Goal: Task Accomplishment & Management: Manage account settings

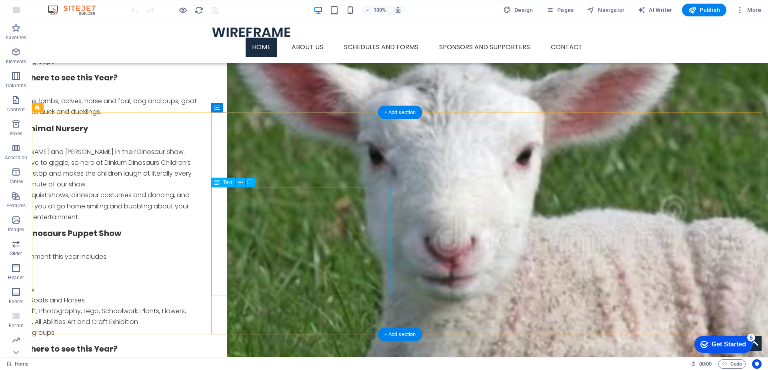
scroll to position [754, 0]
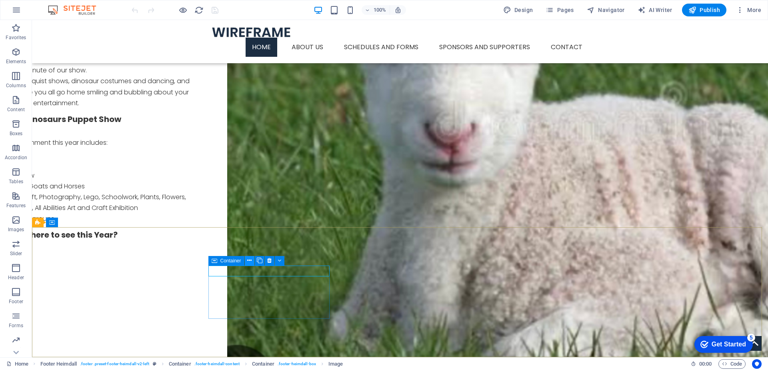
click at [247, 258] on icon at bounding box center [249, 260] width 4 height 8
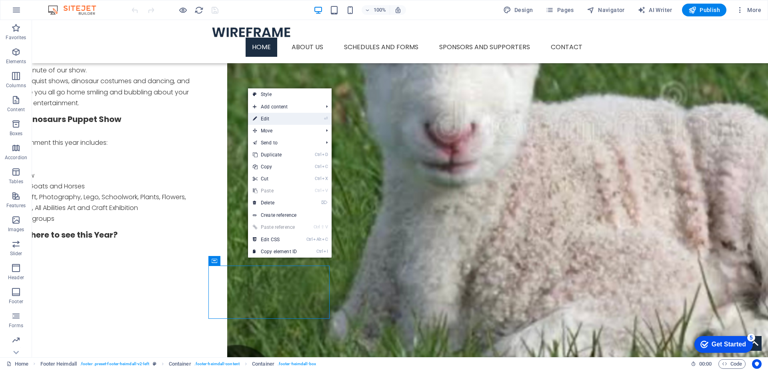
click at [268, 117] on link "⏎ Edit" at bounding box center [275, 119] width 54 height 12
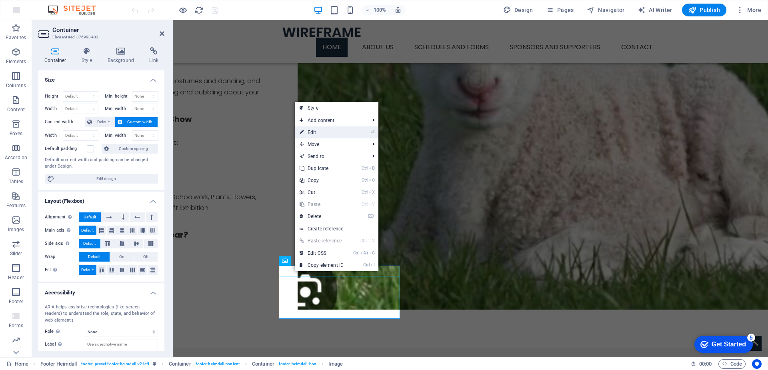
click at [316, 132] on link "⏎ Edit" at bounding box center [322, 132] width 54 height 12
select select "px"
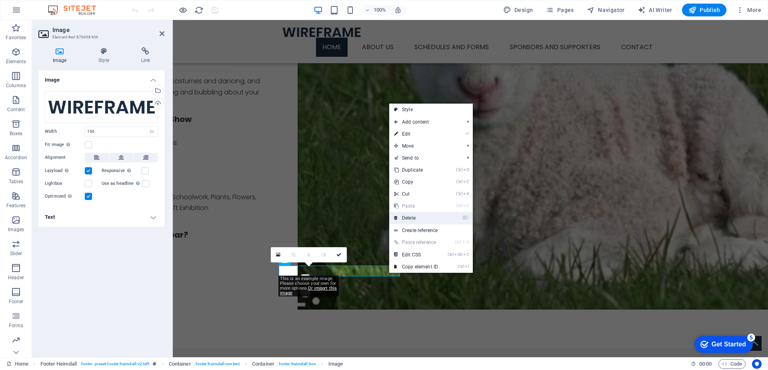
click at [408, 217] on link "⌦ Delete" at bounding box center [416, 218] width 54 height 12
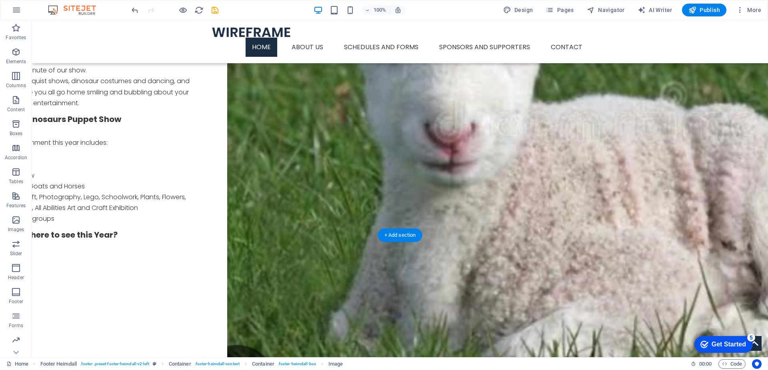
scroll to position [746, 0]
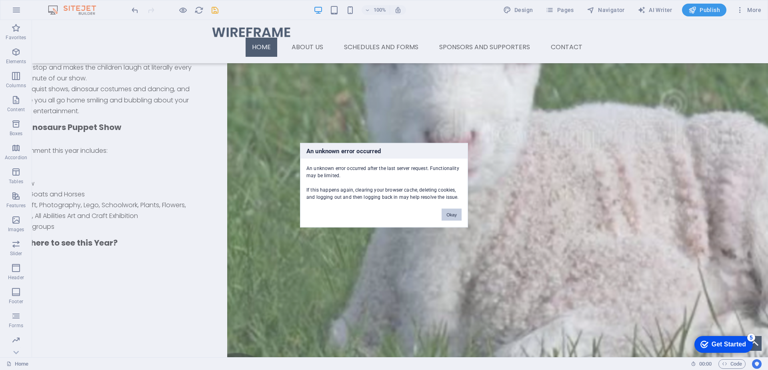
click at [451, 214] on button "Okay" at bounding box center [452, 214] width 20 height 12
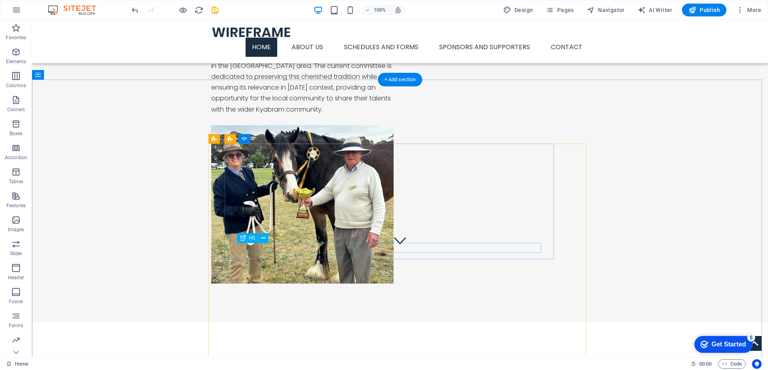
scroll to position [106, 0]
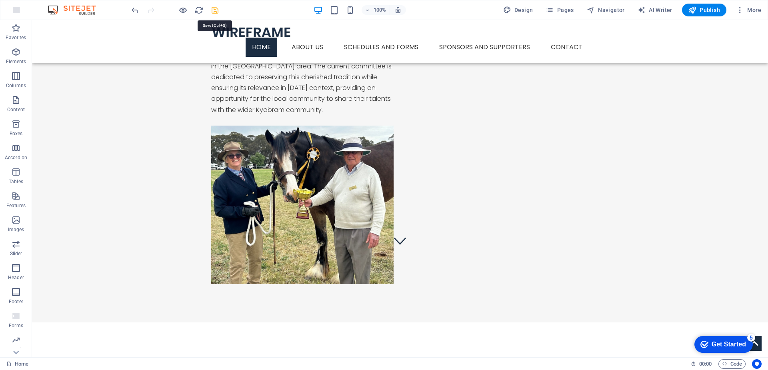
click at [213, 9] on icon "save" at bounding box center [214, 10] width 9 height 9
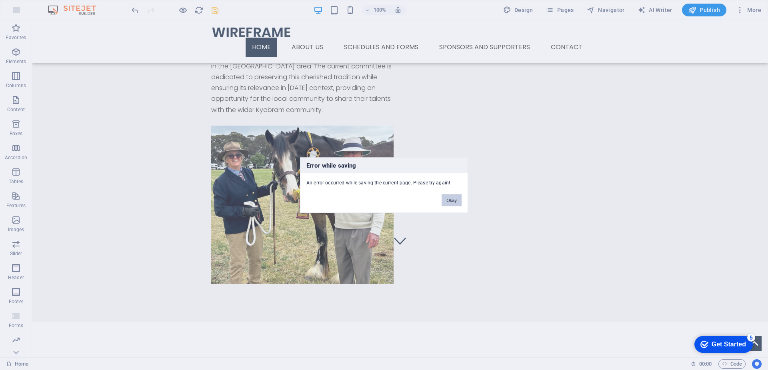
click at [453, 200] on button "Okay" at bounding box center [452, 200] width 20 height 12
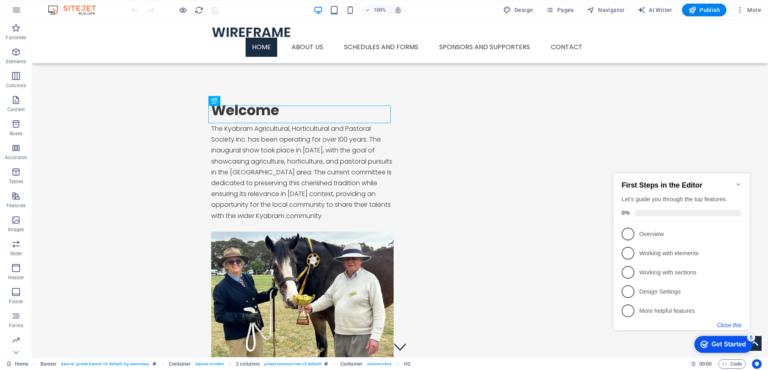
click at [728, 324] on button "Close this" at bounding box center [729, 325] width 24 height 6
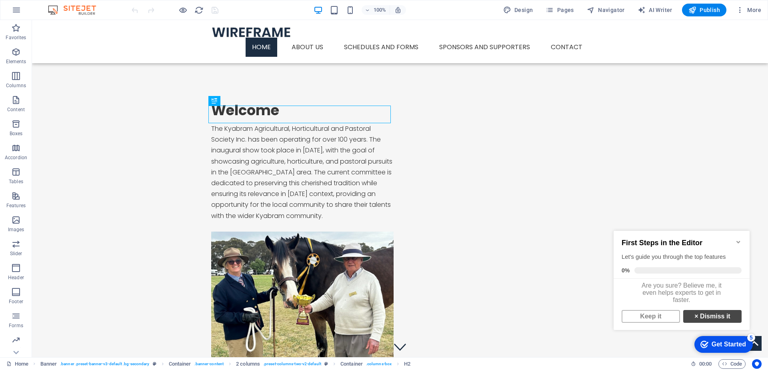
click at [697, 322] on link "× Dismiss it" at bounding box center [712, 316] width 58 height 13
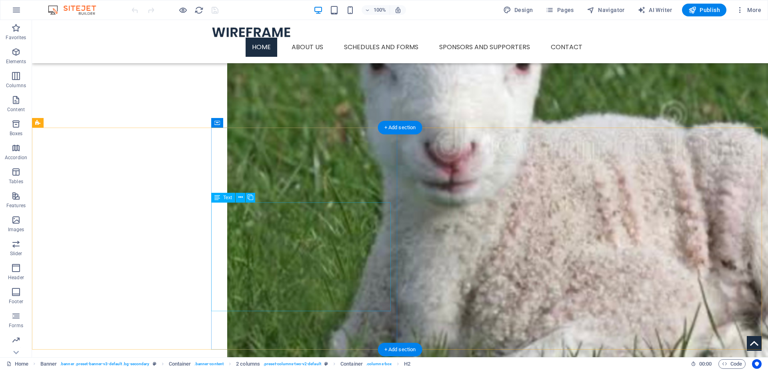
scroll to position [743, 0]
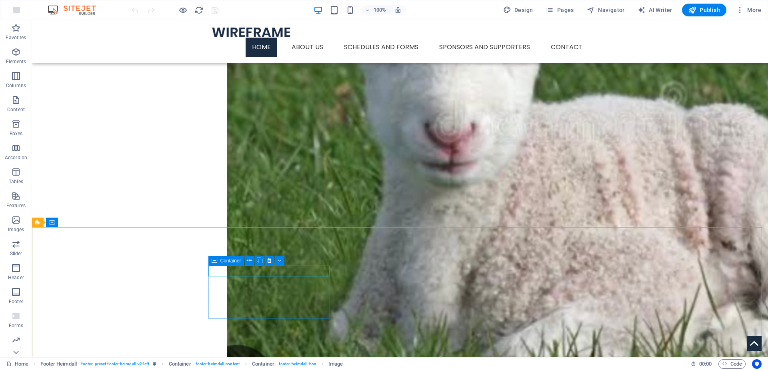
click at [216, 260] on icon at bounding box center [215, 261] width 6 height 10
click at [251, 260] on icon at bounding box center [249, 260] width 4 height 8
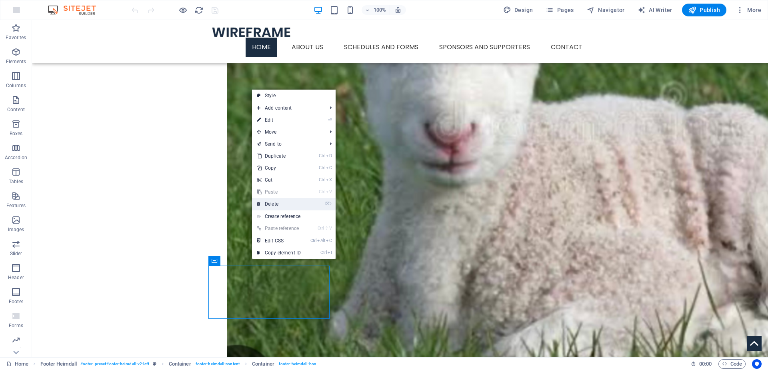
click at [273, 204] on link "⌦ Delete" at bounding box center [279, 204] width 54 height 12
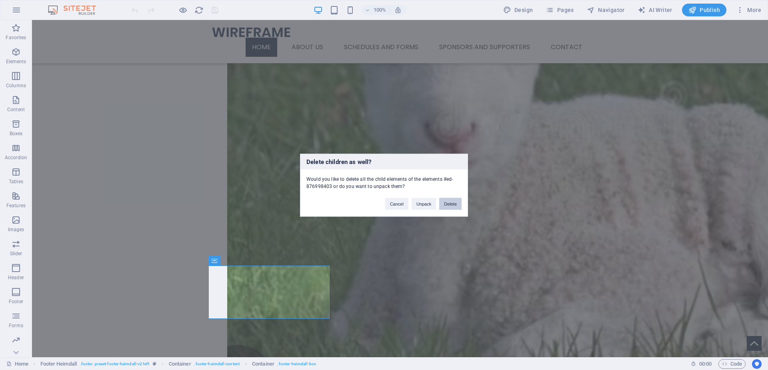
click at [448, 202] on button "Delete" at bounding box center [450, 204] width 22 height 12
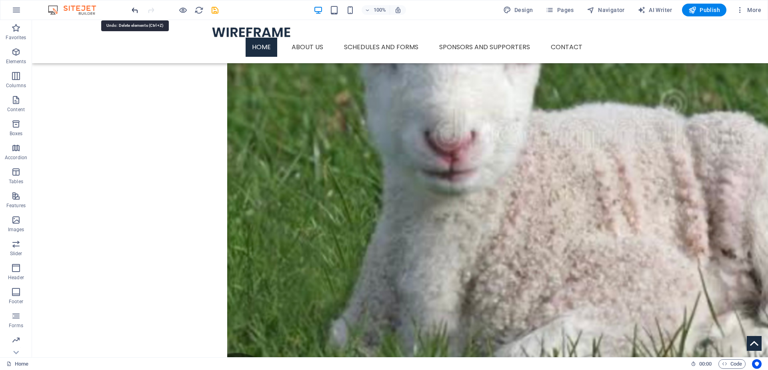
click at [132, 11] on icon "undo" at bounding box center [134, 10] width 9 height 9
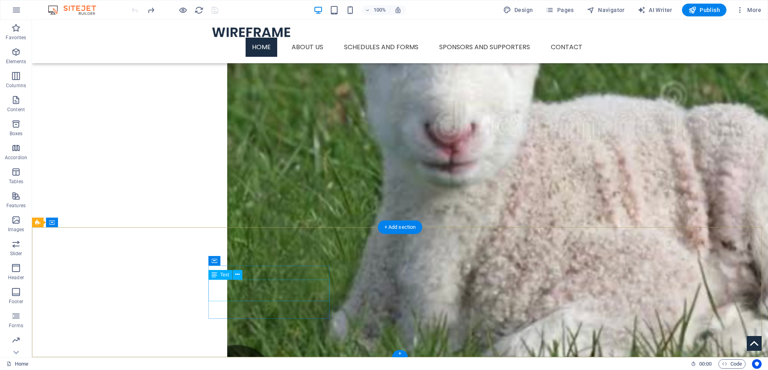
click at [238, 272] on icon at bounding box center [237, 274] width 4 height 8
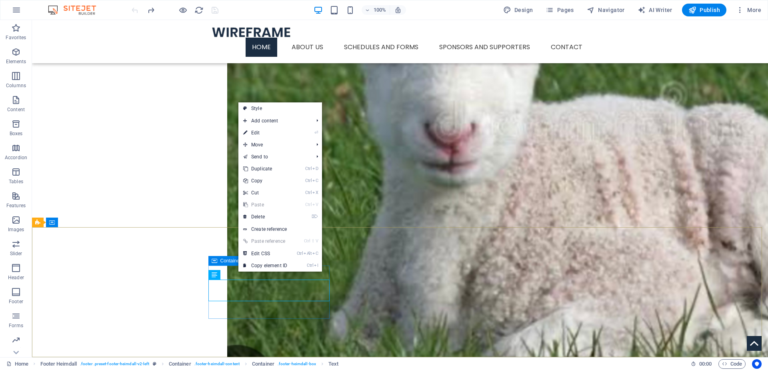
click at [212, 259] on icon at bounding box center [215, 261] width 6 height 10
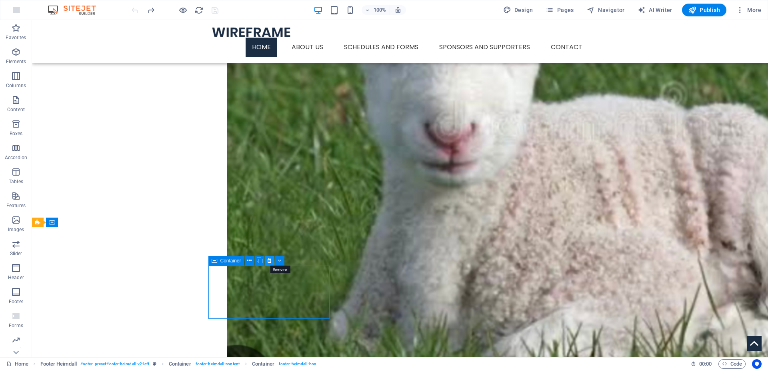
click at [270, 260] on icon at bounding box center [269, 260] width 4 height 8
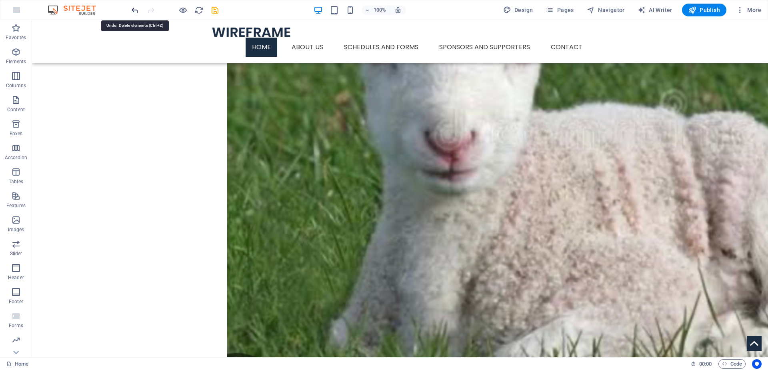
click at [134, 11] on icon "undo" at bounding box center [134, 10] width 9 height 9
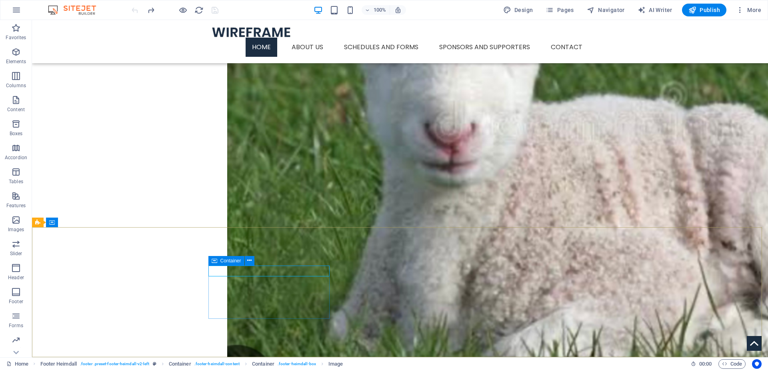
click at [214, 262] on icon at bounding box center [215, 261] width 6 height 10
click at [255, 261] on icon at bounding box center [256, 260] width 4 height 8
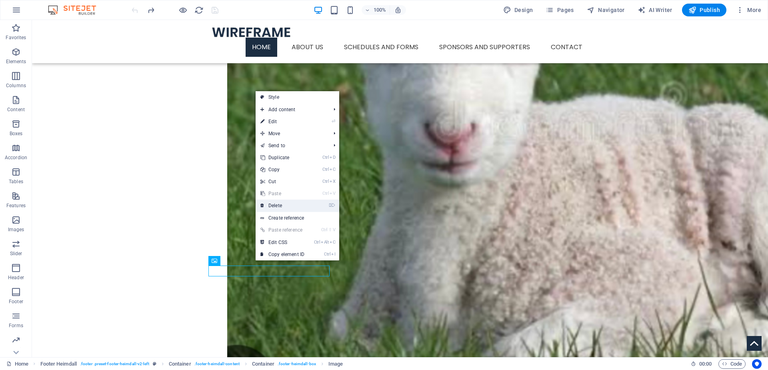
click at [275, 205] on link "⌦ Delete" at bounding box center [283, 206] width 54 height 12
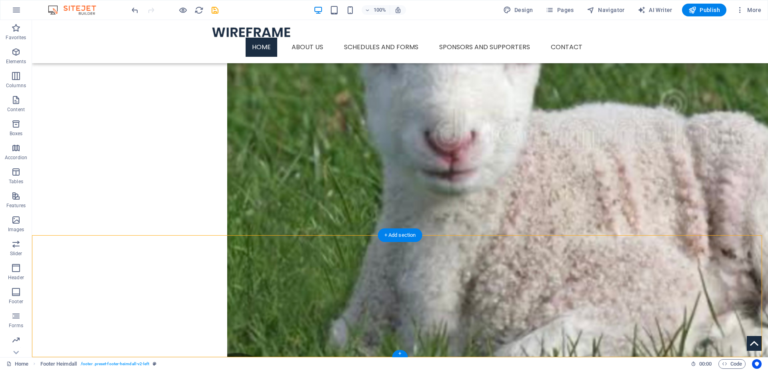
drag, startPoint x: 213, startPoint y: 312, endPoint x: 213, endPoint y: 281, distance: 30.4
click at [214, 8] on icon "save" at bounding box center [214, 10] width 9 height 9
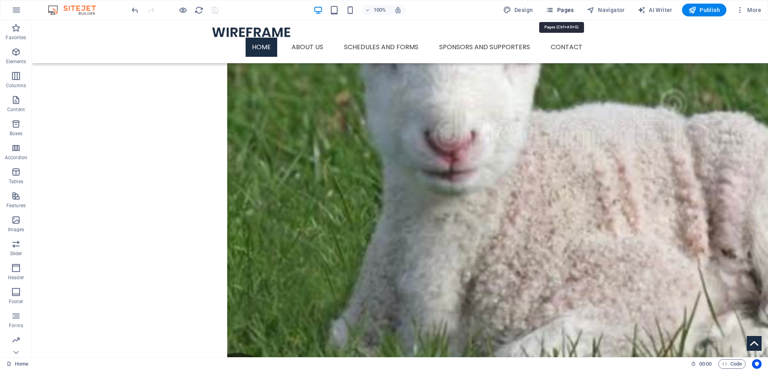
click at [564, 8] on span "Pages" at bounding box center [560, 10] width 28 height 8
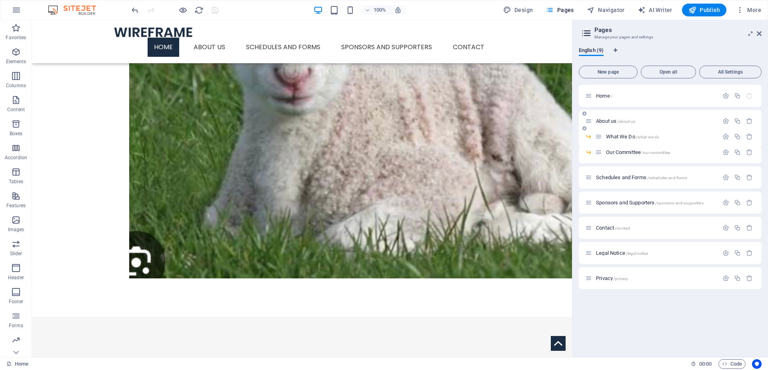
click at [606, 120] on span "About us /about-us" at bounding box center [615, 121] width 39 height 6
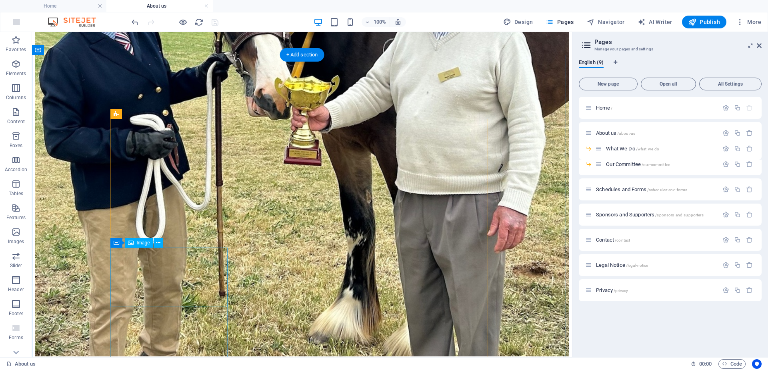
scroll to position [320, 0]
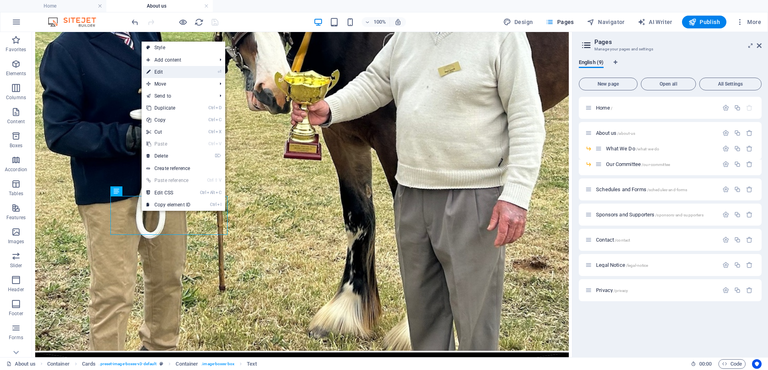
click at [157, 70] on link "⏎ Edit" at bounding box center [169, 72] width 54 height 12
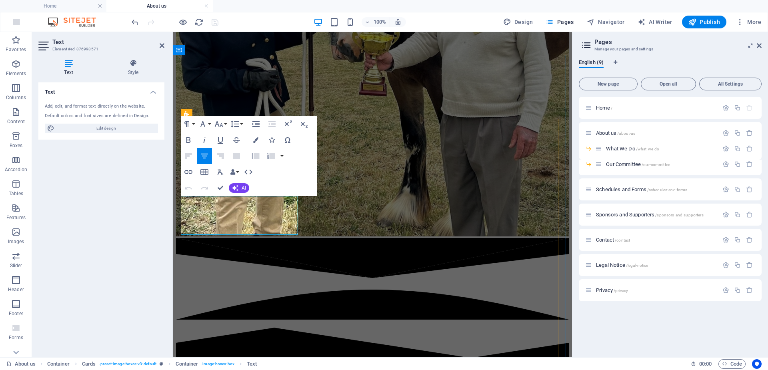
drag, startPoint x: 270, startPoint y: 222, endPoint x: 358, endPoint y: 226, distance: 88.5
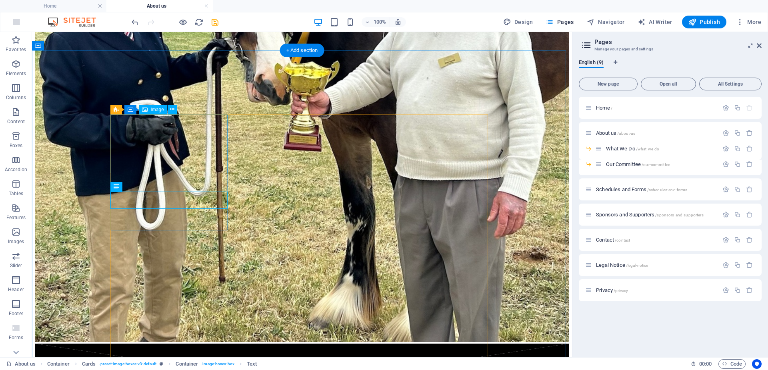
scroll to position [324, 0]
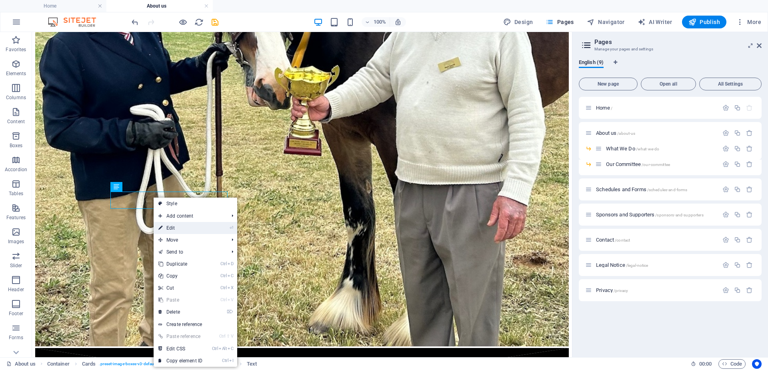
click at [174, 226] on link "⏎ Edit" at bounding box center [181, 228] width 54 height 12
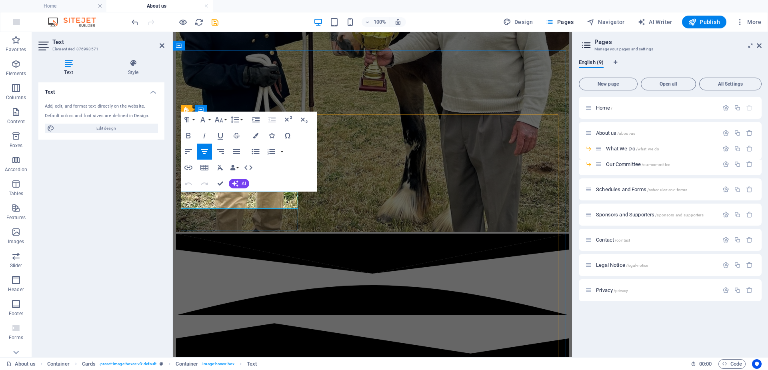
drag, startPoint x: 271, startPoint y: 196, endPoint x: 190, endPoint y: 192, distance: 81.7
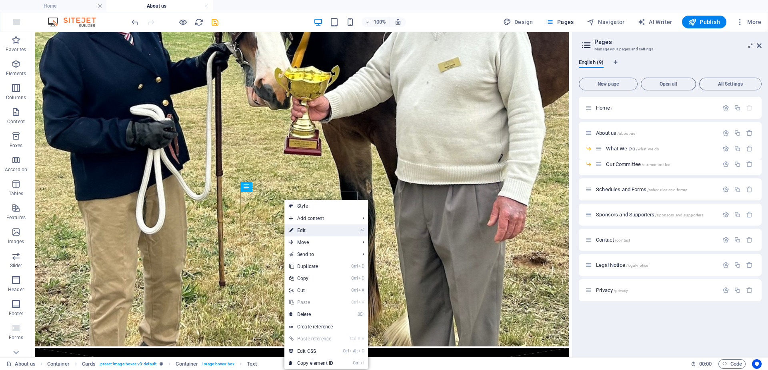
click at [303, 229] on link "⏎ Edit" at bounding box center [311, 230] width 54 height 12
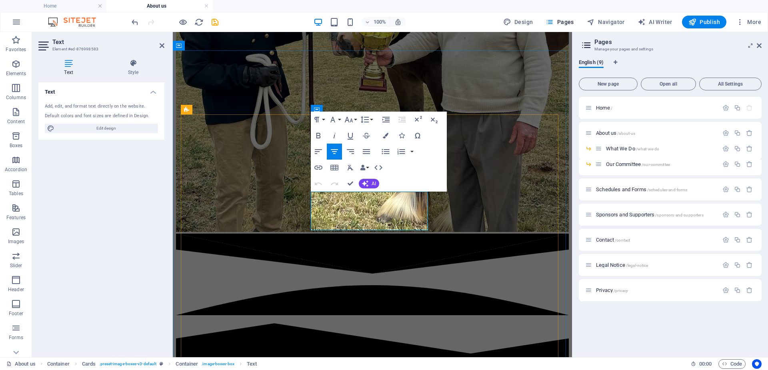
drag, startPoint x: 406, startPoint y: 219, endPoint x: 316, endPoint y: 196, distance: 93.6
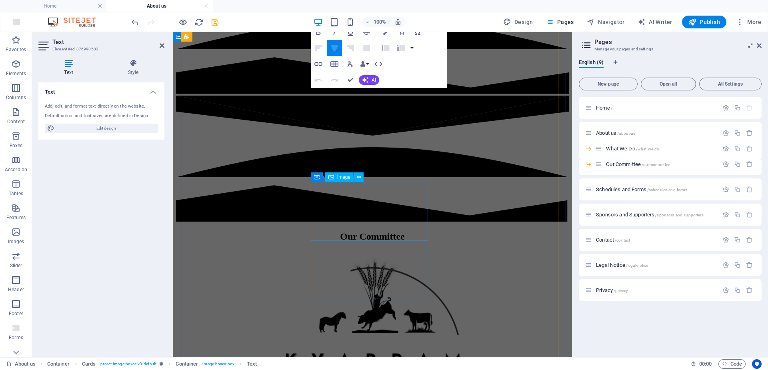
scroll to position [609, 0]
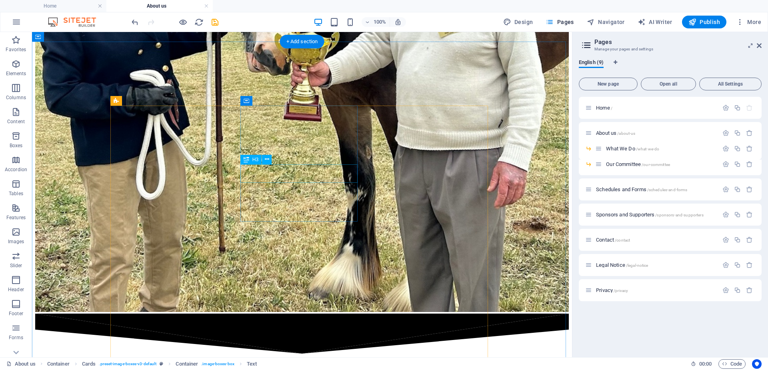
scroll to position [324, 0]
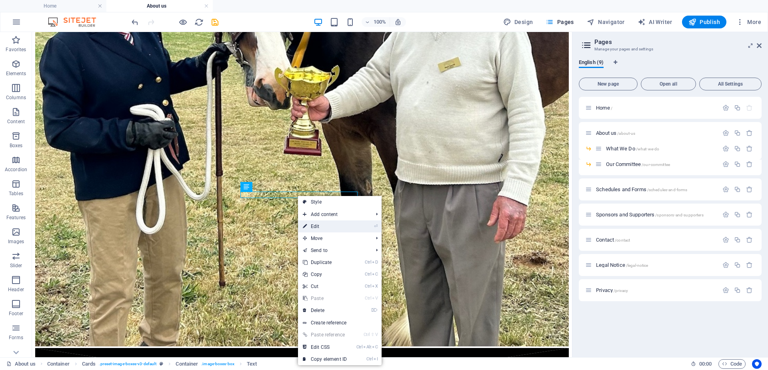
click at [318, 225] on link "⏎ Edit" at bounding box center [325, 226] width 54 height 12
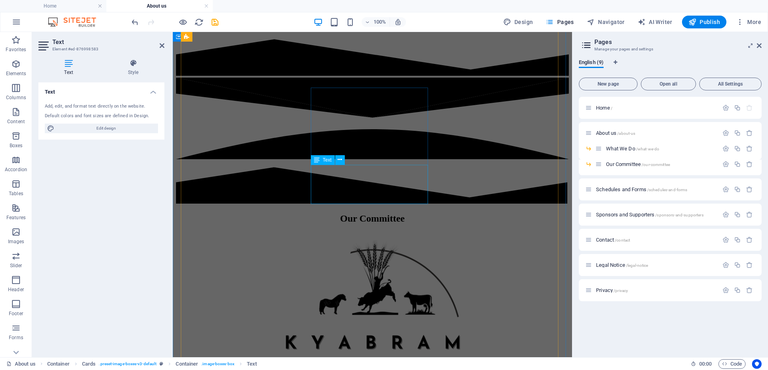
scroll to position [609, 0]
click at [138, 22] on icon "undo" at bounding box center [134, 22] width 9 height 9
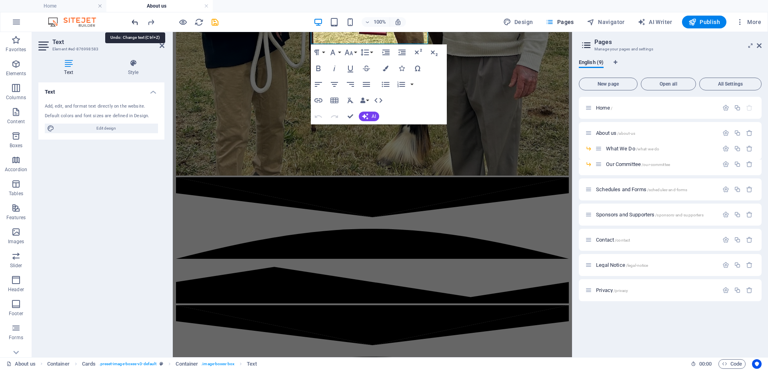
scroll to position [341, 0]
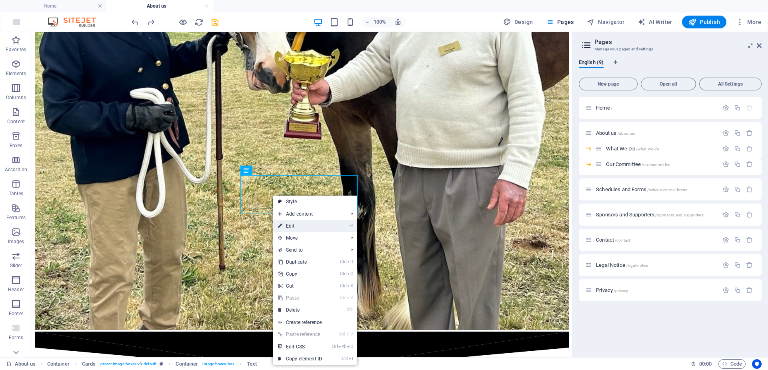
click at [295, 226] on link "⏎ Edit" at bounding box center [300, 226] width 54 height 12
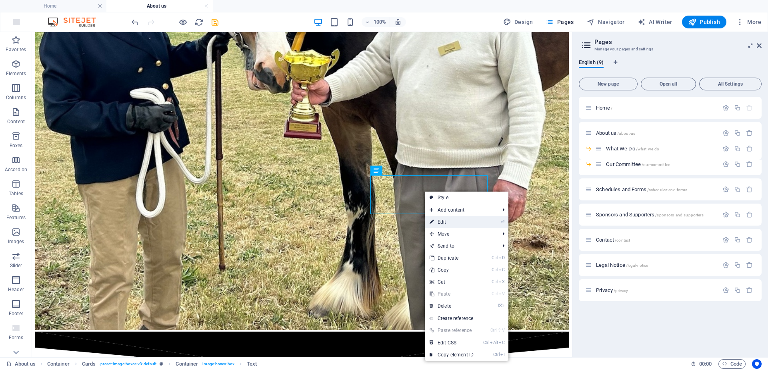
click at [442, 220] on link "⏎ Edit" at bounding box center [452, 222] width 54 height 12
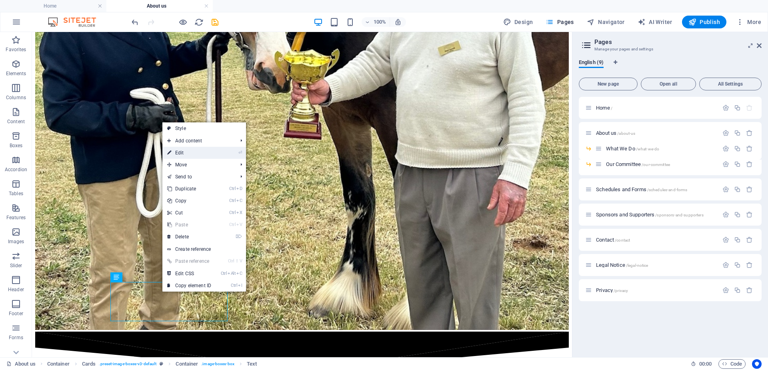
click at [185, 153] on link "⏎ Edit" at bounding box center [189, 153] width 54 height 12
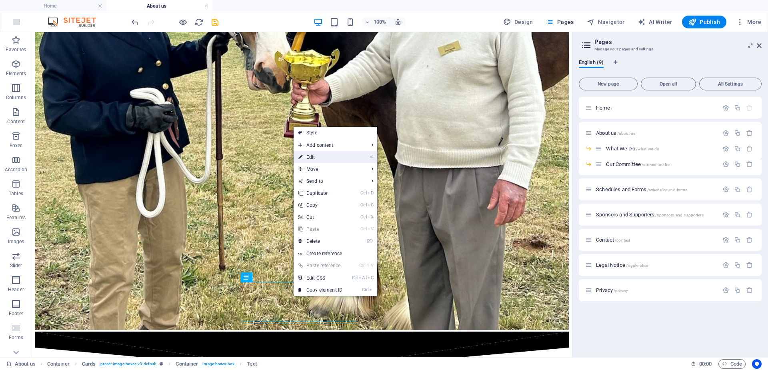
click at [313, 158] on link "⏎ Edit" at bounding box center [321, 157] width 54 height 12
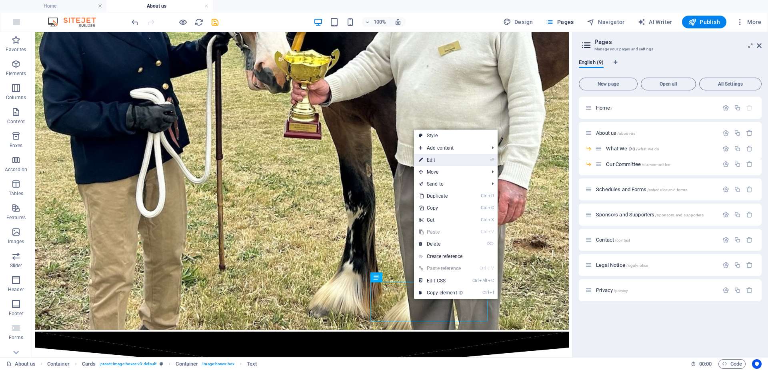
click at [433, 159] on link "⏎ Edit" at bounding box center [441, 160] width 54 height 12
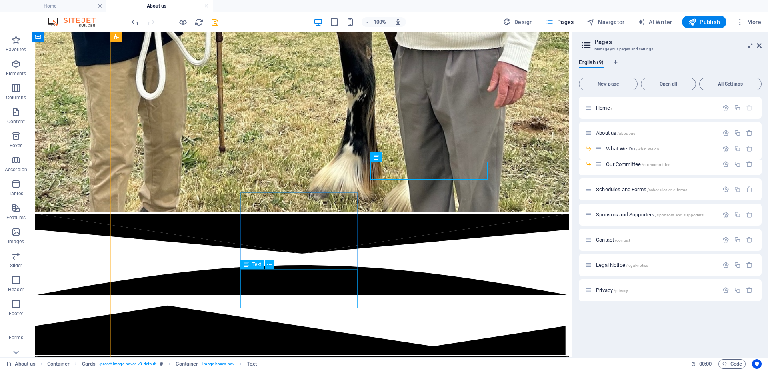
scroll to position [461, 0]
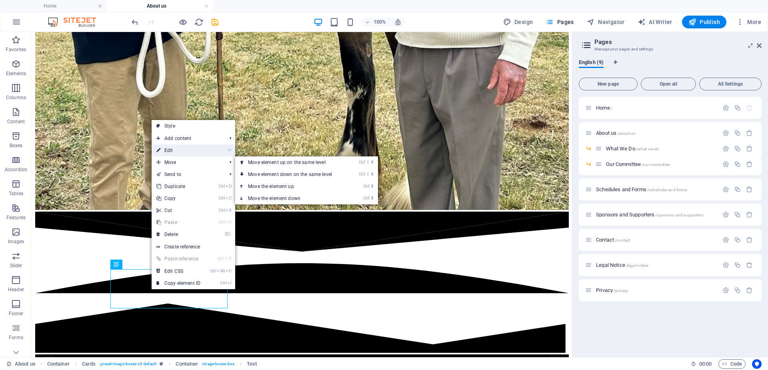
click at [170, 151] on link "⏎ Edit" at bounding box center [179, 150] width 54 height 12
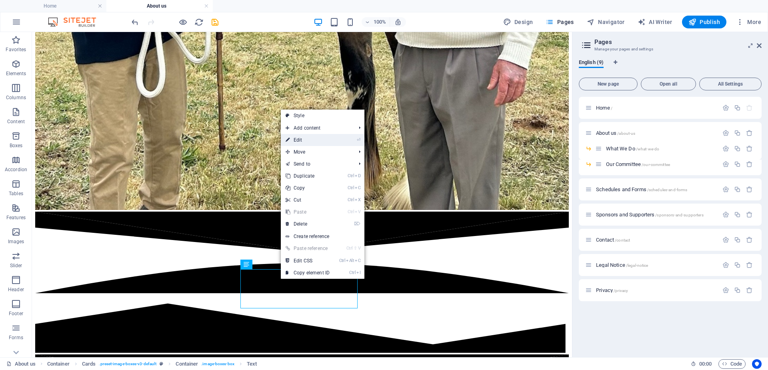
click at [300, 140] on link "⏎ Edit" at bounding box center [308, 140] width 54 height 12
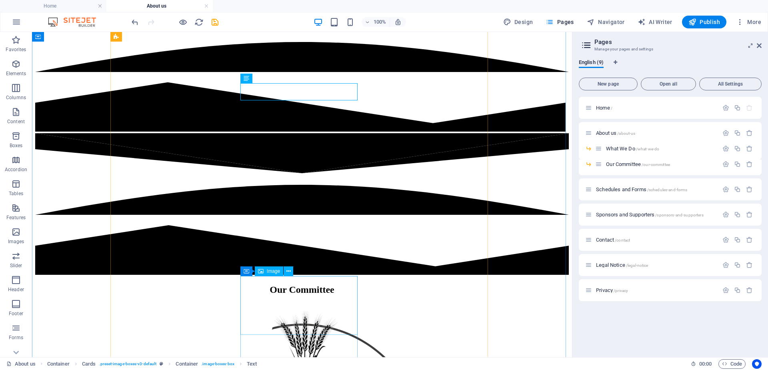
scroll to position [701, 0]
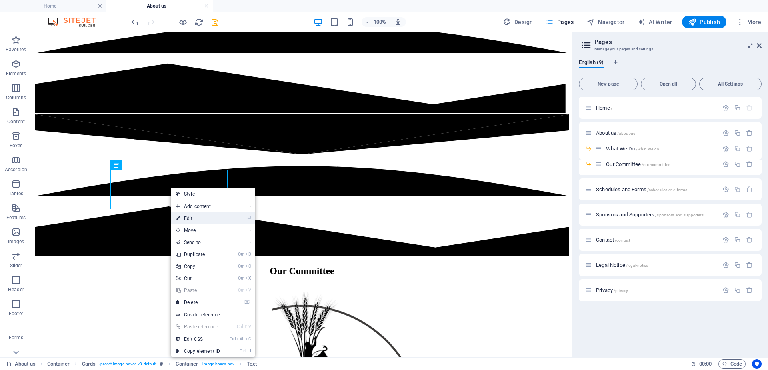
click at [193, 217] on link "⏎ Edit" at bounding box center [198, 218] width 54 height 12
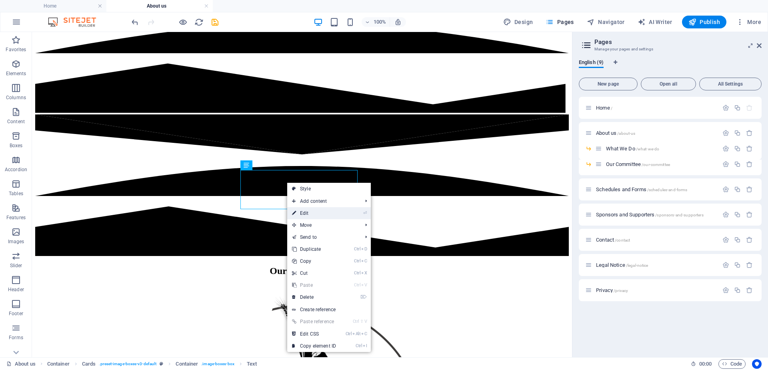
click at [308, 215] on link "⏎ Edit" at bounding box center [314, 213] width 54 height 12
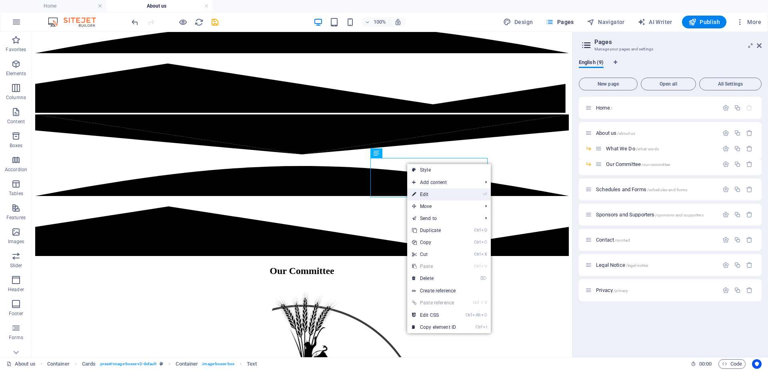
click at [428, 195] on link "⏎ Edit" at bounding box center [434, 194] width 54 height 12
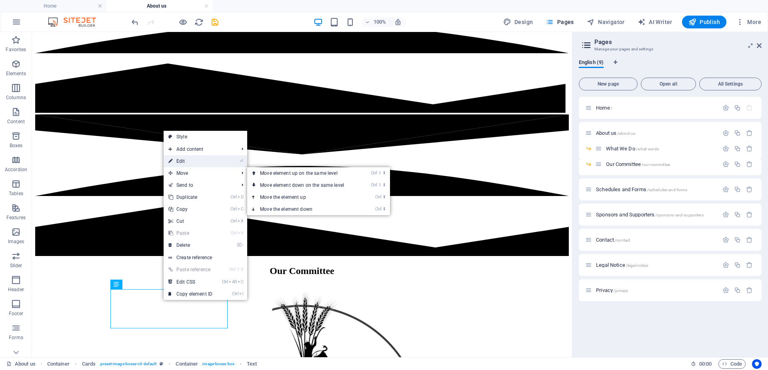
click at [183, 160] on link "⏎ Edit" at bounding box center [191, 161] width 54 height 12
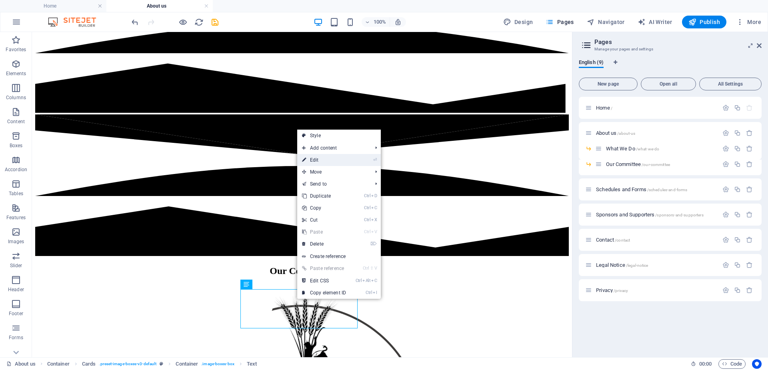
click at [314, 160] on link "⏎ Edit" at bounding box center [324, 160] width 54 height 12
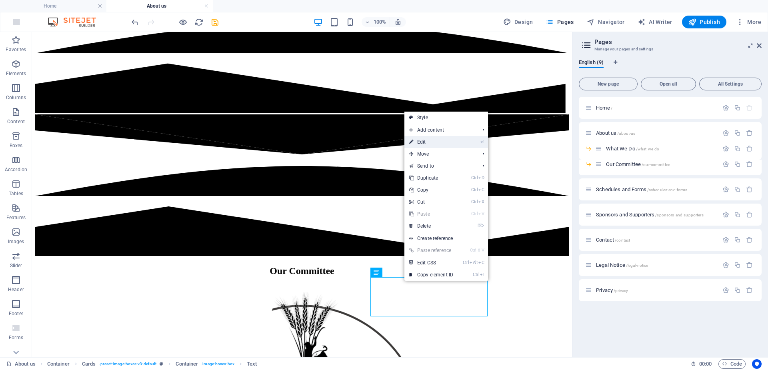
click at [427, 142] on link "⏎ Edit" at bounding box center [431, 142] width 54 height 12
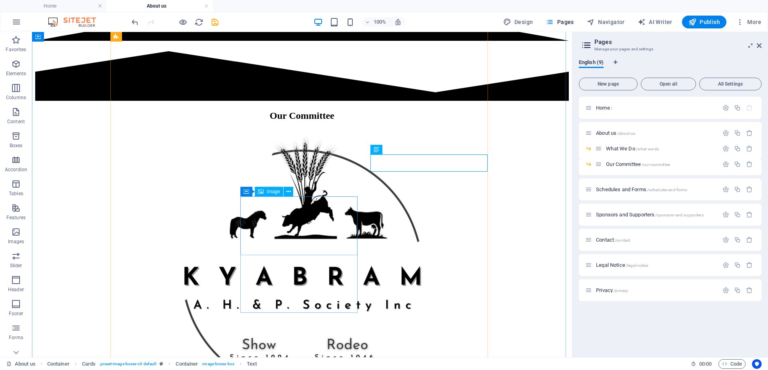
scroll to position [861, 0]
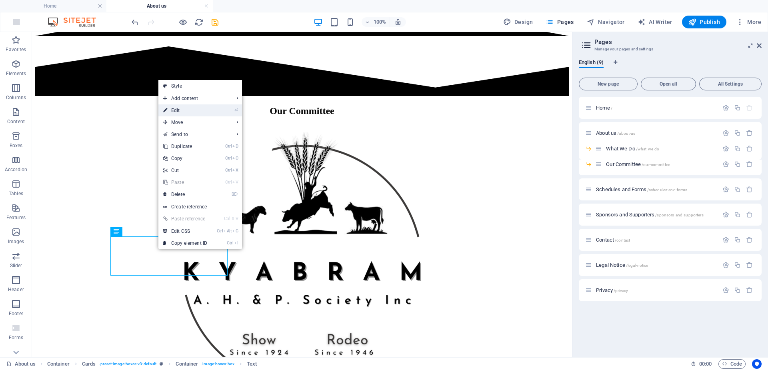
click at [179, 109] on link "⏎ Edit" at bounding box center [185, 110] width 54 height 12
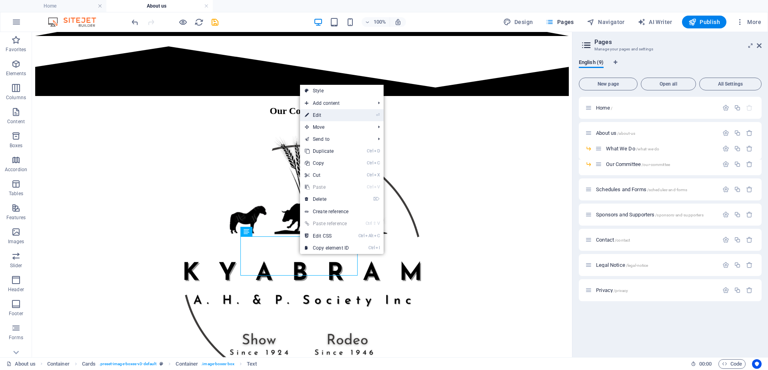
click at [318, 116] on link "⏎ Edit" at bounding box center [327, 115] width 54 height 12
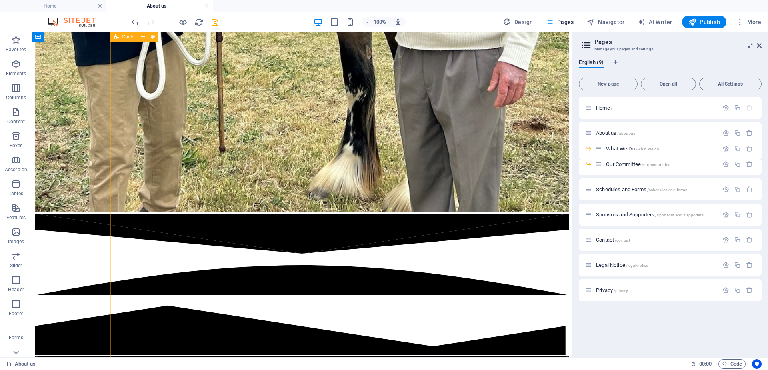
scroll to position [461, 0]
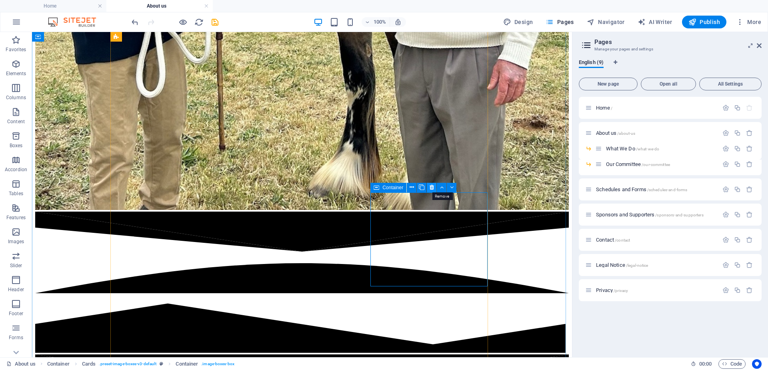
click at [431, 188] on icon at bounding box center [432, 187] width 4 height 8
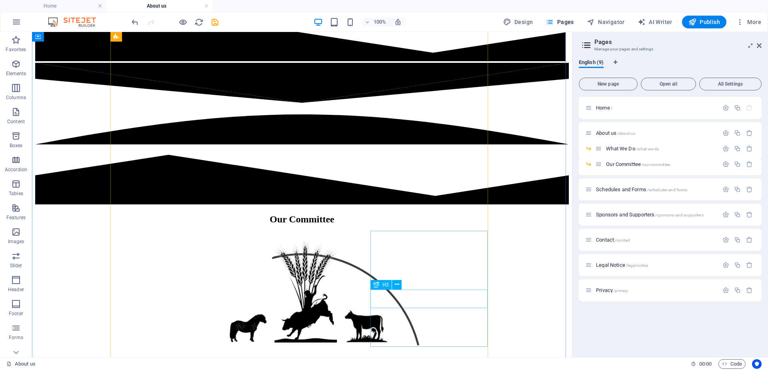
scroll to position [781, 0]
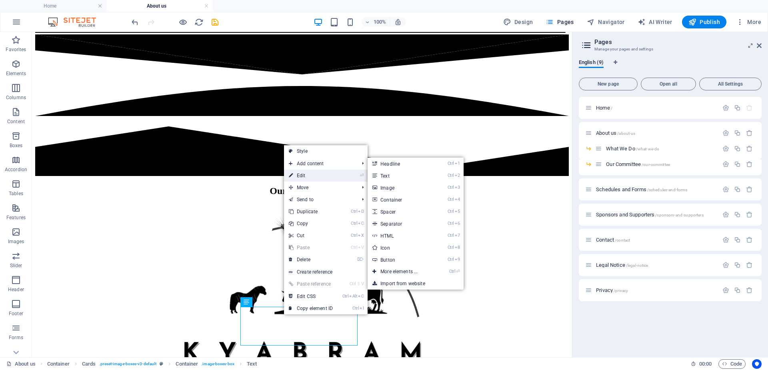
click at [305, 176] on link "⏎ Edit" at bounding box center [311, 176] width 54 height 12
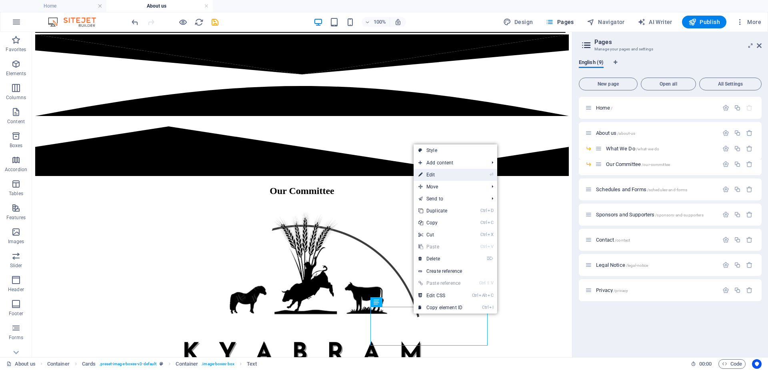
click at [433, 175] on link "⏎ Edit" at bounding box center [441, 175] width 54 height 12
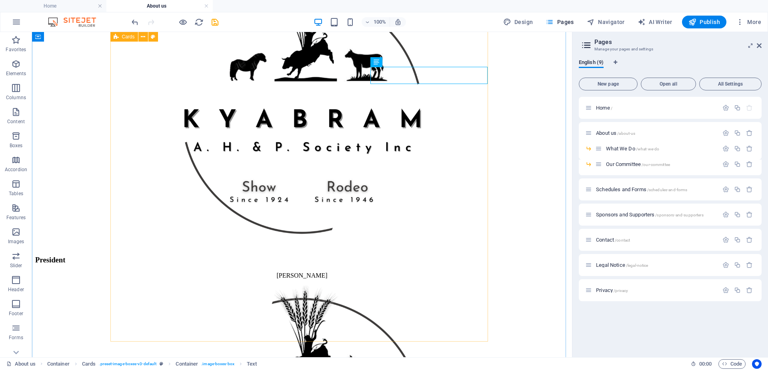
scroll to position [1021, 0]
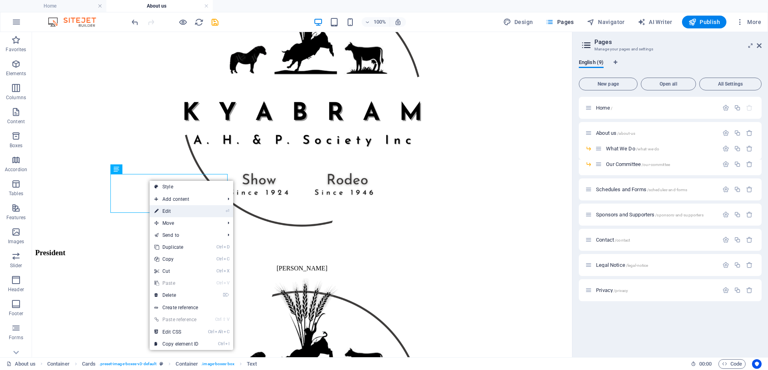
click at [164, 211] on link "⏎ Edit" at bounding box center [177, 211] width 54 height 12
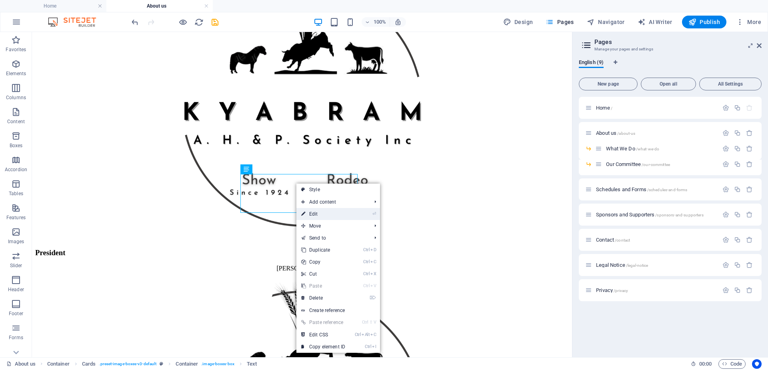
click at [312, 213] on link "⏎ Edit" at bounding box center [323, 214] width 54 height 12
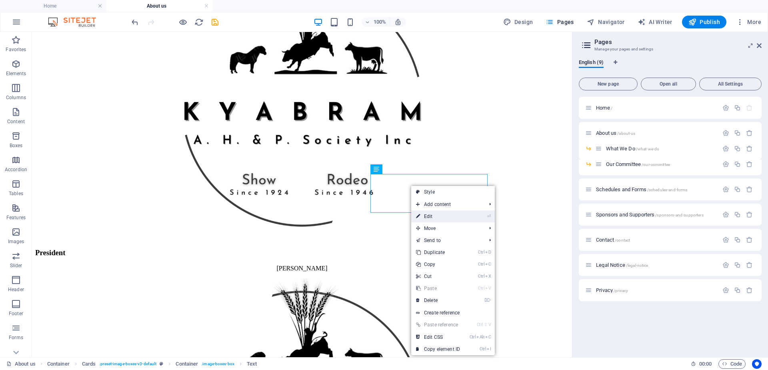
click at [430, 216] on link "⏎ Edit" at bounding box center [438, 216] width 54 height 12
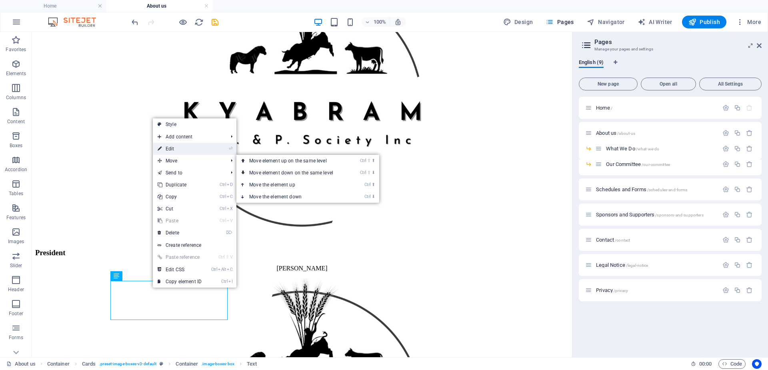
click at [173, 148] on link "⏎ Edit" at bounding box center [180, 149] width 54 height 12
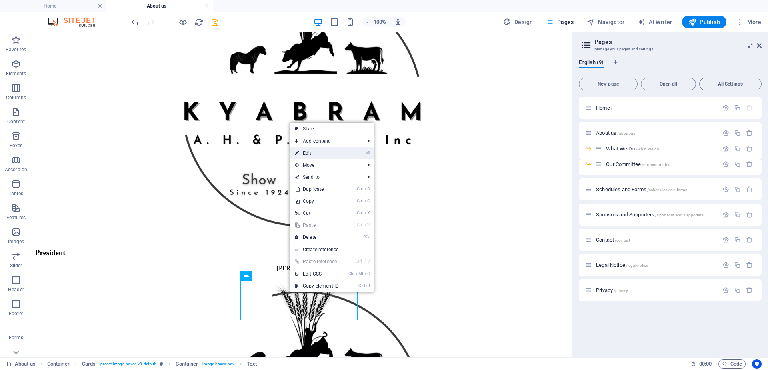
click at [307, 151] on link "⏎ Edit" at bounding box center [317, 153] width 54 height 12
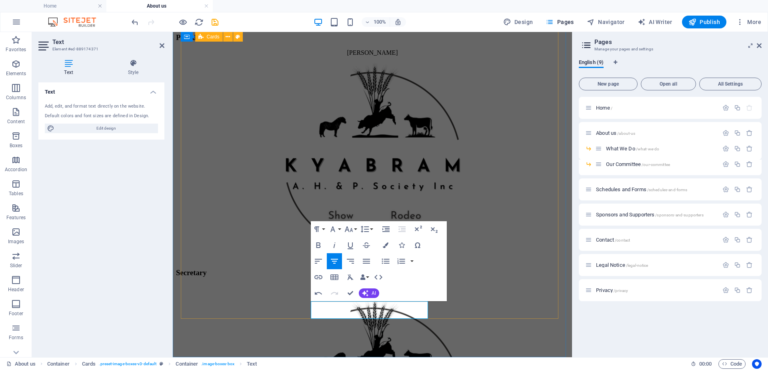
scroll to position [1000, 0]
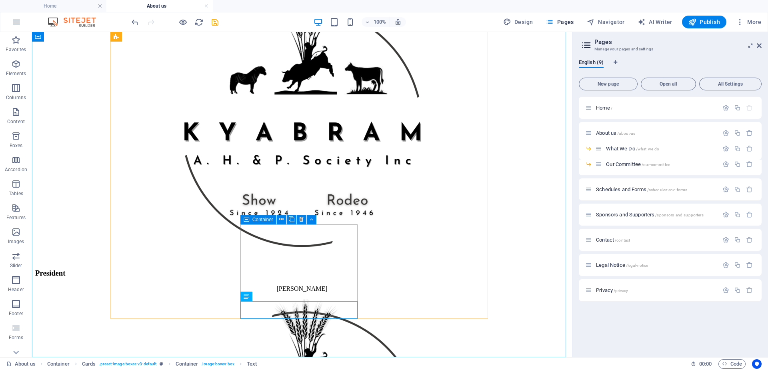
click at [245, 220] on icon at bounding box center [247, 220] width 6 height 10
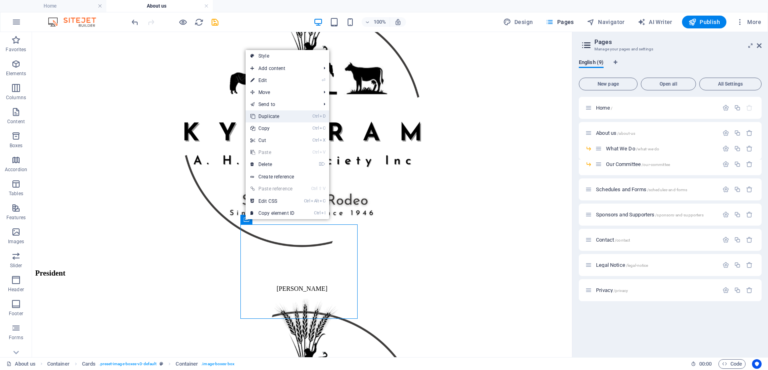
click at [259, 114] on link "Ctrl D Duplicate" at bounding box center [273, 116] width 54 height 12
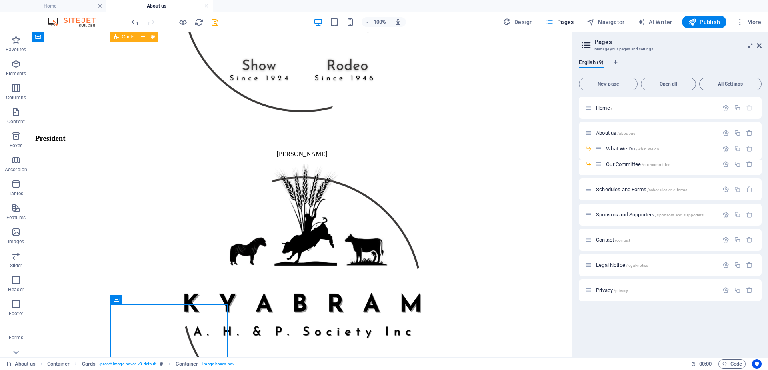
scroll to position [1134, 0]
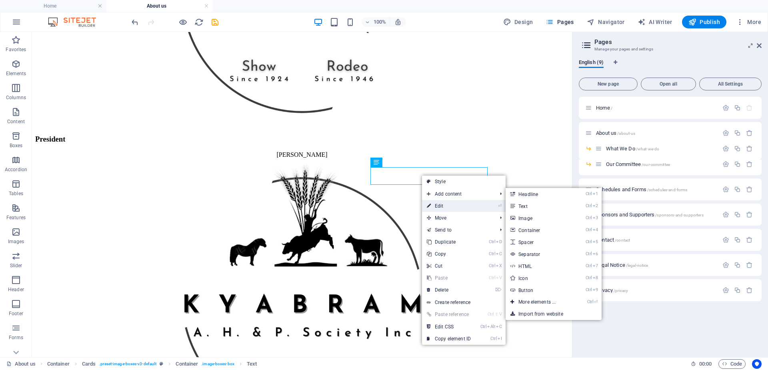
click at [439, 204] on link "⏎ Edit" at bounding box center [449, 206] width 54 height 12
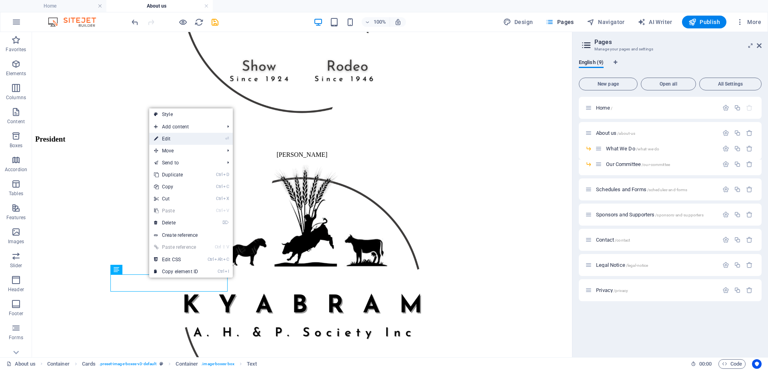
click at [168, 140] on link "⏎ Edit" at bounding box center [176, 139] width 54 height 12
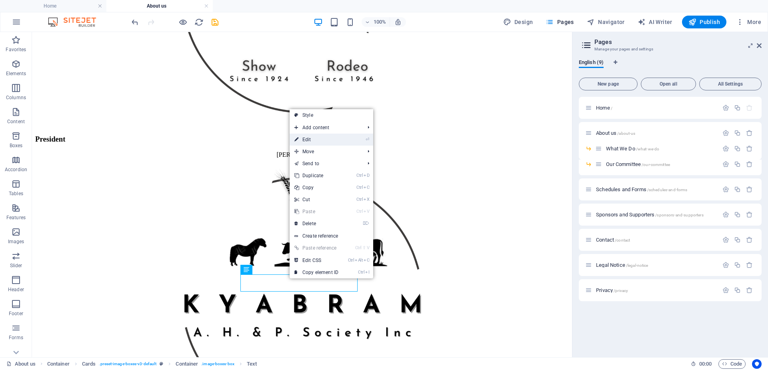
click at [307, 137] on link "⏎ Edit" at bounding box center [317, 140] width 54 height 12
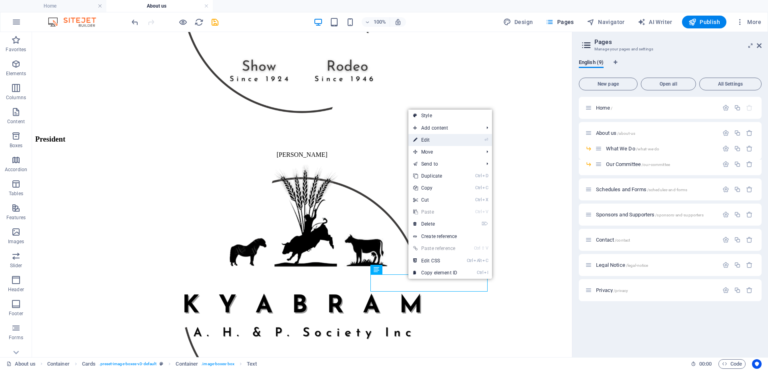
click at [428, 138] on link "⏎ Edit" at bounding box center [435, 140] width 54 height 12
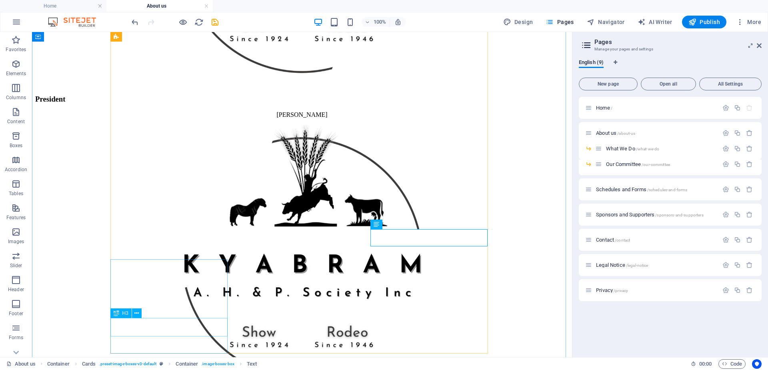
scroll to position [1214, 0]
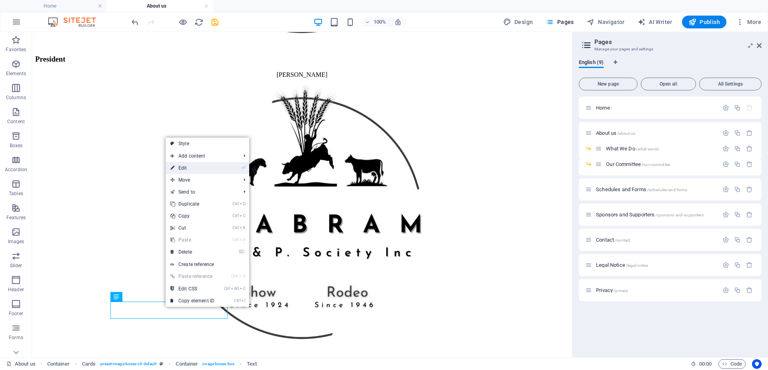
click at [187, 167] on link "⏎ Edit" at bounding box center [193, 168] width 54 height 12
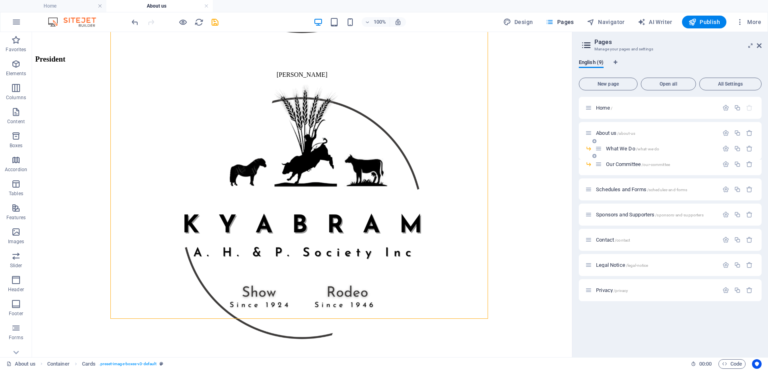
click at [619, 147] on span "What We Do /what-we-do" at bounding box center [632, 149] width 53 height 6
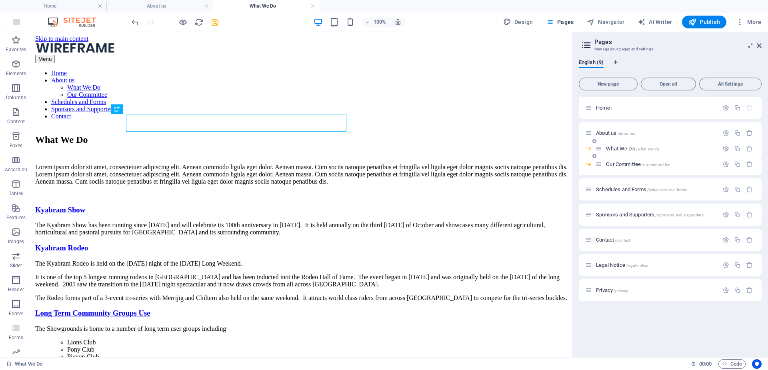
scroll to position [0, 0]
click at [606, 131] on span "About us /about-us" at bounding box center [615, 133] width 39 height 6
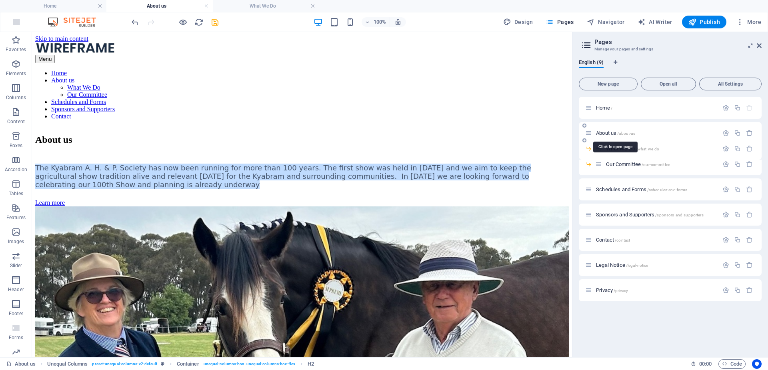
scroll to position [1182, 0]
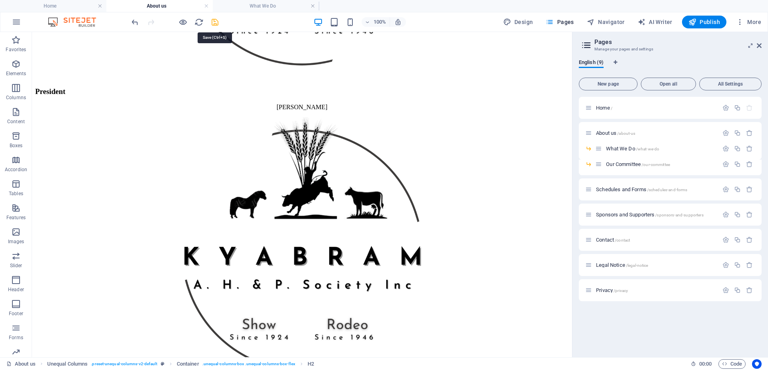
click at [215, 22] on icon "save" at bounding box center [214, 22] width 9 height 9
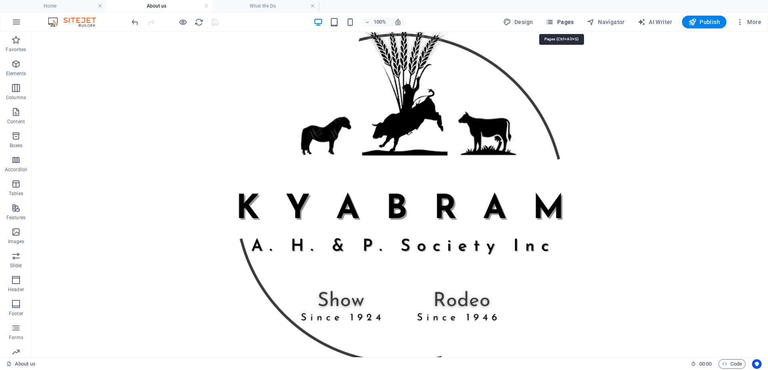
click at [566, 20] on span "Pages" at bounding box center [560, 22] width 28 height 8
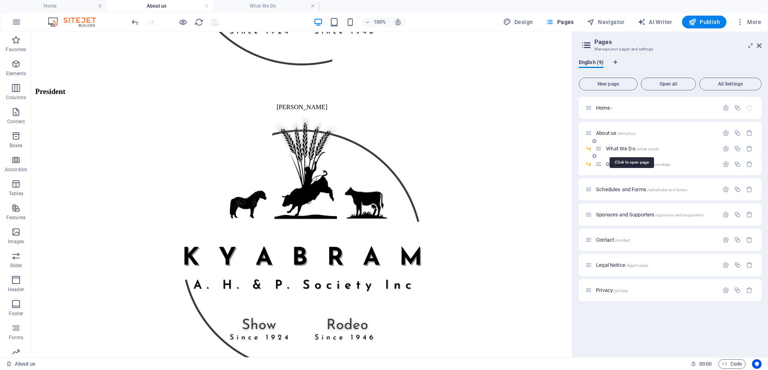
click at [614, 148] on span "What We Do /what-we-do" at bounding box center [632, 149] width 53 height 6
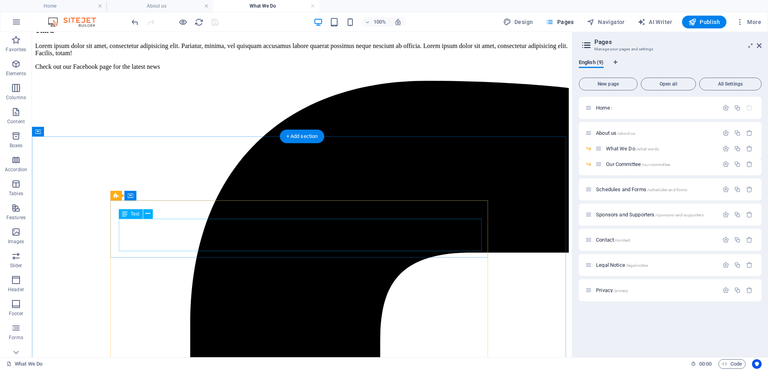
scroll to position [509, 0]
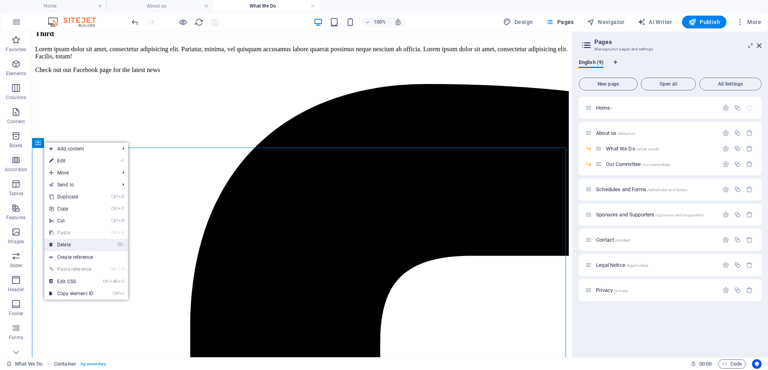
click at [64, 244] on link "⌦ Delete" at bounding box center [71, 245] width 54 height 12
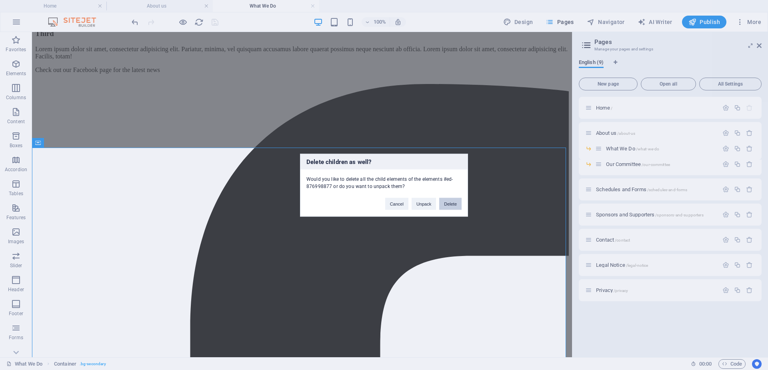
click at [449, 203] on button "Delete" at bounding box center [450, 204] width 22 height 12
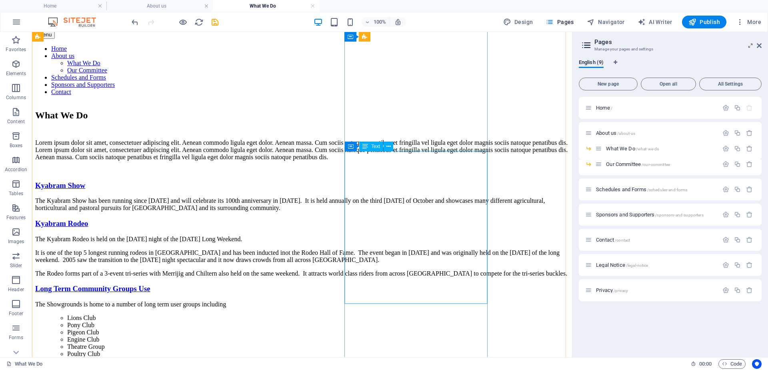
scroll to position [21, 0]
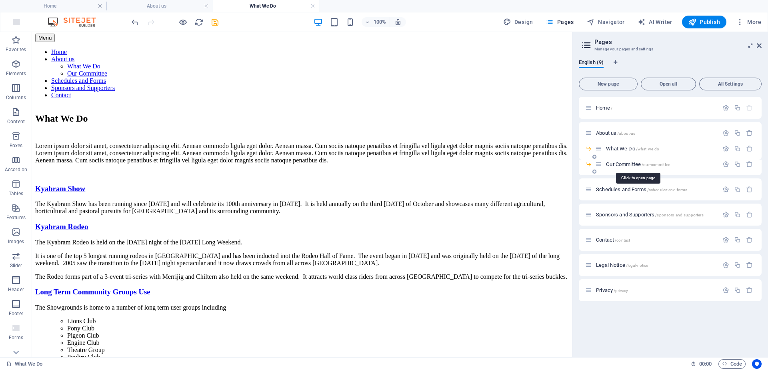
click at [615, 164] on span "Our Committee /our-committee" at bounding box center [638, 164] width 64 height 6
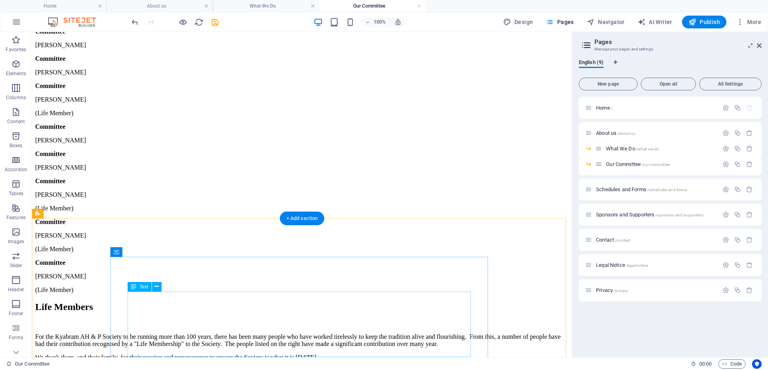
scroll to position [608, 0]
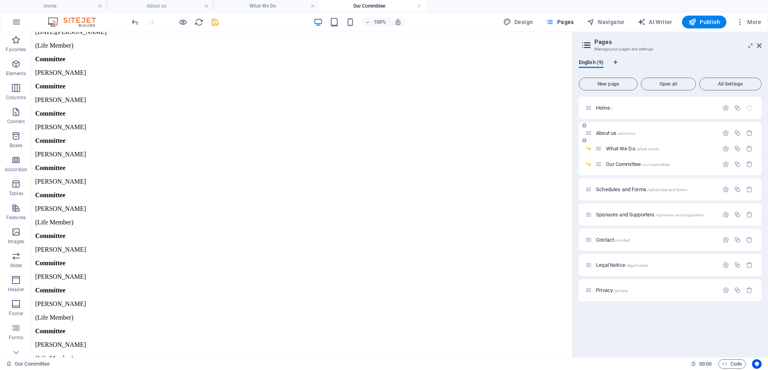
click at [601, 132] on span "About us /about-us" at bounding box center [615, 133] width 39 height 6
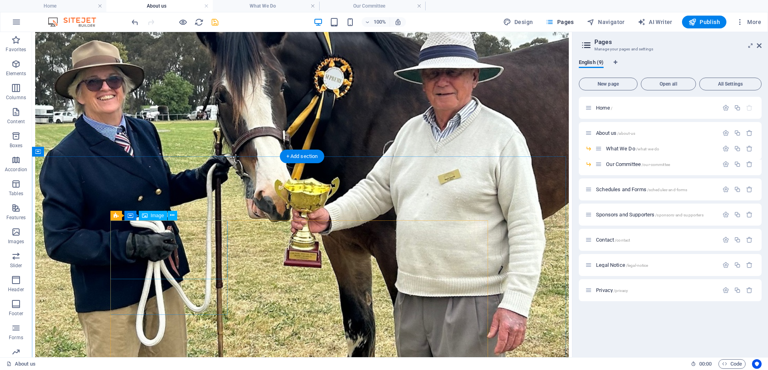
scroll to position [200, 0]
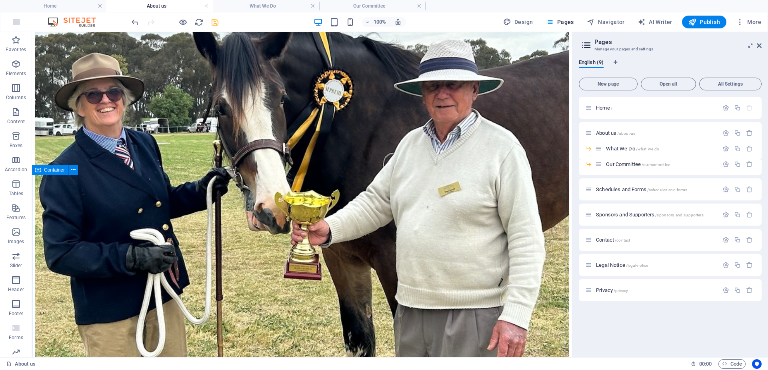
click at [40, 169] on icon at bounding box center [38, 170] width 6 height 10
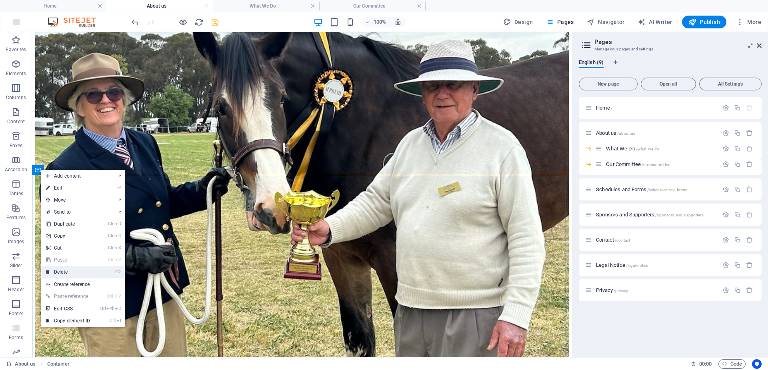
click at [68, 273] on link "⌦ Delete" at bounding box center [68, 272] width 54 height 12
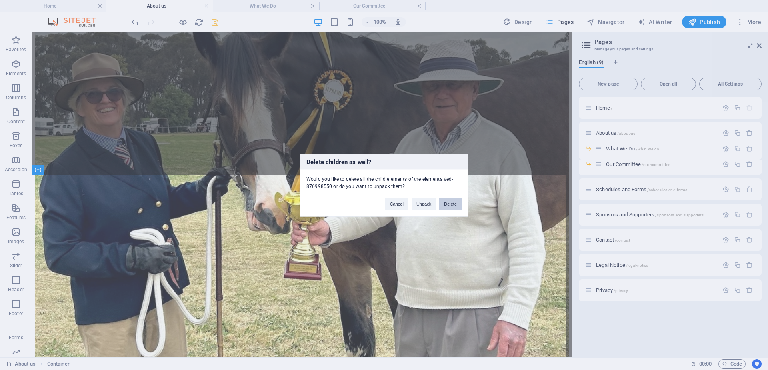
click at [449, 204] on button "Delete" at bounding box center [450, 204] width 22 height 12
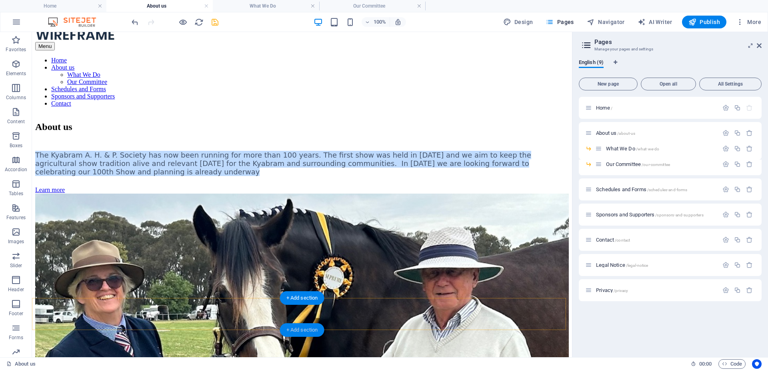
scroll to position [18, 0]
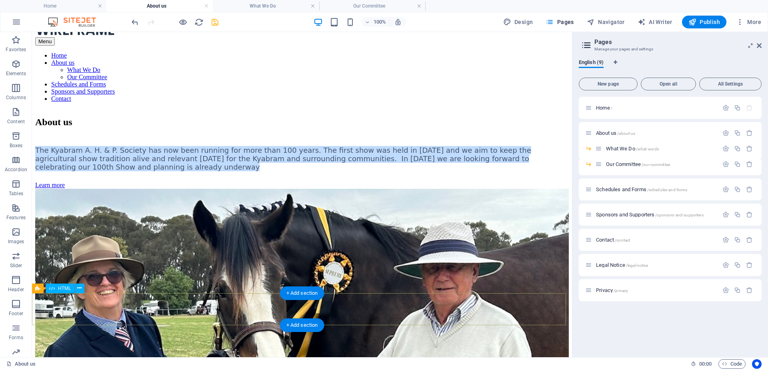
drag, startPoint x: 647, startPoint y: 181, endPoint x: 277, endPoint y: 303, distance: 389.5
click at [80, 288] on icon at bounding box center [79, 288] width 4 height 8
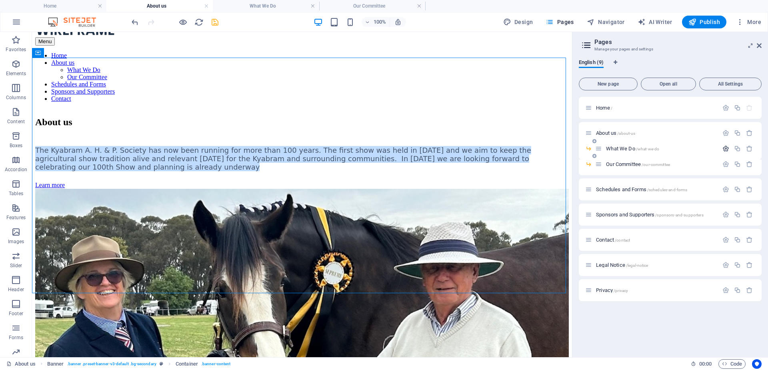
click at [726, 148] on icon "button" at bounding box center [725, 148] width 7 height 7
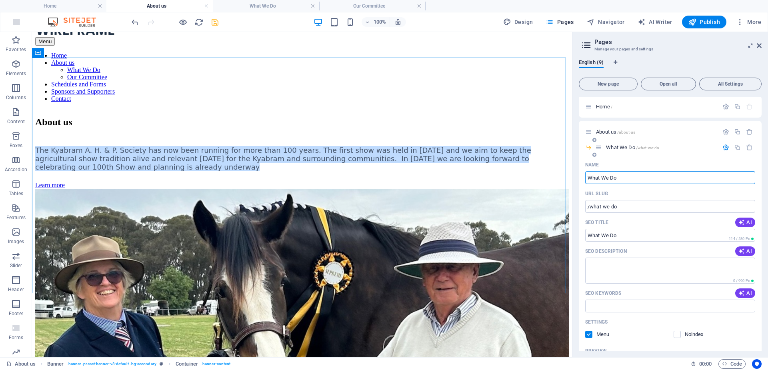
scroll to position [0, 0]
click at [723, 150] on icon "button" at bounding box center [725, 148] width 7 height 7
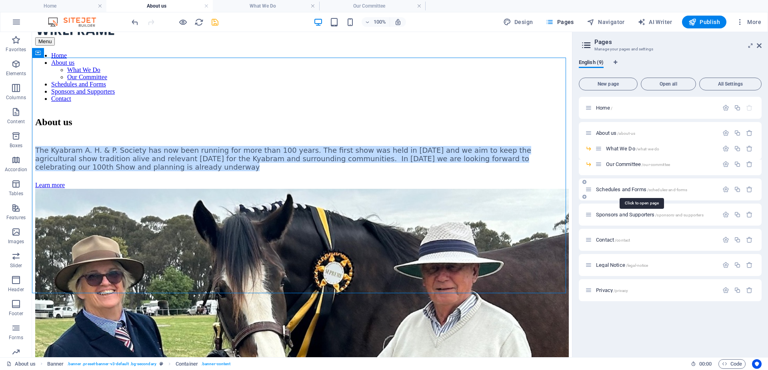
click at [626, 188] on span "Schedules and Forms /schedules-and-forms" at bounding box center [641, 189] width 91 height 6
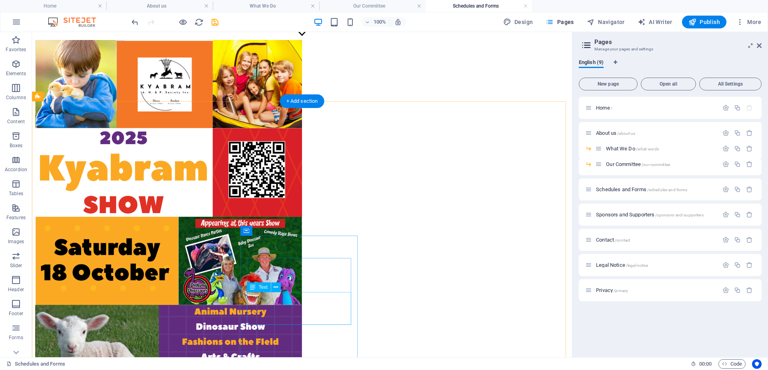
scroll to position [360, 0]
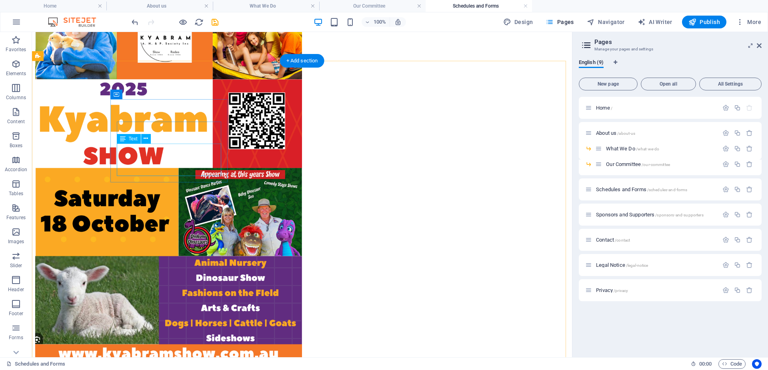
click at [145, 138] on icon at bounding box center [146, 138] width 4 height 8
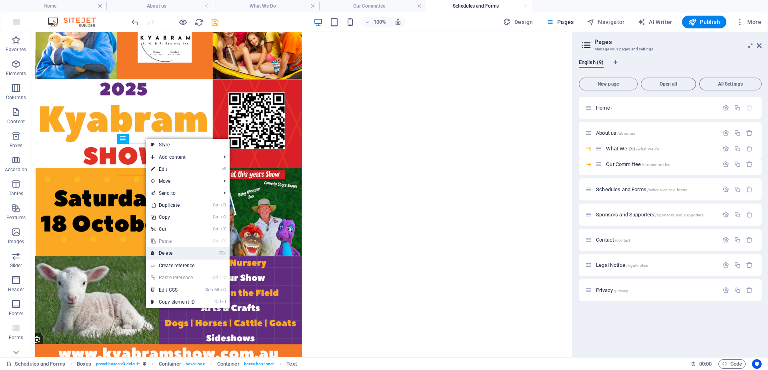
click at [166, 252] on link "⌦ Delete" at bounding box center [173, 253] width 54 height 12
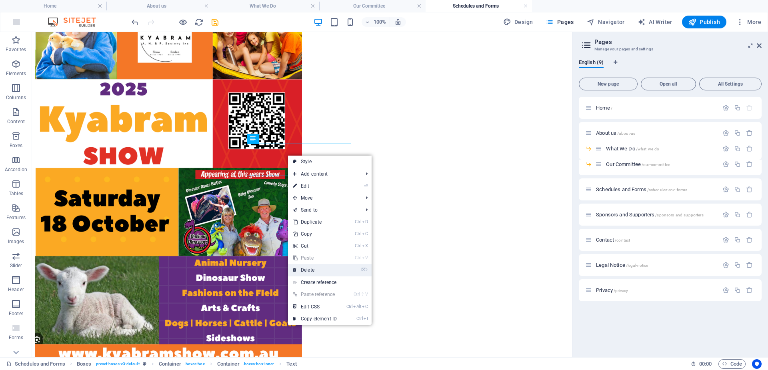
click at [306, 270] on link "⌦ Delete" at bounding box center [315, 270] width 54 height 12
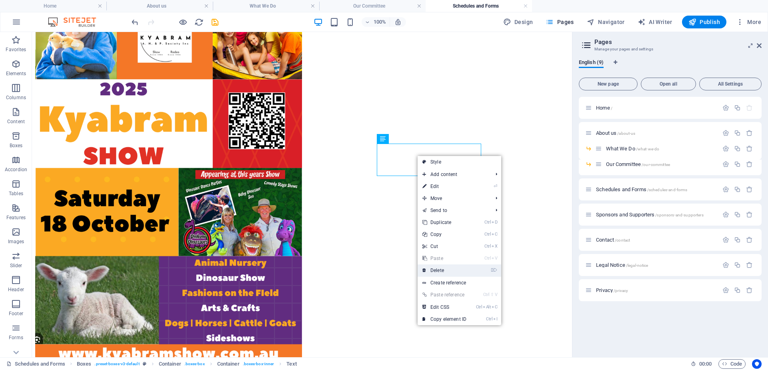
click at [440, 270] on link "⌦ Delete" at bounding box center [445, 270] width 54 height 12
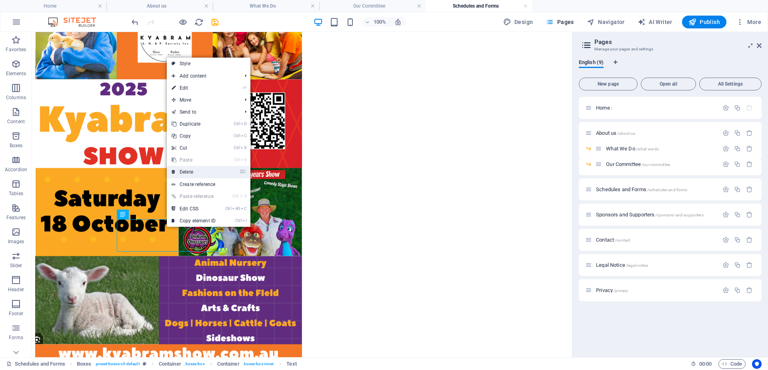
click at [186, 171] on link "⌦ Delete" at bounding box center [194, 172] width 54 height 12
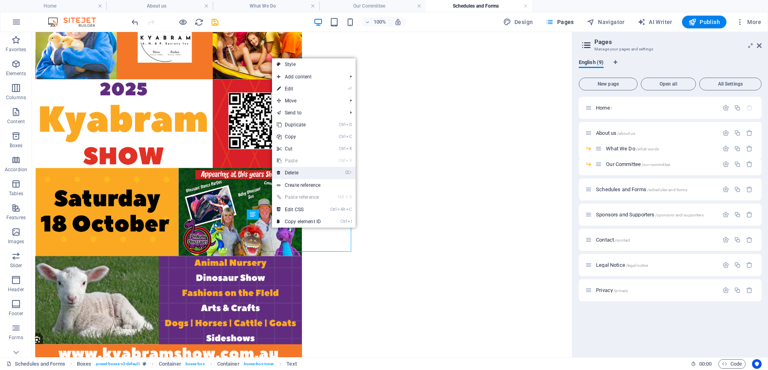
click at [295, 173] on link "⌦ Delete" at bounding box center [299, 173] width 54 height 12
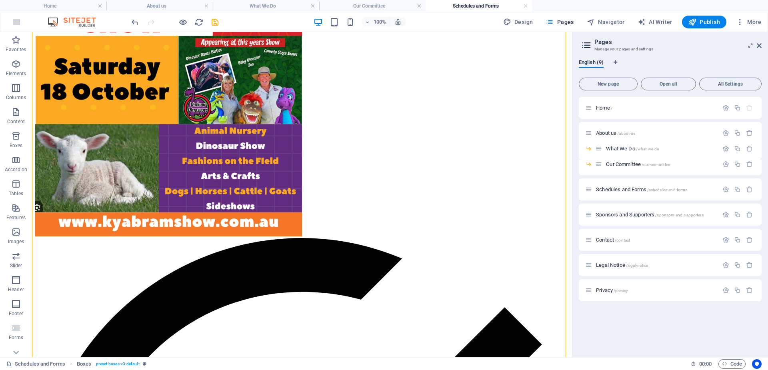
scroll to position [500, 0]
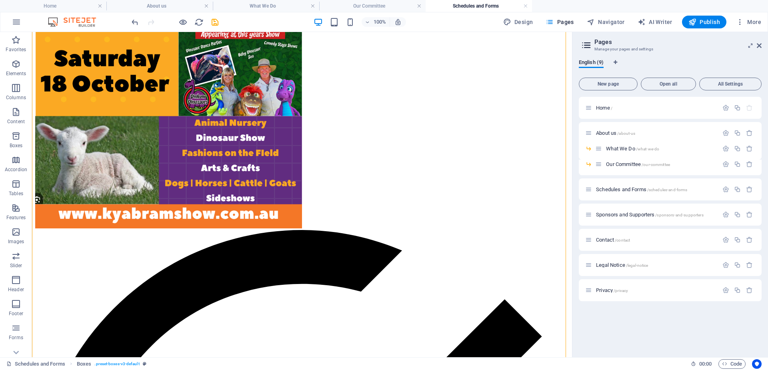
drag, startPoint x: 411, startPoint y: 109, endPoint x: 136, endPoint y: 244, distance: 307.0
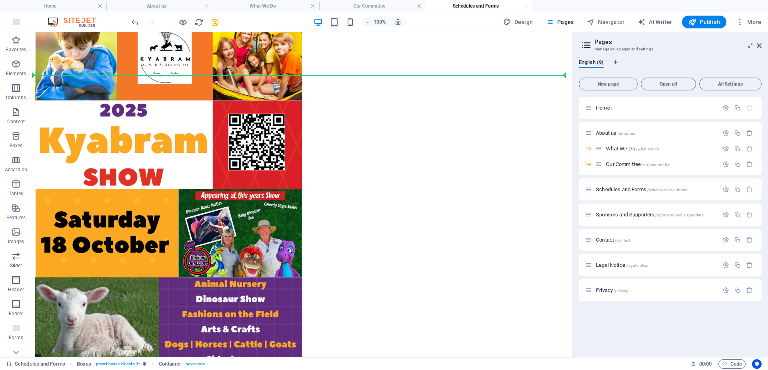
scroll to position [337, 0]
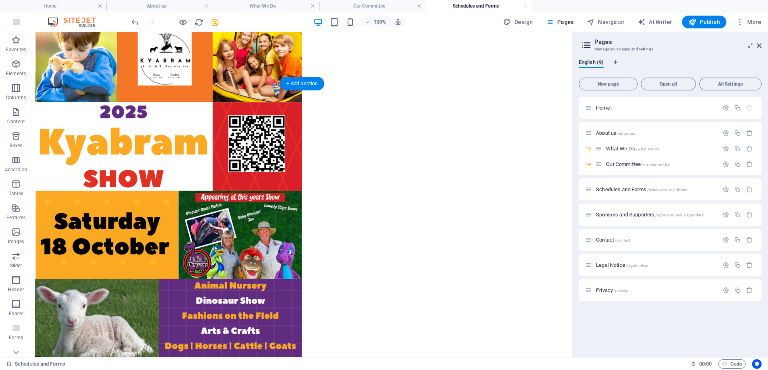
drag, startPoint x: 154, startPoint y: 258, endPoint x: 385, endPoint y: 201, distance: 238.4
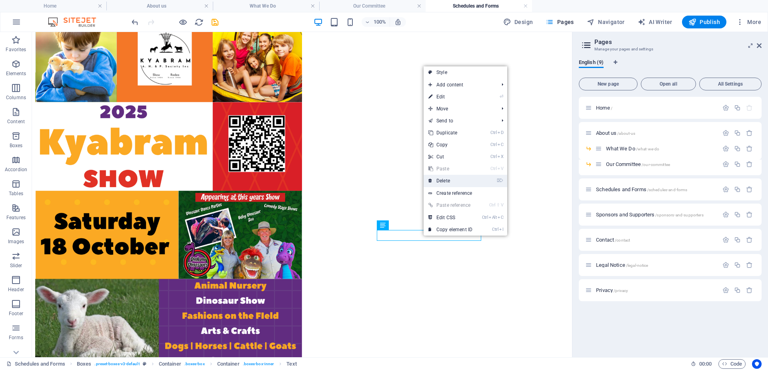
click at [449, 181] on link "⌦ Delete" at bounding box center [451, 181] width 54 height 12
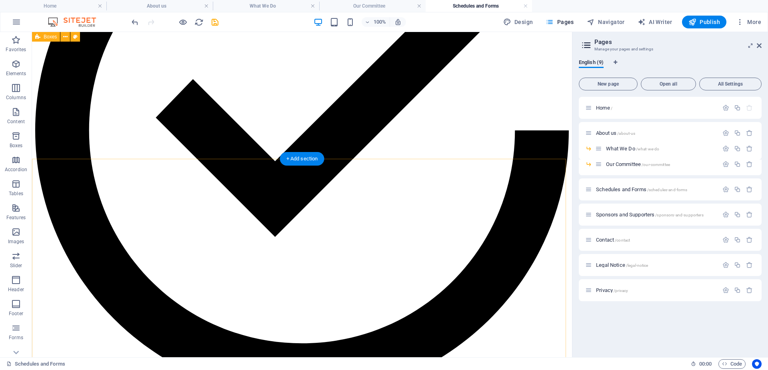
scroll to position [857, 0]
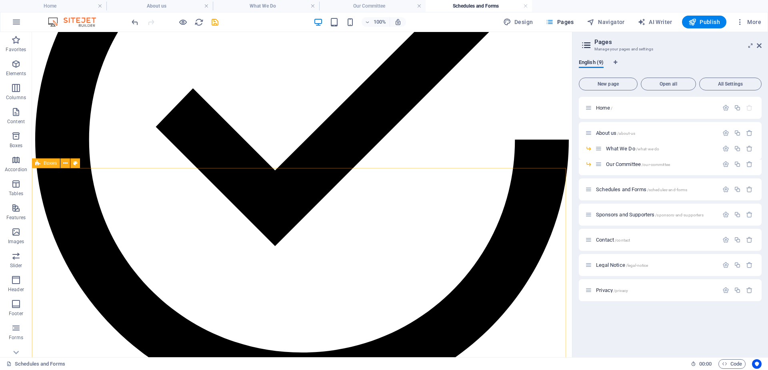
click at [37, 162] on icon at bounding box center [37, 163] width 5 height 10
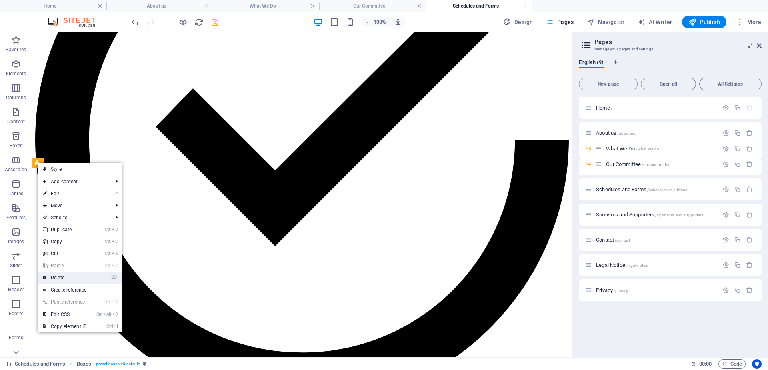
click at [56, 277] on link "⌦ Delete" at bounding box center [65, 278] width 54 height 12
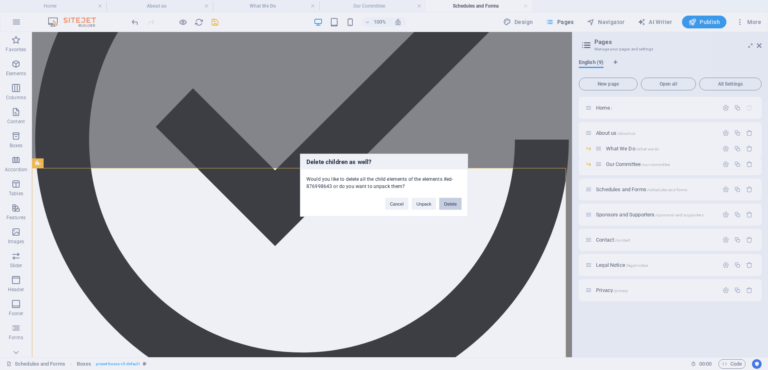
click at [450, 205] on button "Delete" at bounding box center [450, 204] width 22 height 12
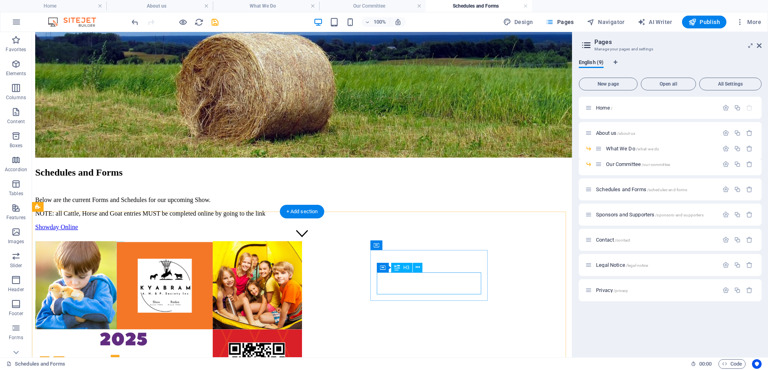
scroll to position [97, 0]
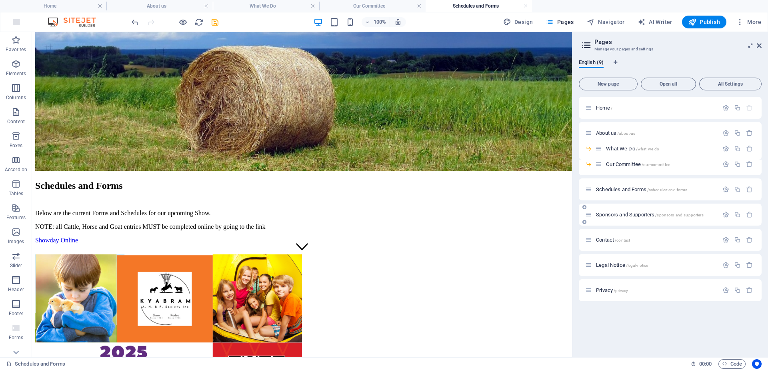
click at [607, 213] on span "Sponsors and Supporters /sponsors-and-supporters" at bounding box center [650, 215] width 108 height 6
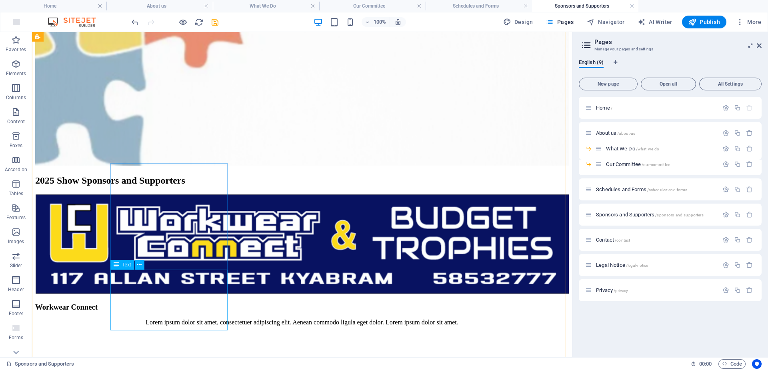
scroll to position [600, 0]
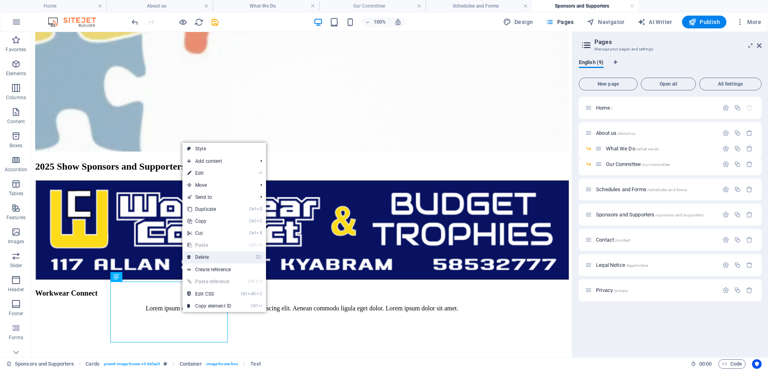
click at [208, 258] on link "⌦ Delete" at bounding box center [209, 257] width 54 height 12
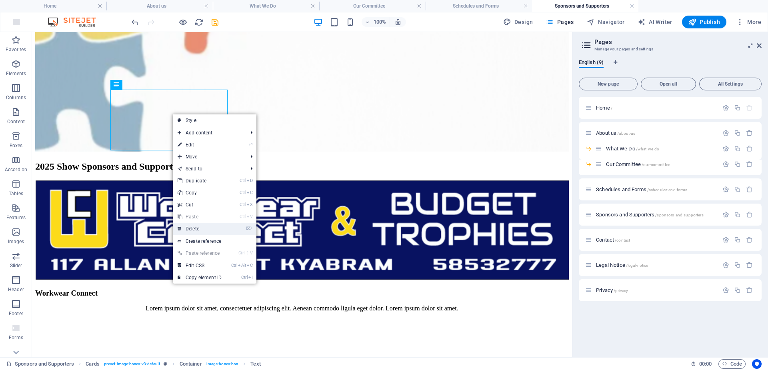
click at [192, 231] on link "⌦ Delete" at bounding box center [200, 229] width 54 height 12
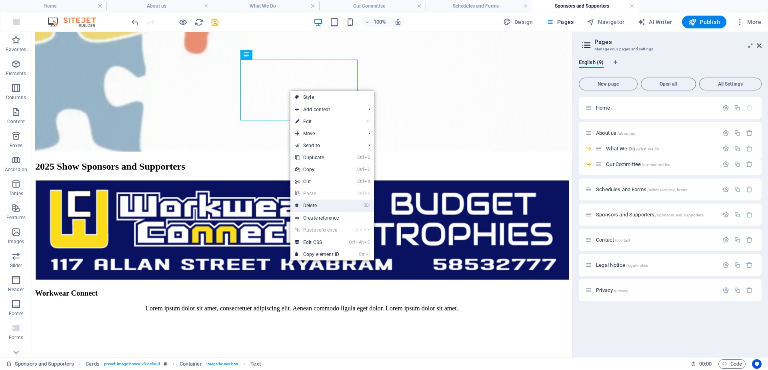
click at [309, 208] on link "⌦ Delete" at bounding box center [317, 206] width 54 height 12
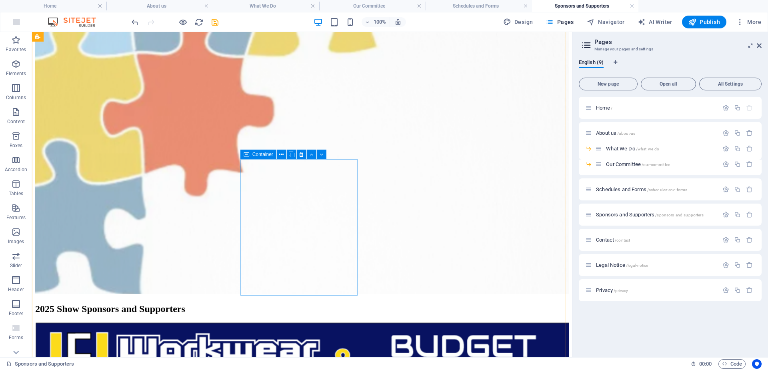
scroll to position [440, 0]
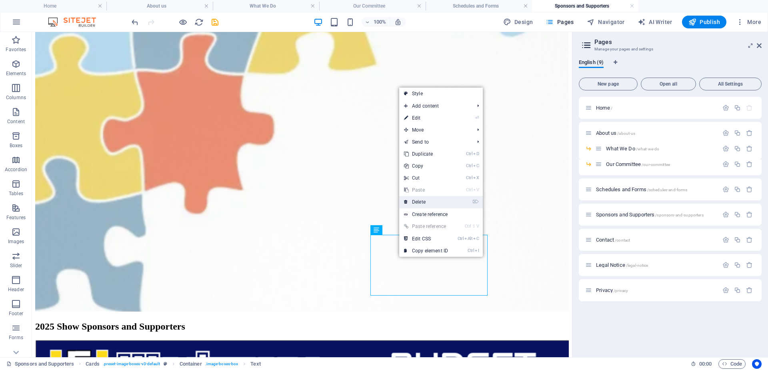
click at [416, 203] on link "⌦ Delete" at bounding box center [426, 202] width 54 height 12
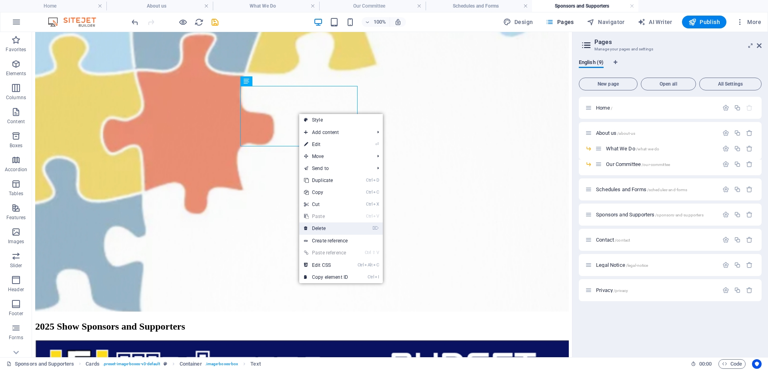
click at [322, 228] on link "⌦ Delete" at bounding box center [326, 228] width 54 height 12
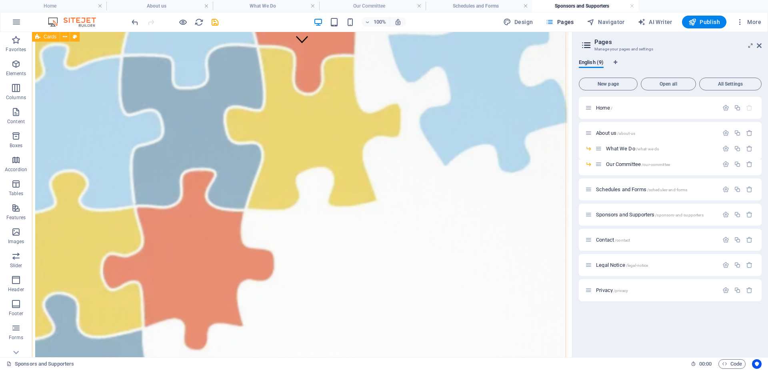
scroll to position [280, 0]
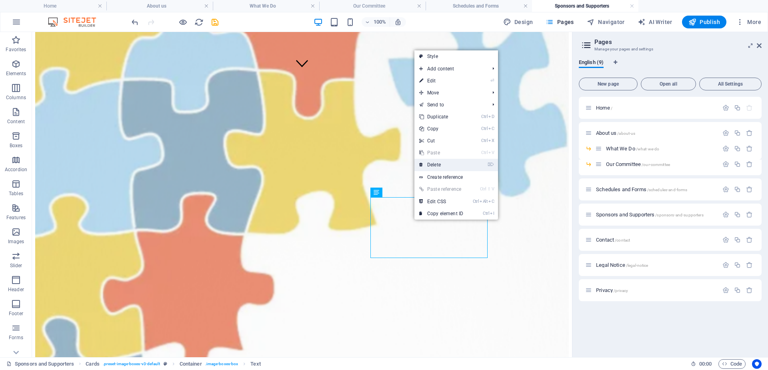
click at [436, 164] on link "⌦ Delete" at bounding box center [441, 165] width 54 height 12
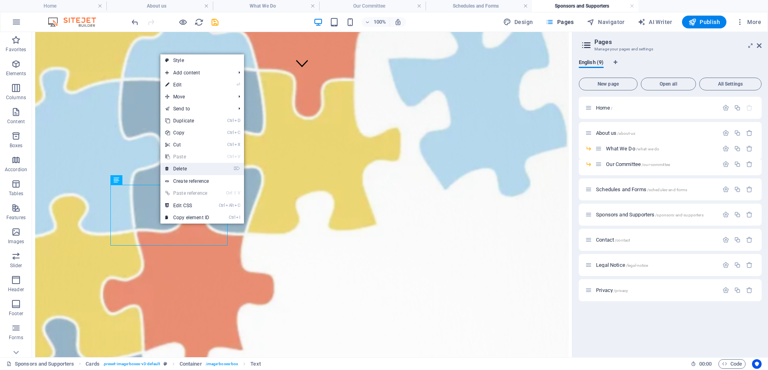
click at [181, 169] on link "⌦ Delete" at bounding box center [187, 169] width 54 height 12
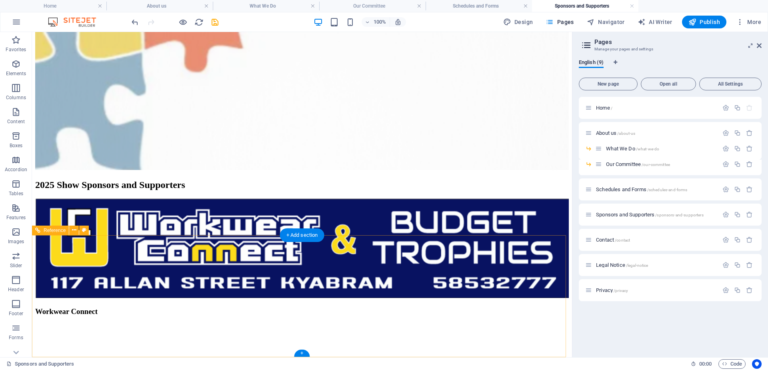
scroll to position [583, 0]
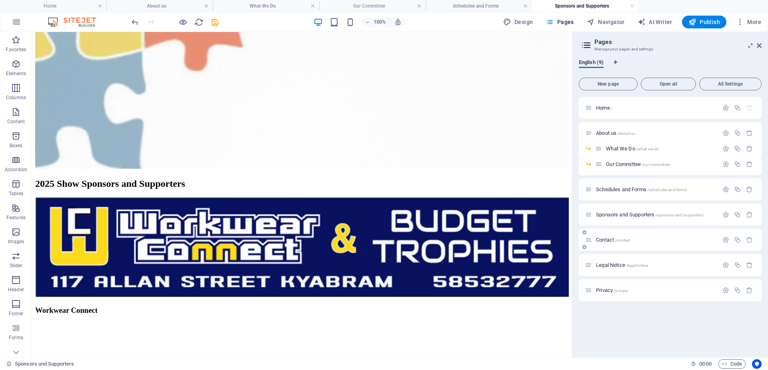
click at [605, 240] on span "Contact /contact" at bounding box center [613, 240] width 34 height 6
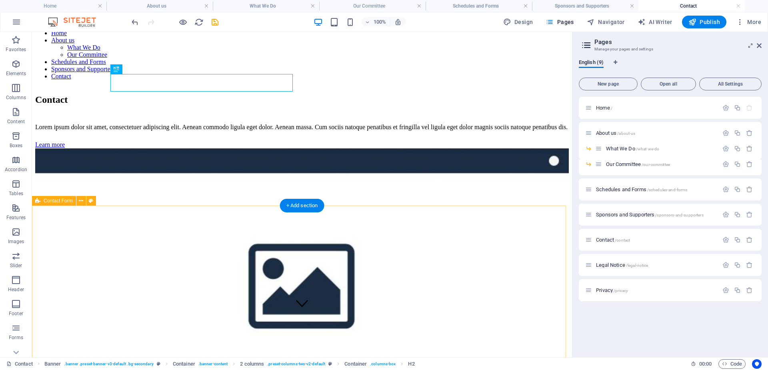
scroll to position [0, 0]
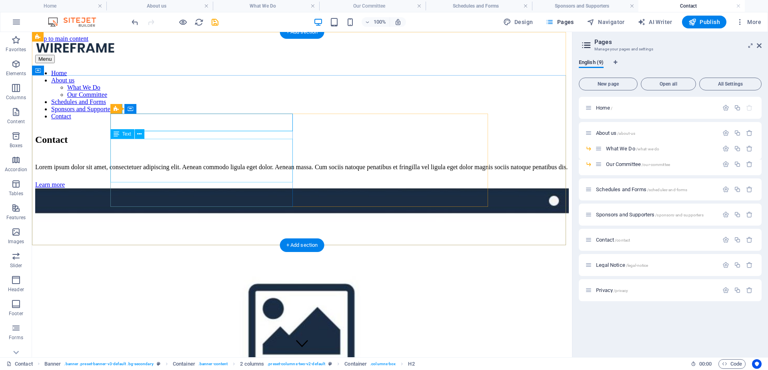
click at [128, 164] on div "Lorem ipsum dolor sit amet, consectetuer adipiscing elit. Aenean commodo ligula…" at bounding box center [302, 167] width 534 height 7
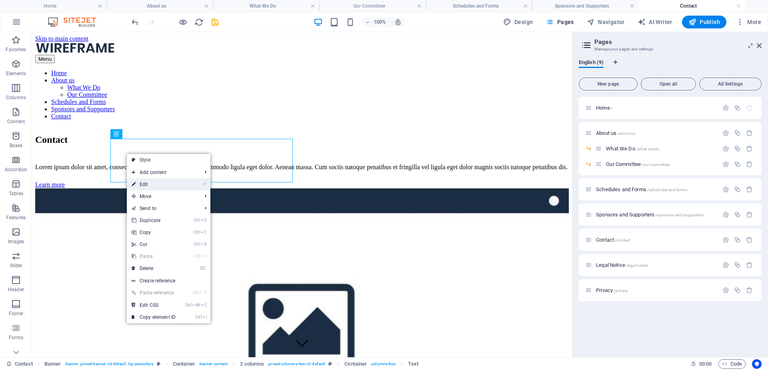
click at [148, 184] on link "⏎ Edit" at bounding box center [154, 184] width 54 height 12
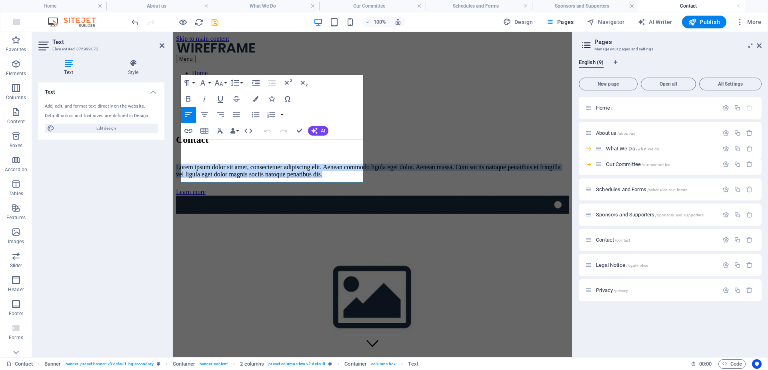
drag, startPoint x: 316, startPoint y: 174, endPoint x: 344, endPoint y: 168, distance: 28.6
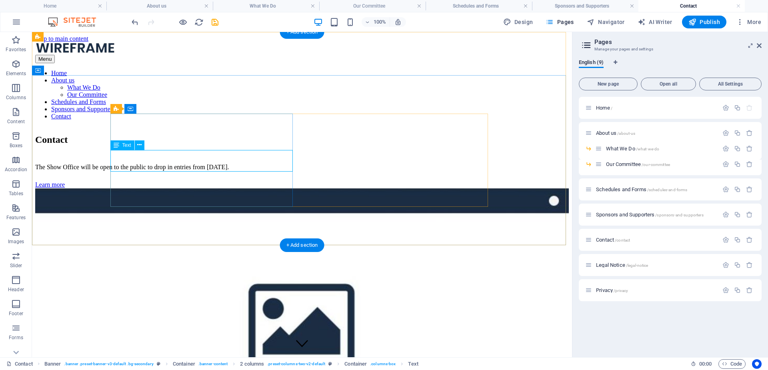
click at [227, 167] on div "The Show Office will be open to the public to drop in entries from [DATE]." at bounding box center [302, 167] width 534 height 7
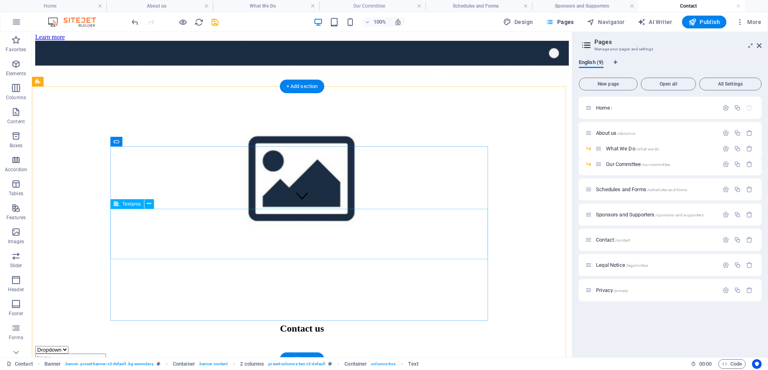
scroll to position [160, 0]
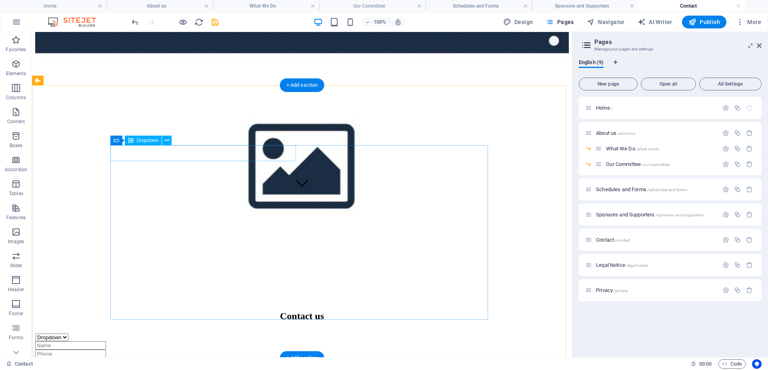
click at [292, 334] on div "Dropdown Option 1 Option 2 Option 3" at bounding box center [302, 338] width 534 height 8
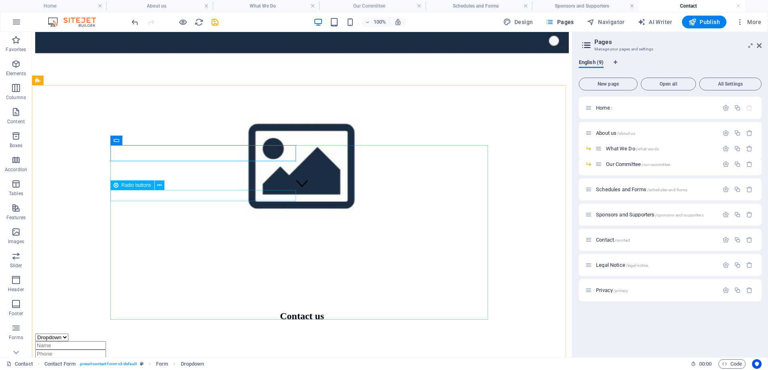
click at [120, 186] on div "Radio buttons" at bounding box center [132, 185] width 44 height 10
click at [159, 186] on icon at bounding box center [159, 185] width 4 height 8
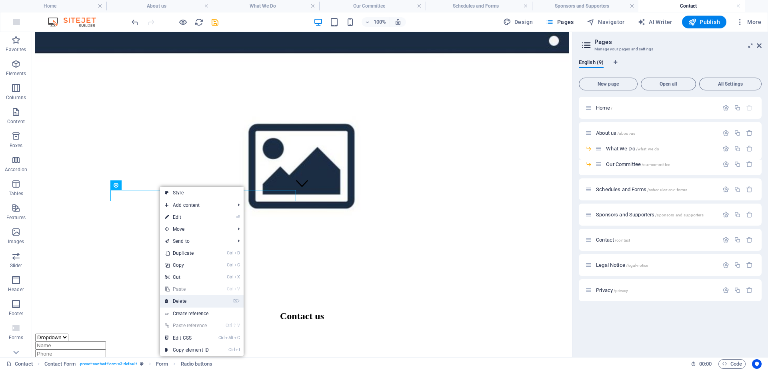
click at [176, 300] on link "⌦ Delete" at bounding box center [187, 301] width 54 height 12
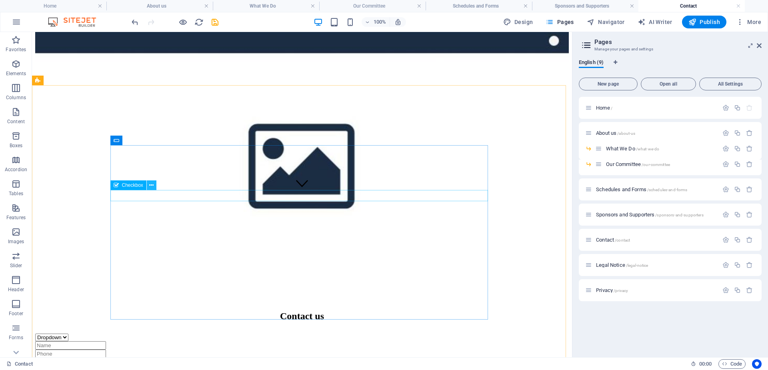
click at [150, 184] on icon at bounding box center [151, 185] width 4 height 8
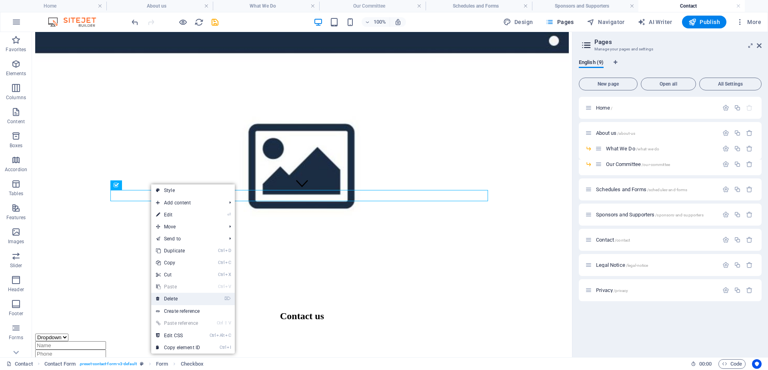
click at [176, 298] on link "⌦ Delete" at bounding box center [178, 299] width 54 height 12
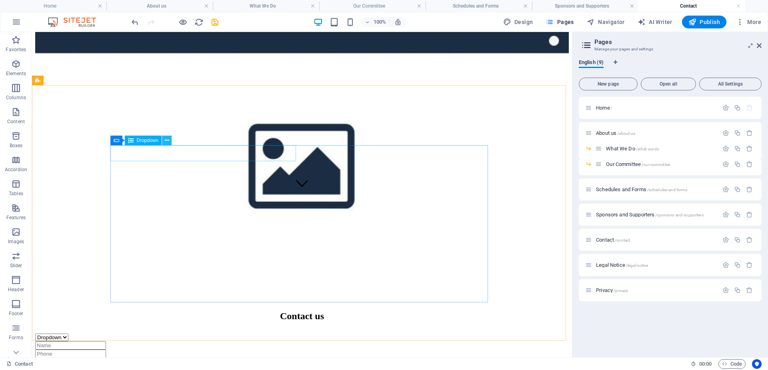
click at [166, 139] on icon at bounding box center [167, 140] width 4 height 8
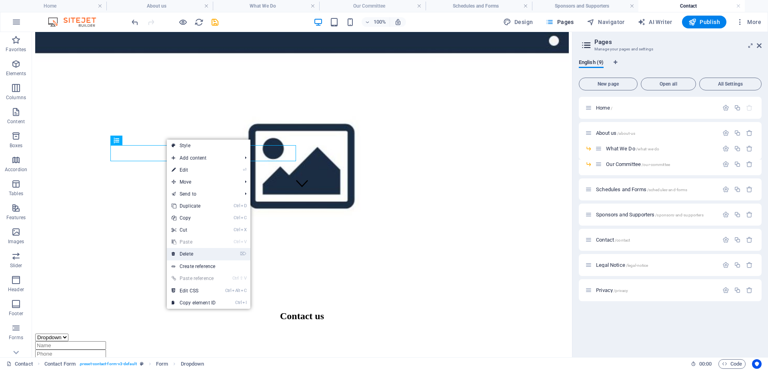
click at [187, 253] on link "⌦ Delete" at bounding box center [194, 254] width 54 height 12
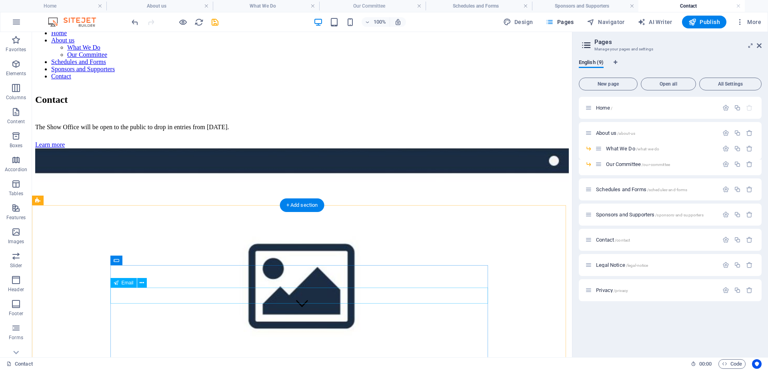
scroll to position [0, 0]
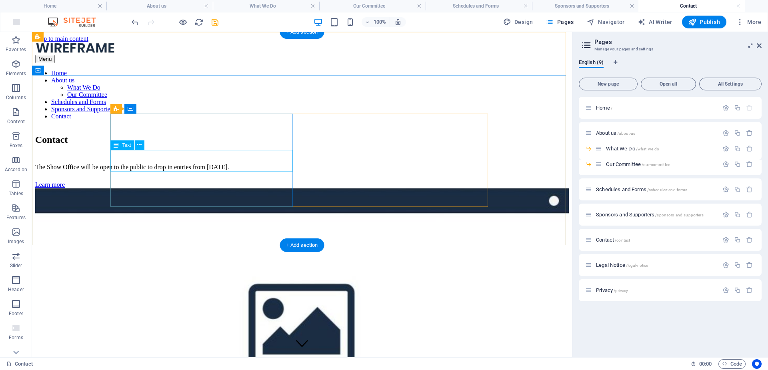
click at [221, 167] on div "The Show Office will be open to the public to drop in entries from [DATE]." at bounding box center [302, 167] width 534 height 7
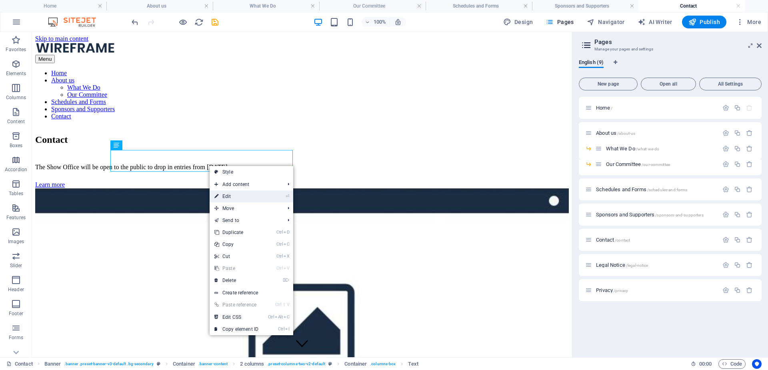
click at [230, 196] on link "⏎ Edit" at bounding box center [237, 196] width 54 height 12
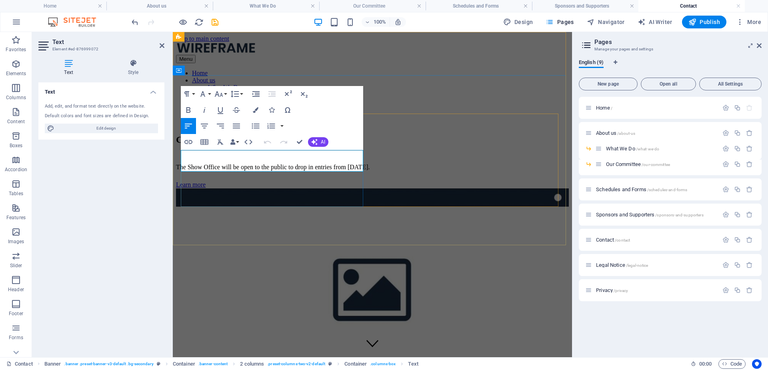
click at [291, 167] on p "The Show Office will be open to the public to drop in entries from [DATE]." at bounding box center [372, 167] width 393 height 7
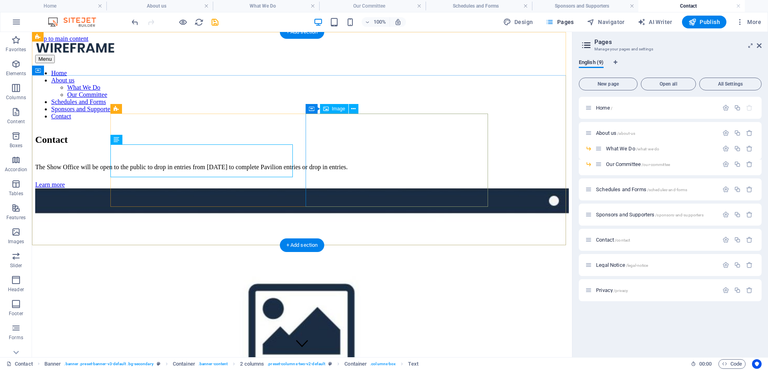
click at [400, 188] on figure at bounding box center [302, 325] width 534 height 275
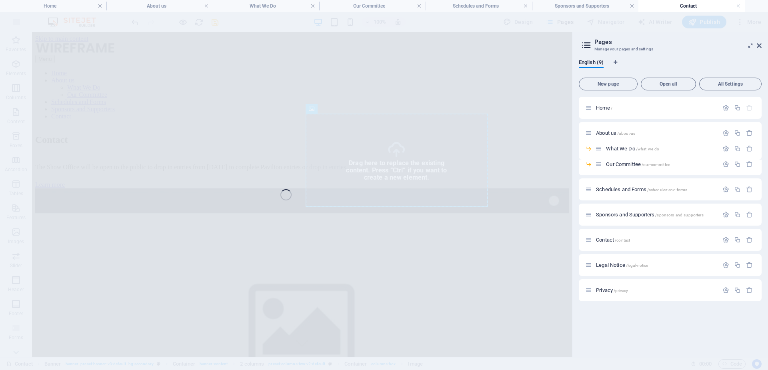
select select "%"
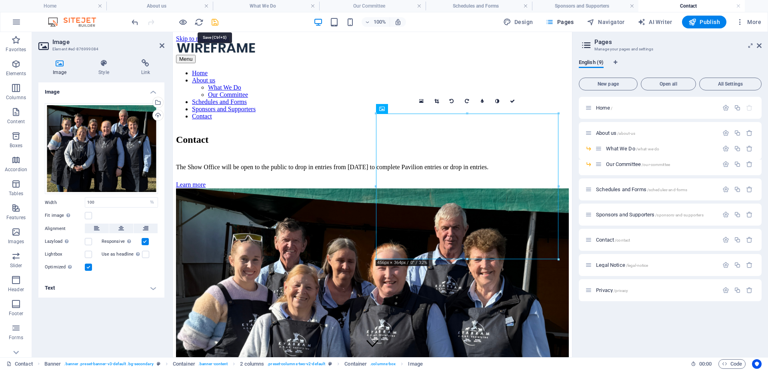
click at [216, 20] on icon "save" at bounding box center [214, 22] width 9 height 9
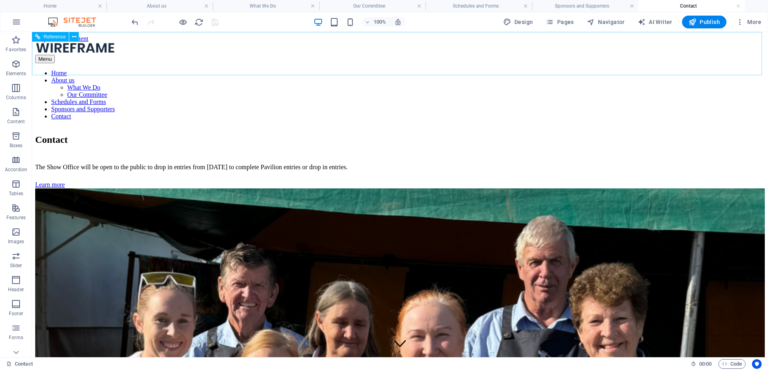
click at [218, 47] on figure at bounding box center [400, 48] width 730 height 12
click at [74, 36] on icon at bounding box center [74, 37] width 4 height 8
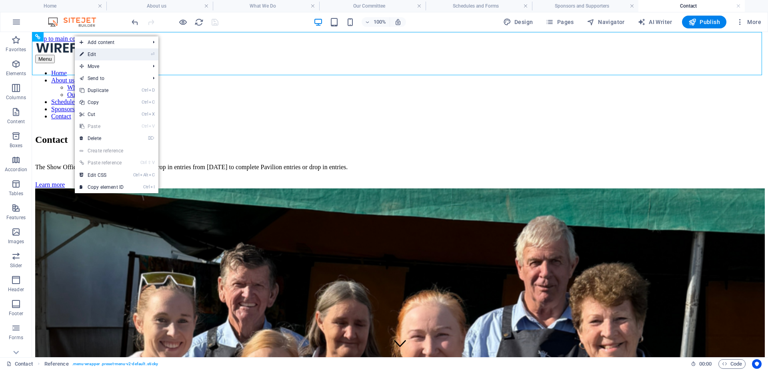
click at [92, 54] on link "⏎ Edit" at bounding box center [102, 54] width 54 height 12
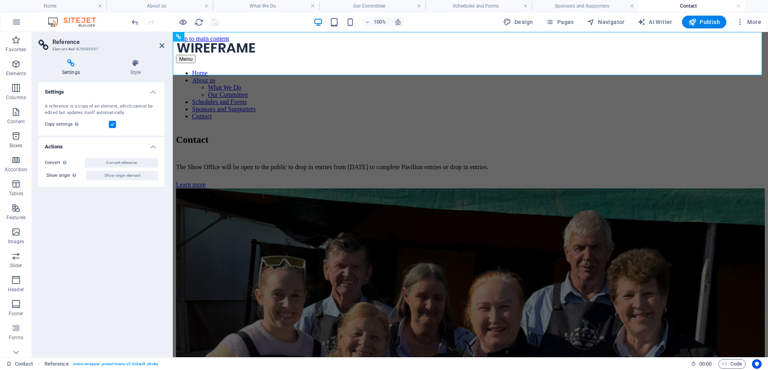
click at [58, 162] on label "Convert Convert the reference into a separate element. All subsequent changes m…" at bounding box center [65, 163] width 40 height 10
click at [85, 162] on button "Convert reference" at bounding box center [121, 163] width 73 height 10
select select "header"
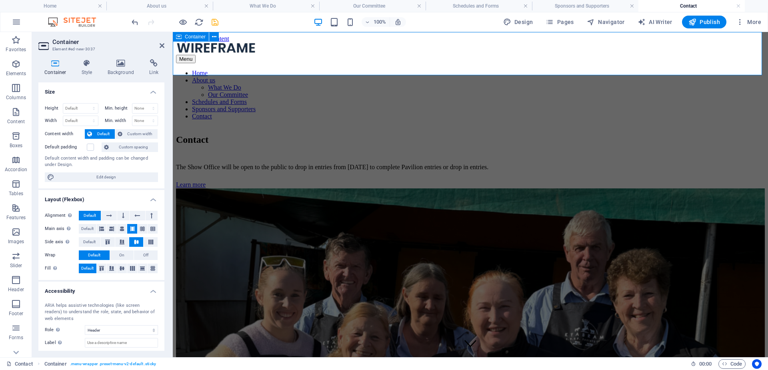
click at [273, 50] on div "Menu Home About us What We Do Our Committee Schedules and Forms Sponsors and Su…" at bounding box center [470, 81] width 589 height 78
click at [134, 20] on icon "undo" at bounding box center [134, 22] width 9 height 9
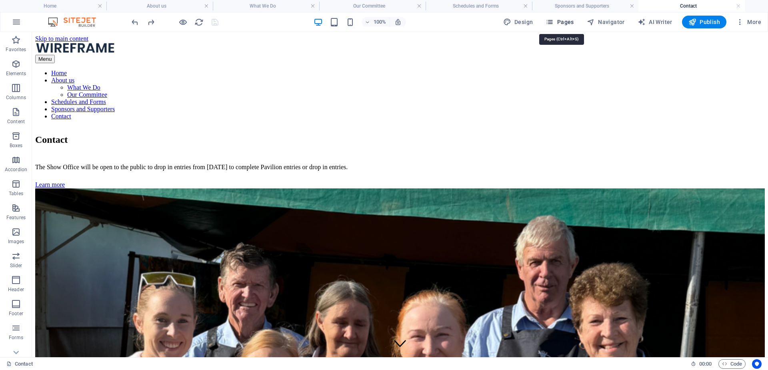
click at [566, 19] on span "Pages" at bounding box center [560, 22] width 28 height 8
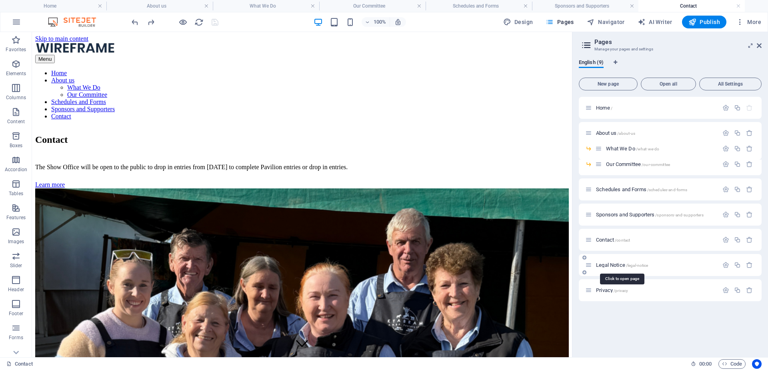
click at [610, 264] on span "Legal Notice /legal-notice" at bounding box center [622, 265] width 52 height 6
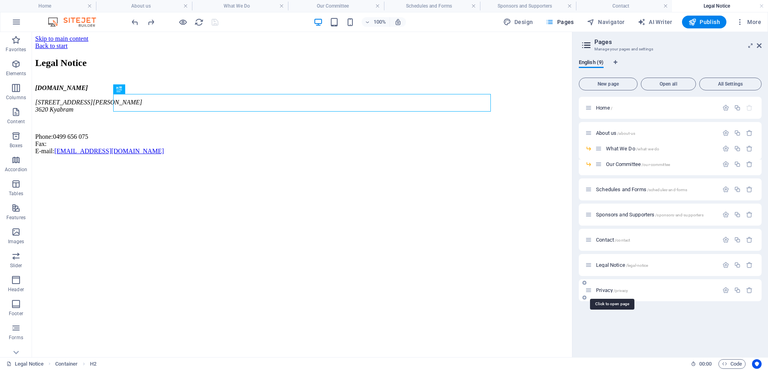
click at [606, 289] on span "Privacy /privacy" at bounding box center [612, 290] width 32 height 6
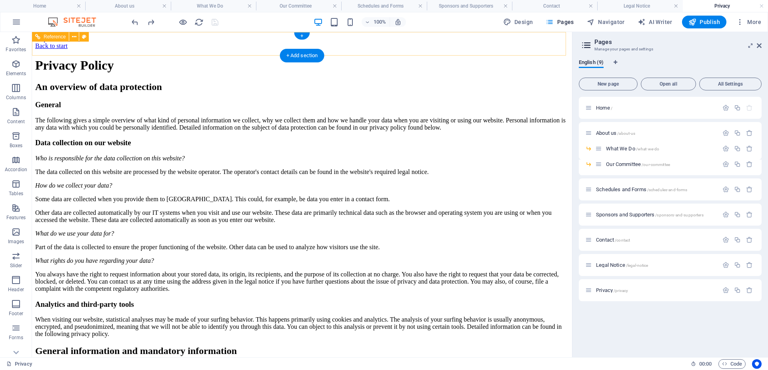
click at [128, 45] on div "Back to start" at bounding box center [302, 45] width 534 height 7
click at [112, 43] on div "Back to start" at bounding box center [302, 45] width 534 height 7
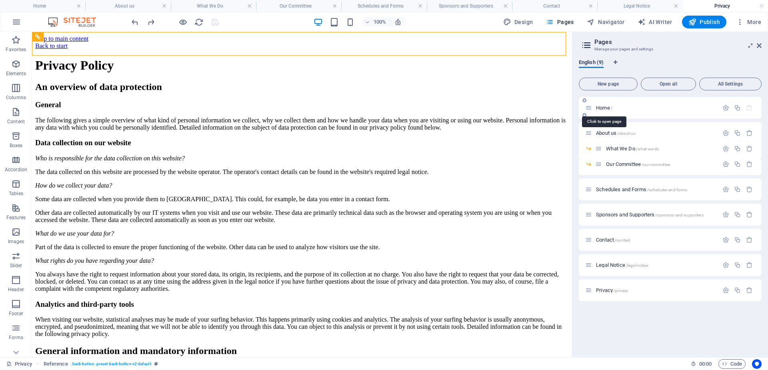
click at [604, 108] on span "Home /" at bounding box center [604, 108] width 16 height 6
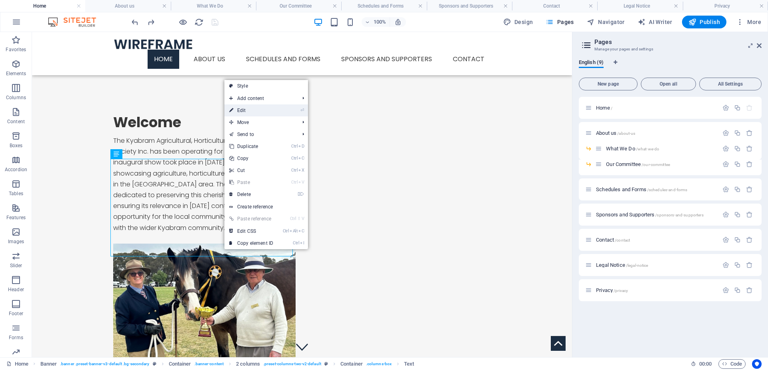
click at [245, 109] on link "⏎ Edit" at bounding box center [251, 110] width 54 height 12
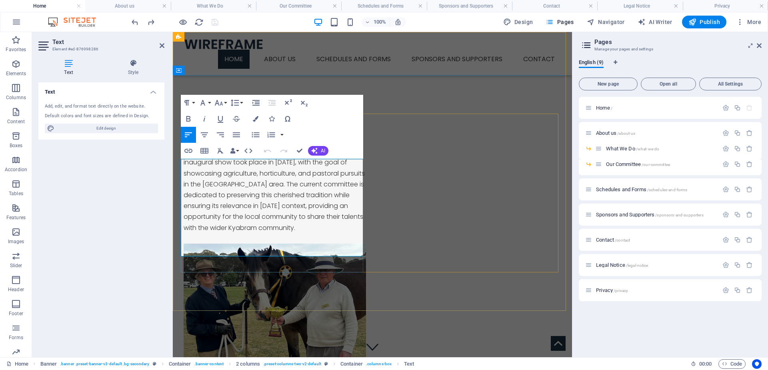
click at [293, 233] on p "The Kyabram Agricultural, Horticultural and Pastoral Society Inc. has been oper…" at bounding box center [275, 184] width 182 height 98
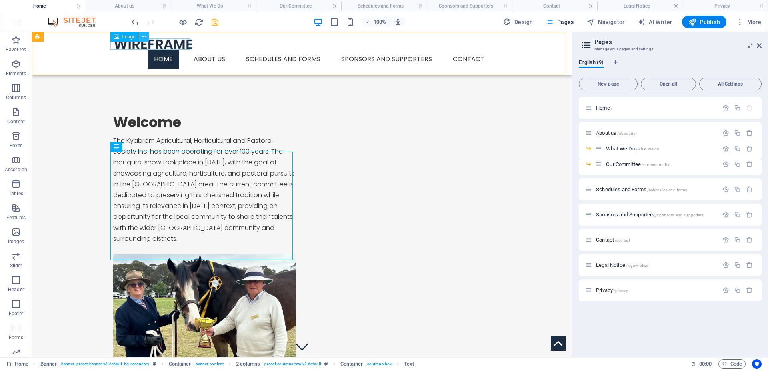
click at [142, 36] on icon at bounding box center [144, 37] width 4 height 8
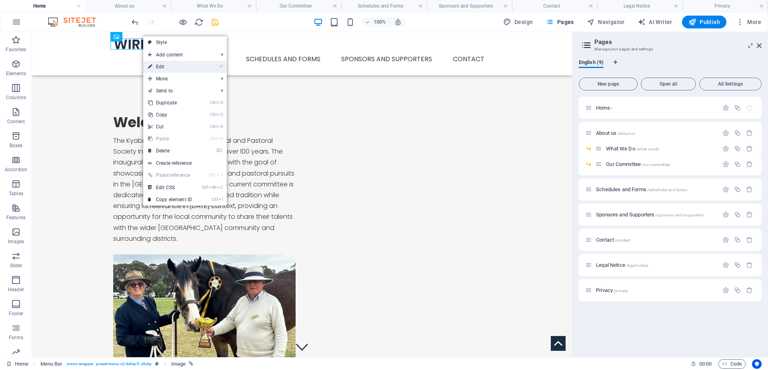
click at [162, 65] on link "⏎ Edit" at bounding box center [170, 67] width 54 height 12
select select "px"
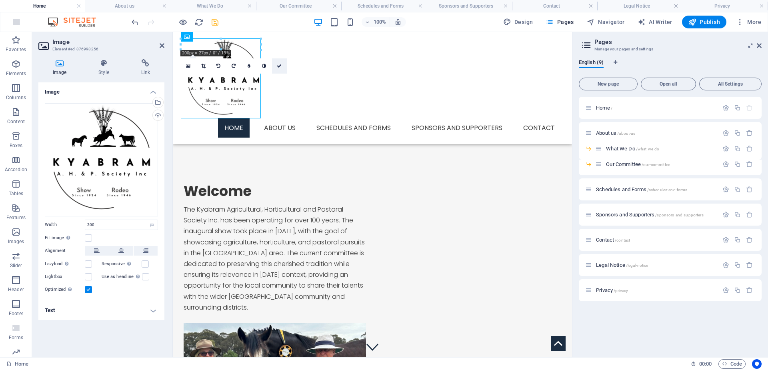
click at [278, 65] on icon at bounding box center [279, 66] width 5 height 5
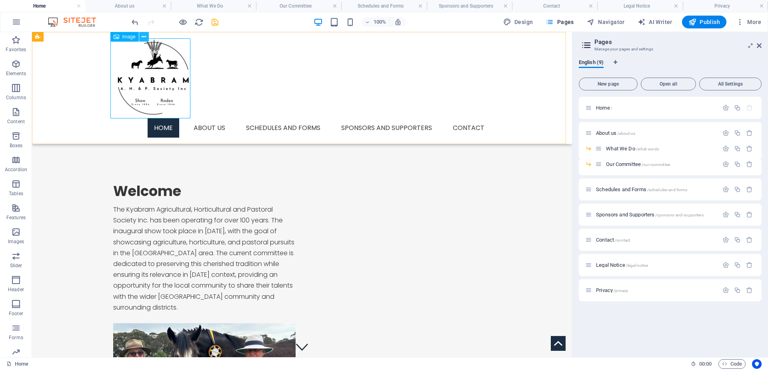
click at [145, 36] on icon at bounding box center [144, 37] width 4 height 8
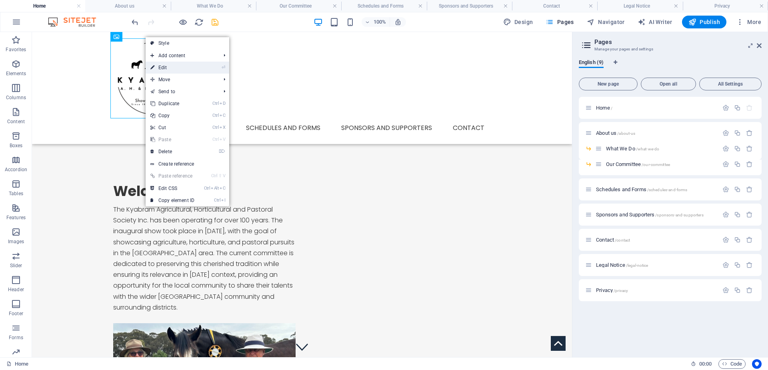
click at [164, 67] on link "⏎ Edit" at bounding box center [173, 68] width 54 height 12
select select "px"
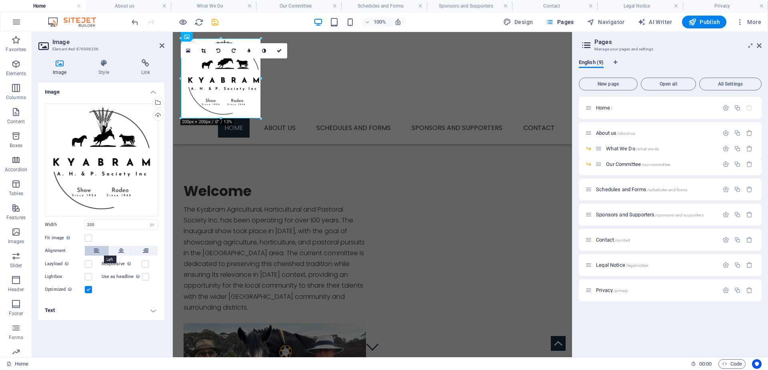
click at [96, 250] on icon at bounding box center [97, 251] width 6 height 10
click at [99, 224] on input "200" at bounding box center [121, 225] width 72 height 10
drag, startPoint x: 99, startPoint y: 224, endPoint x: 68, endPoint y: 221, distance: 30.5
click at [68, 221] on div "Width 200 Default auto px rem % em vh vw" at bounding box center [101, 225] width 113 height 10
type input "100"
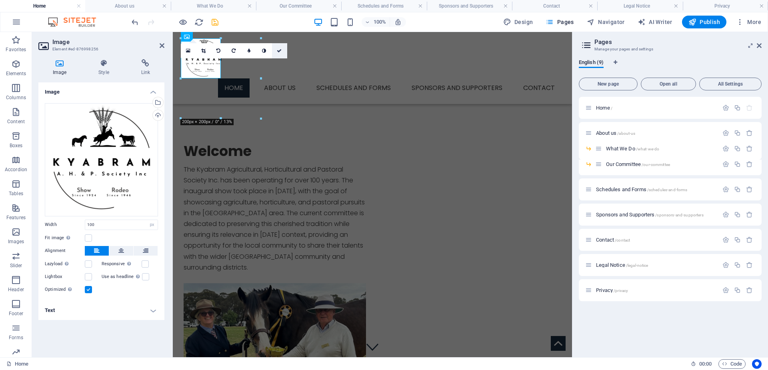
click at [278, 50] on icon at bounding box center [279, 50] width 5 height 5
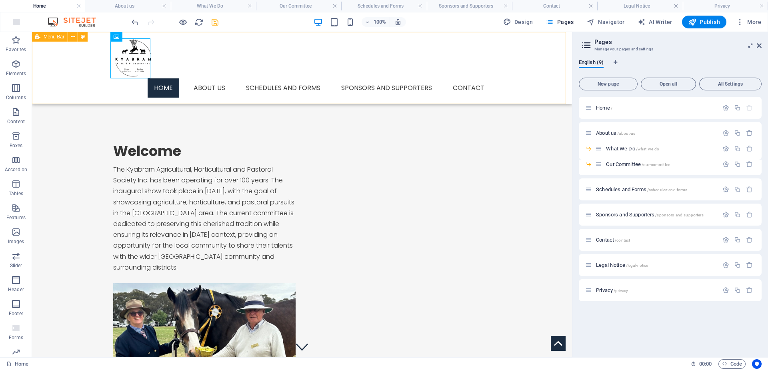
click at [172, 48] on div "Menu Home About us What We Do Our Committee Schedules and Forms Sponsors and Su…" at bounding box center [302, 68] width 540 height 72
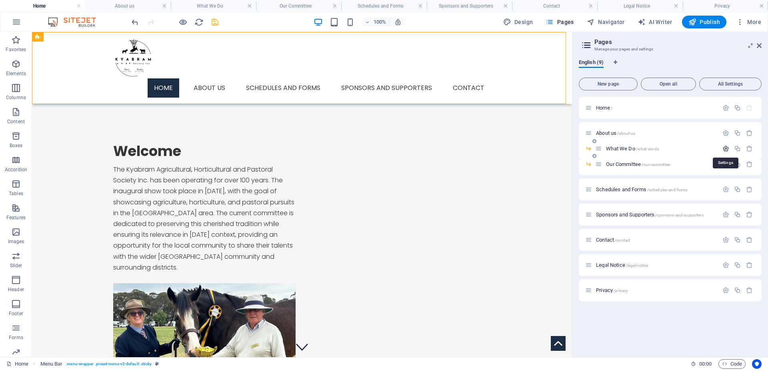
click at [725, 150] on icon "button" at bounding box center [725, 148] width 7 height 7
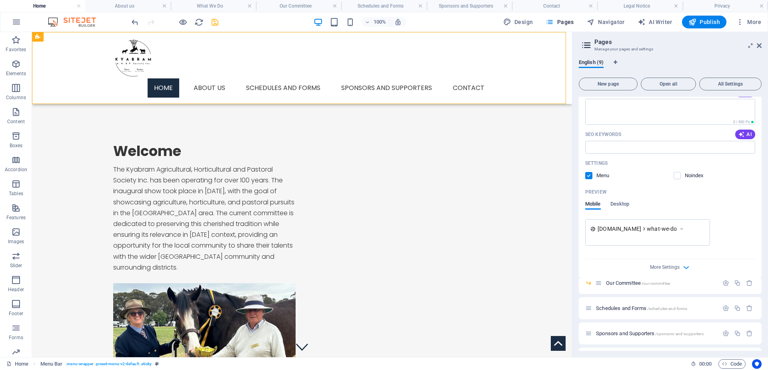
scroll to position [200, 0]
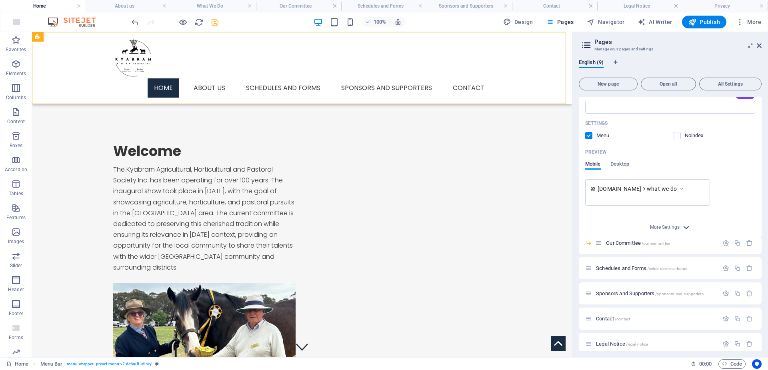
click at [685, 226] on icon "button" at bounding box center [686, 227] width 9 height 9
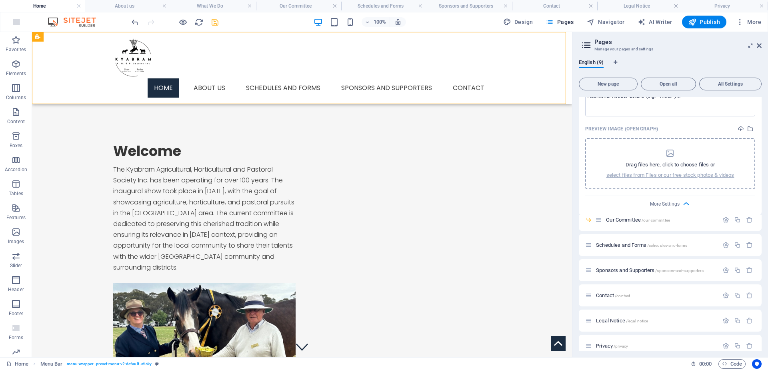
scroll to position [348, 0]
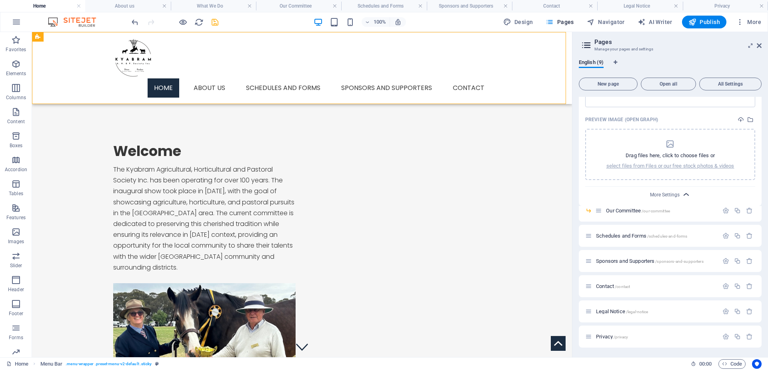
click at [685, 192] on icon "button" at bounding box center [686, 194] width 9 height 9
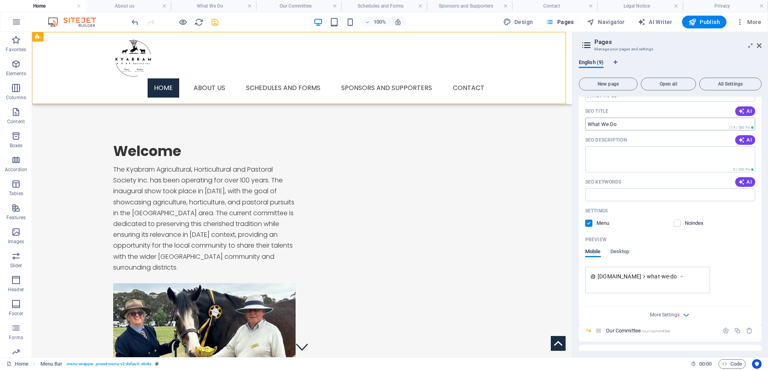
scroll to position [0, 0]
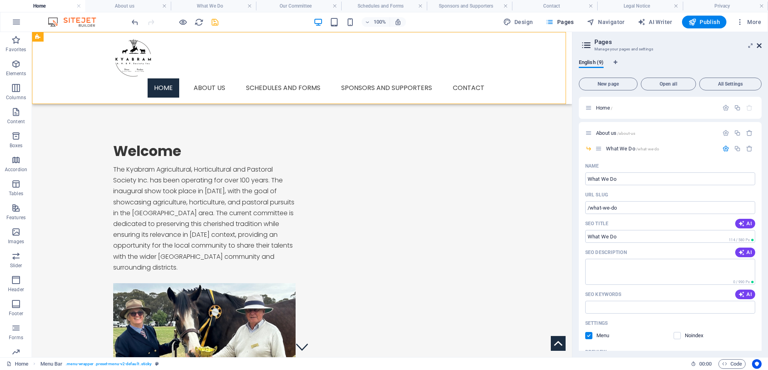
click at [757, 45] on icon at bounding box center [759, 45] width 5 height 6
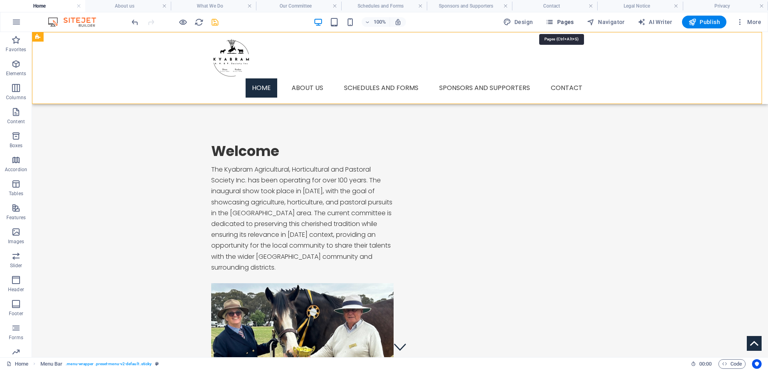
click at [566, 20] on span "Pages" at bounding box center [560, 22] width 28 height 8
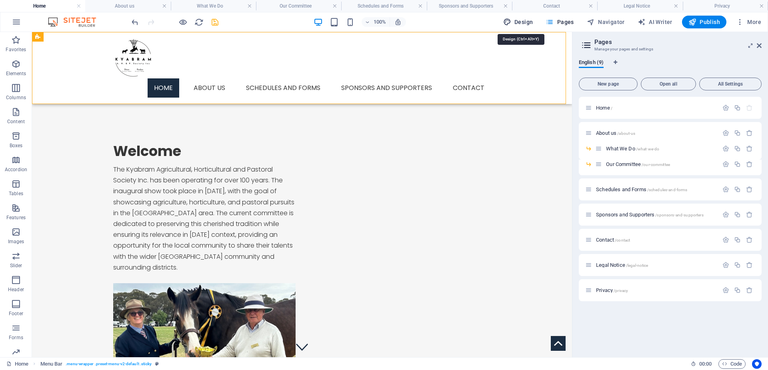
click at [519, 20] on span "Design" at bounding box center [518, 22] width 30 height 8
select select "px"
select select "300"
select select "px"
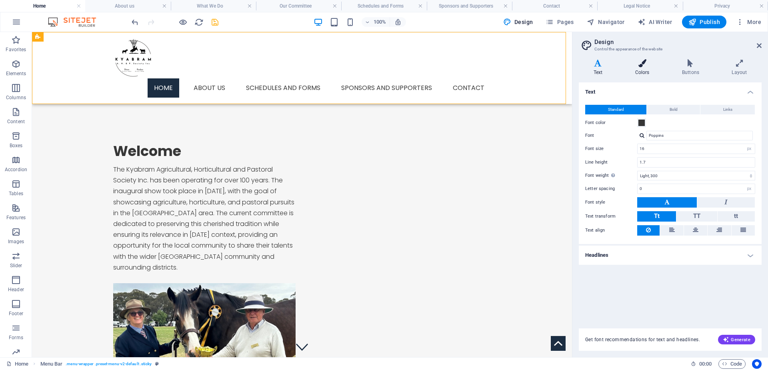
click at [640, 66] on icon at bounding box center [642, 63] width 44 height 8
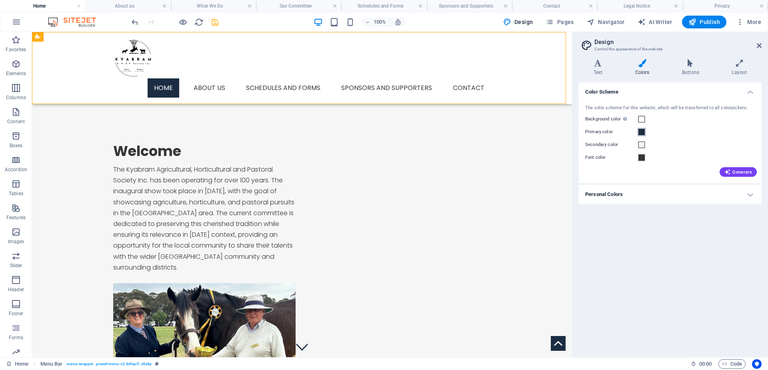
click at [639, 132] on span at bounding box center [641, 132] width 6 height 6
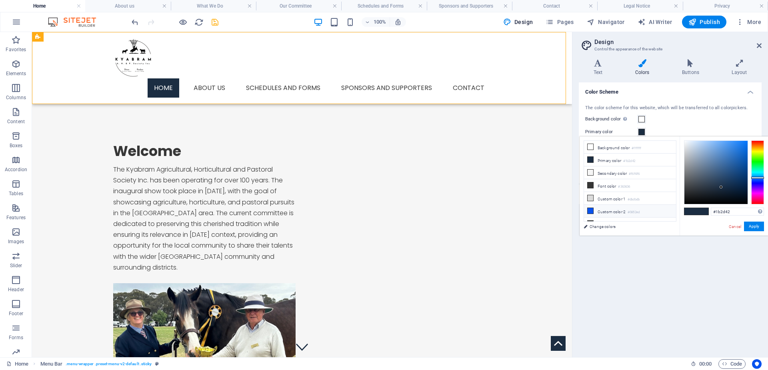
click at [589, 208] on icon at bounding box center [591, 211] width 6 height 6
type input "#0852ed"
click at [752, 224] on button "Apply" at bounding box center [754, 227] width 20 height 10
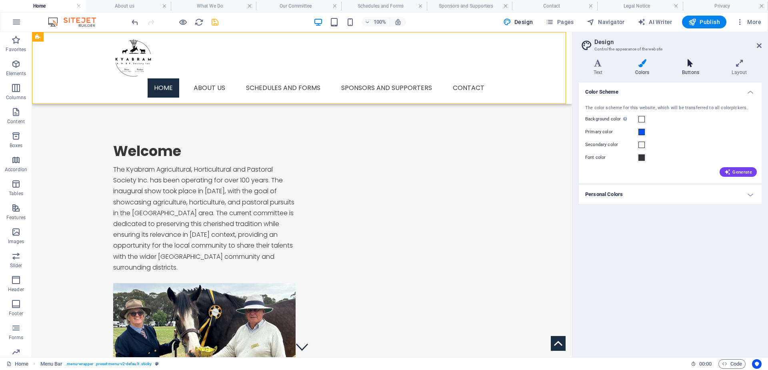
click at [689, 66] on icon at bounding box center [690, 63] width 46 height 8
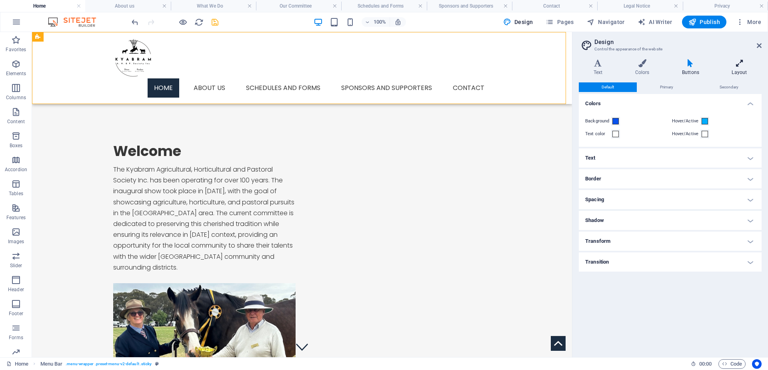
click at [737, 64] on icon at bounding box center [739, 63] width 44 height 8
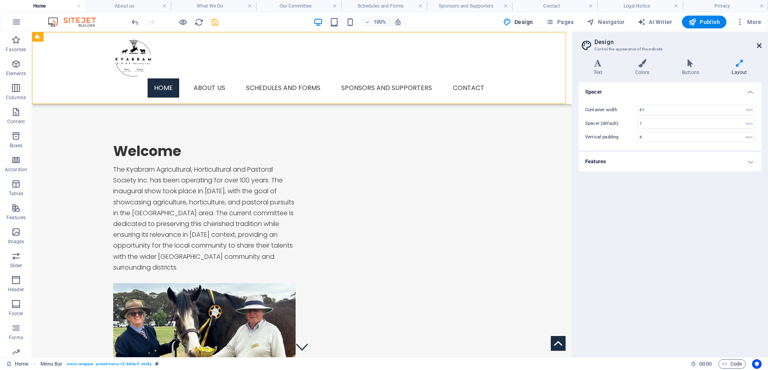
click at [760, 48] on icon at bounding box center [759, 45] width 5 height 6
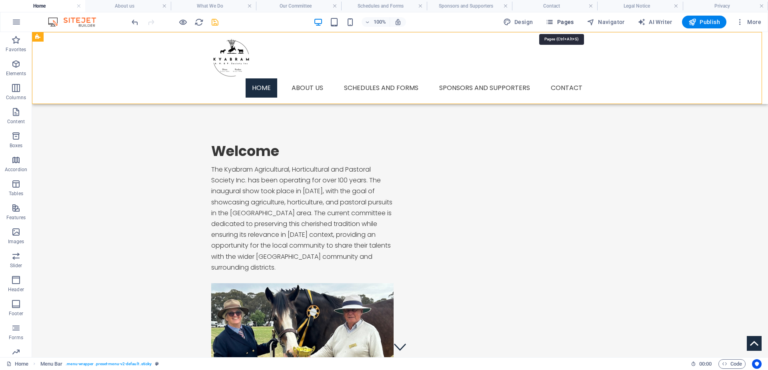
click at [566, 23] on span "Pages" at bounding box center [560, 22] width 28 height 8
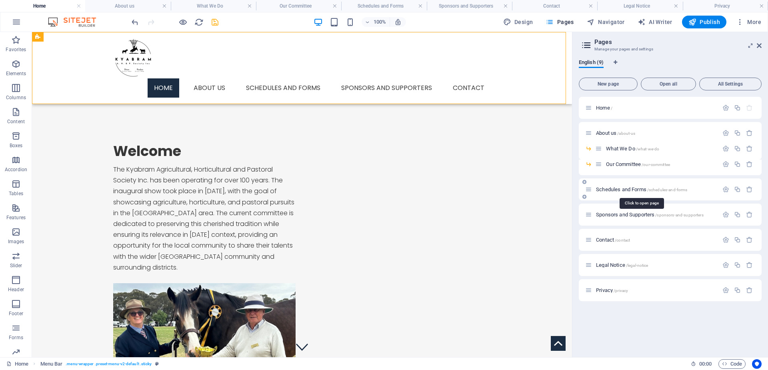
click at [622, 190] on span "Schedules and Forms /schedules-and-forms" at bounding box center [641, 189] width 91 height 6
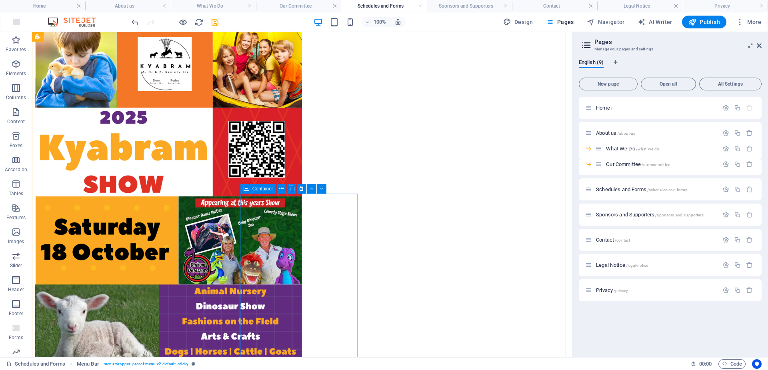
scroll to position [337, 0]
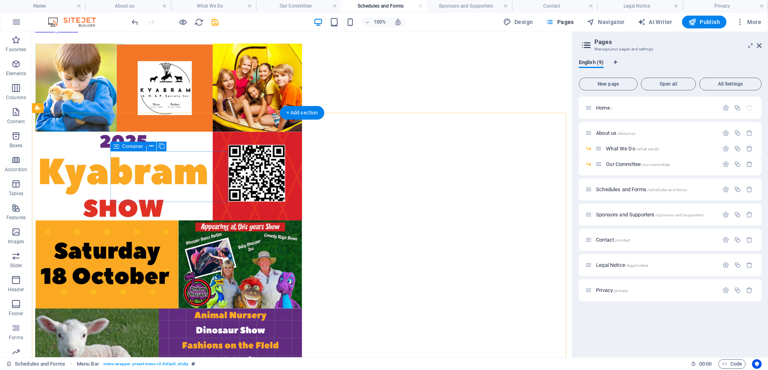
click at [151, 148] on icon at bounding box center [151, 146] width 4 height 8
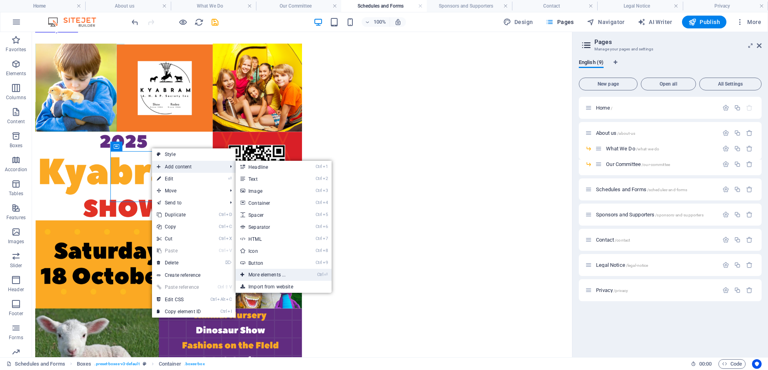
click at [260, 275] on link "Ctrl ⏎ More elements ..." at bounding box center [269, 275] width 66 height 12
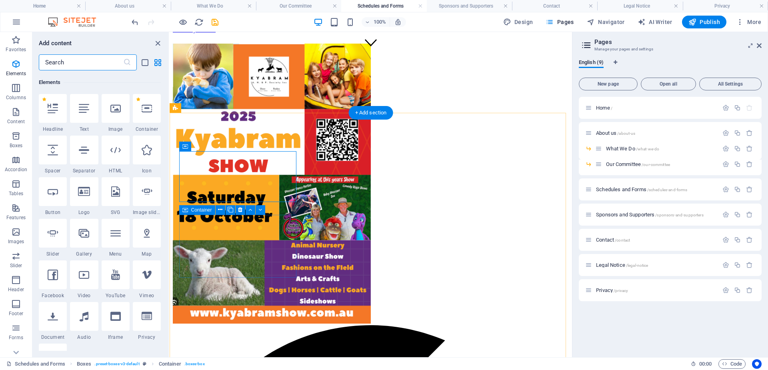
scroll to position [85, 0]
click at [51, 321] on div at bounding box center [53, 315] width 28 height 29
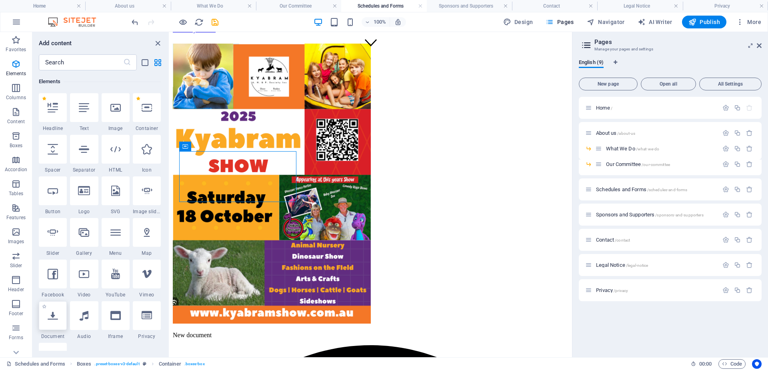
scroll to position [300, 0]
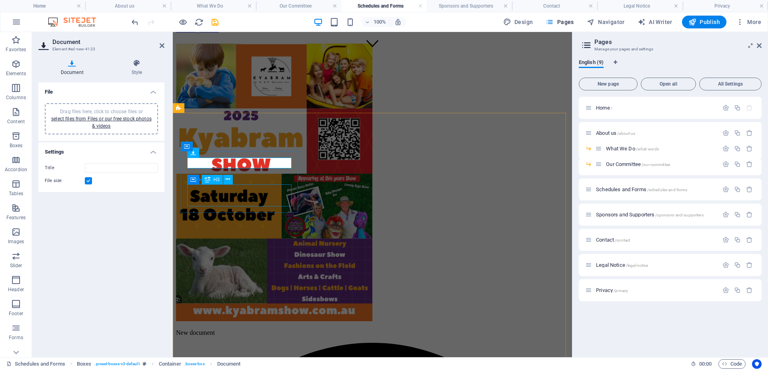
drag, startPoint x: 364, startPoint y: 184, endPoint x: 197, endPoint y: 186, distance: 166.8
drag, startPoint x: 193, startPoint y: 158, endPoint x: 190, endPoint y: 210, distance: 52.1
click at [220, 153] on span "Document" at bounding box center [225, 152] width 22 height 5
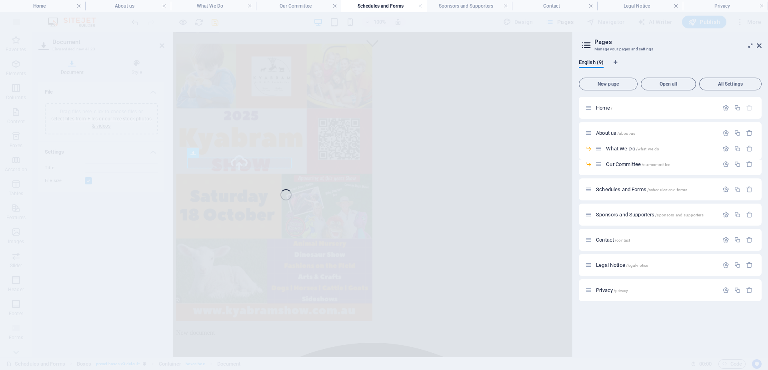
type input "2025KyabramShowScheduleFULL-hfigBNOUggK-f6PnkDsJMg.pdf"
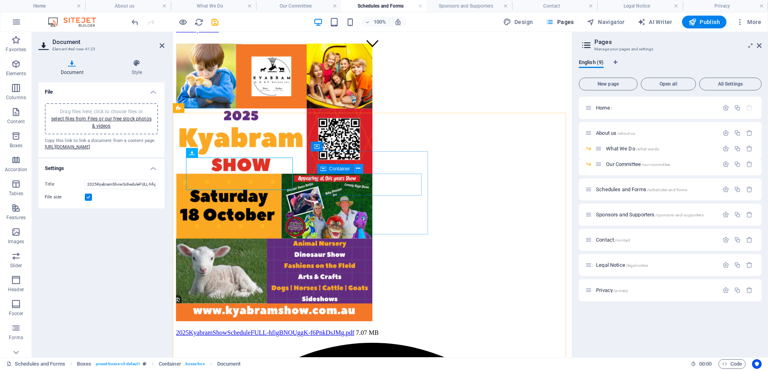
click at [357, 169] on icon at bounding box center [358, 168] width 4 height 8
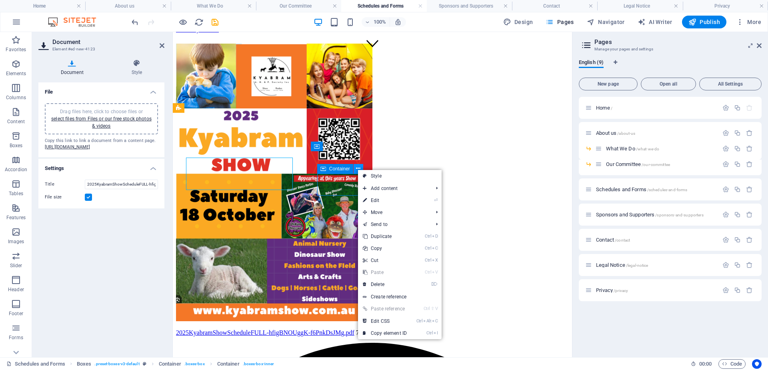
scroll to position [337, 0]
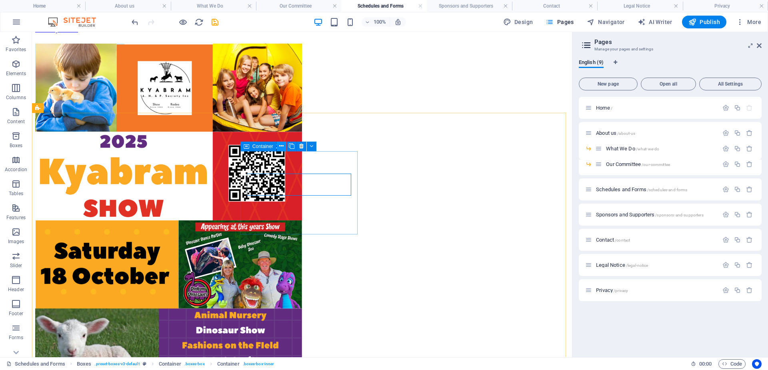
click at [280, 146] on icon at bounding box center [281, 146] width 4 height 8
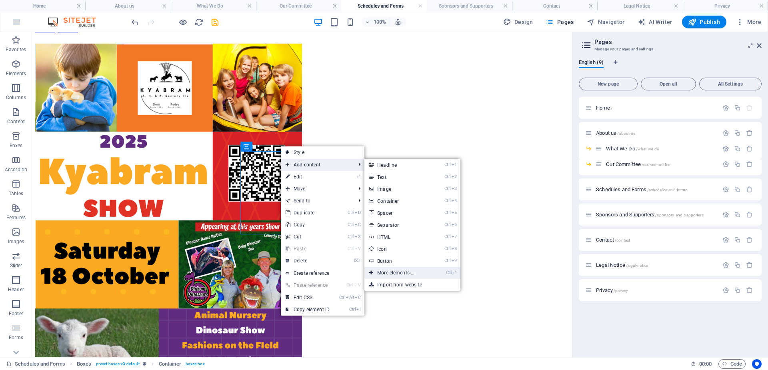
click at [396, 272] on link "Ctrl ⏎ More elements ..." at bounding box center [397, 273] width 66 height 12
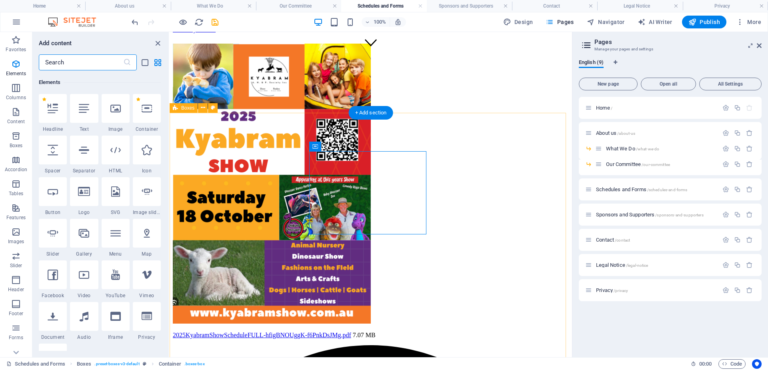
scroll to position [85, 0]
click at [52, 317] on icon at bounding box center [53, 315] width 10 height 10
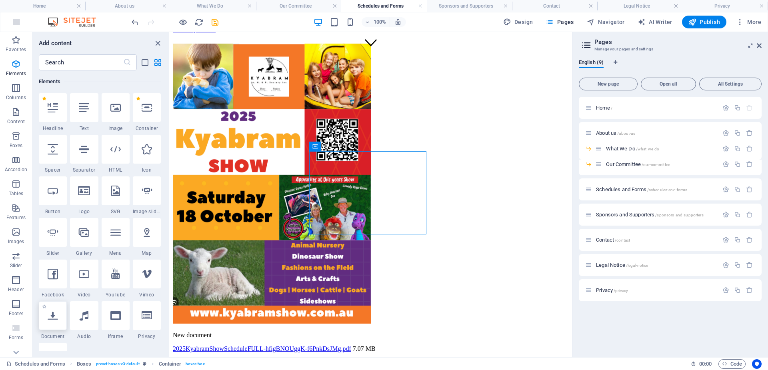
scroll to position [300, 0]
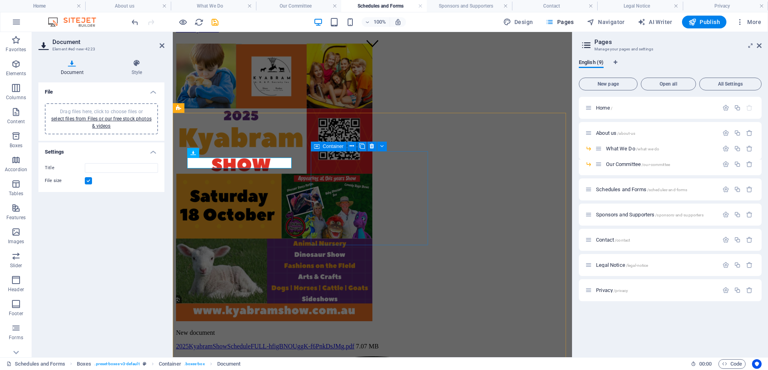
drag, startPoint x: 367, startPoint y: 184, endPoint x: 334, endPoint y: 154, distance: 44.2
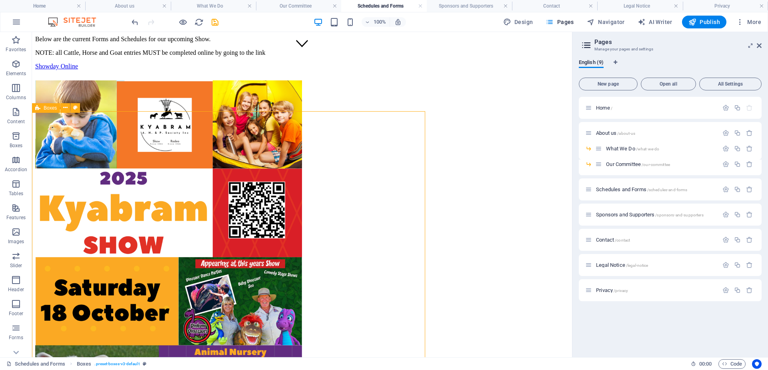
scroll to position [337, 0]
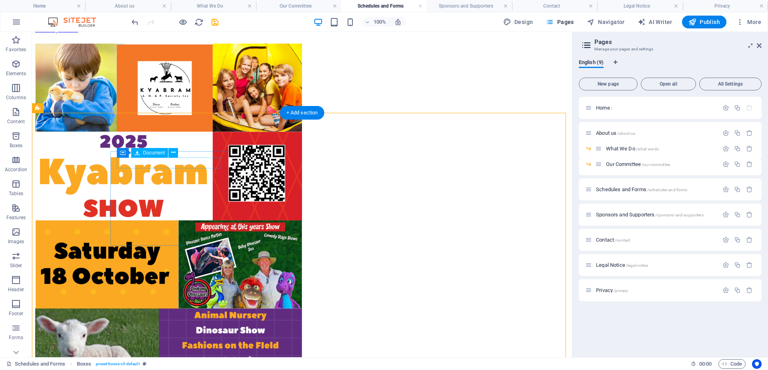
click at [173, 152] on icon at bounding box center [173, 152] width 4 height 8
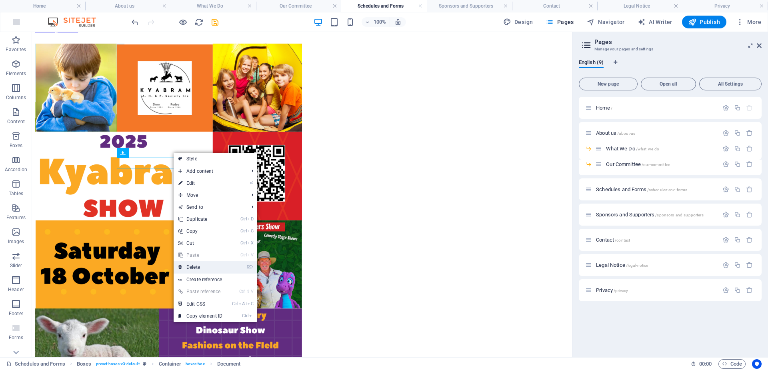
click at [200, 266] on link "⌦ Delete" at bounding box center [201, 267] width 54 height 12
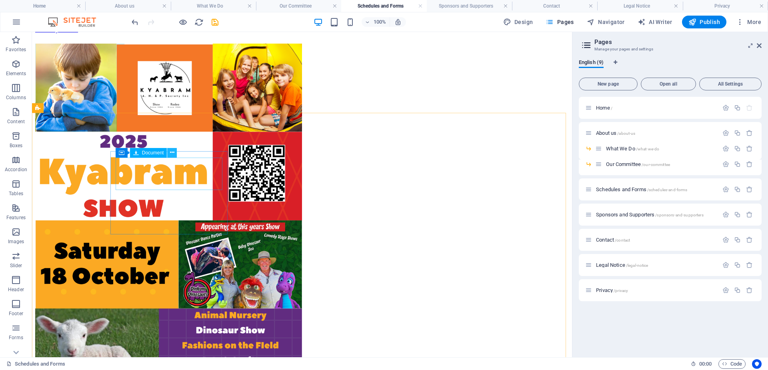
click at [170, 153] on icon at bounding box center [172, 152] width 4 height 8
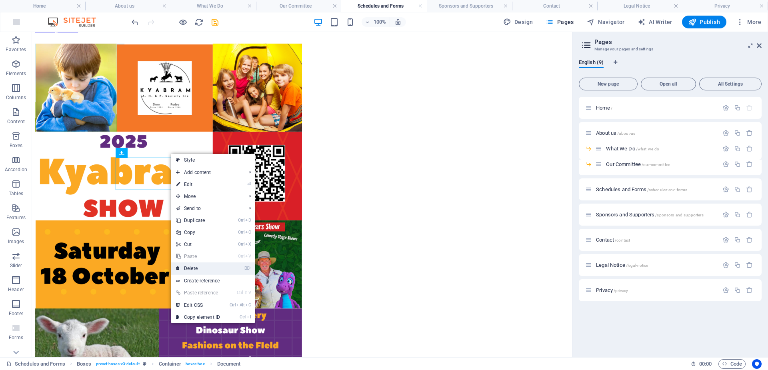
click at [189, 268] on link "⌦ Delete" at bounding box center [198, 268] width 54 height 12
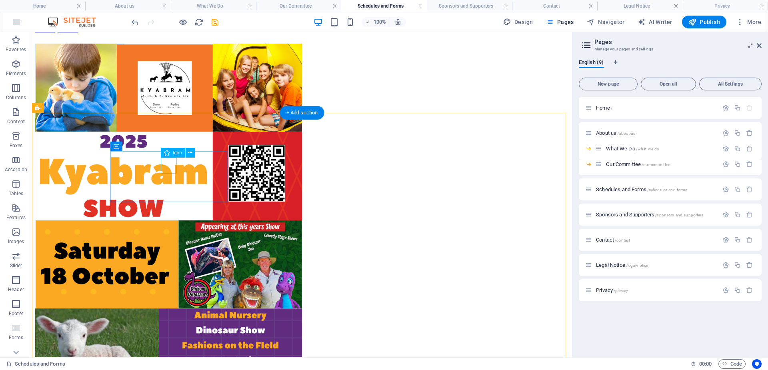
click at [188, 152] on icon at bounding box center [190, 152] width 4 height 8
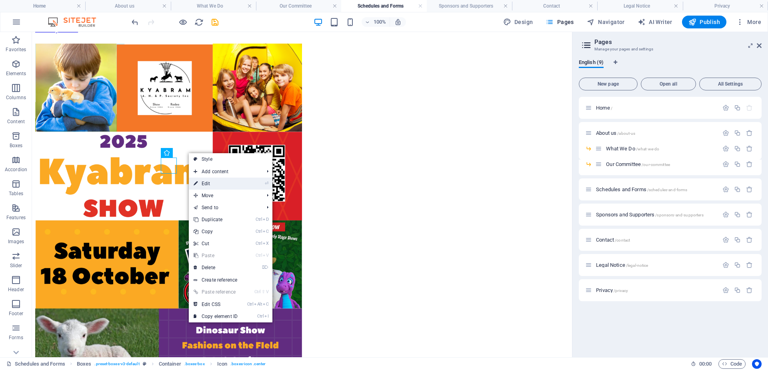
click at [210, 184] on link "⏎ Edit" at bounding box center [216, 184] width 54 height 12
select select "xMidYMid"
select select "px"
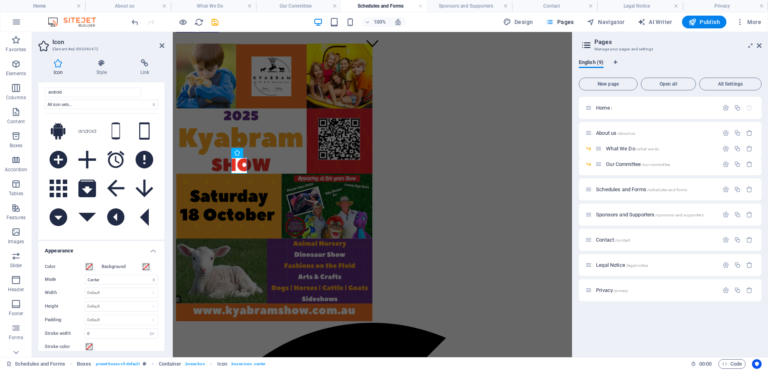
scroll to position [0, 0]
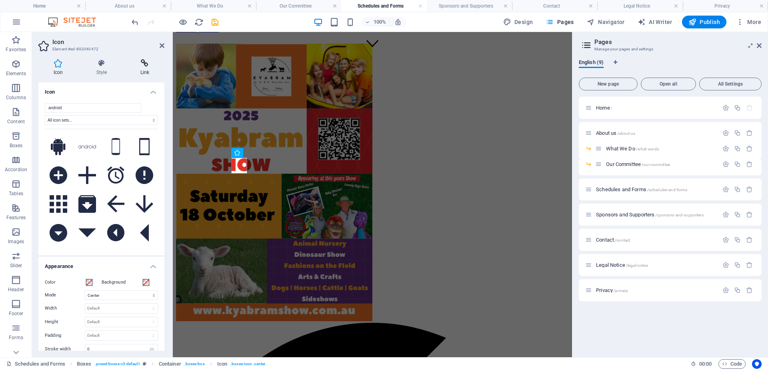
click at [147, 62] on icon at bounding box center [144, 63] width 39 height 8
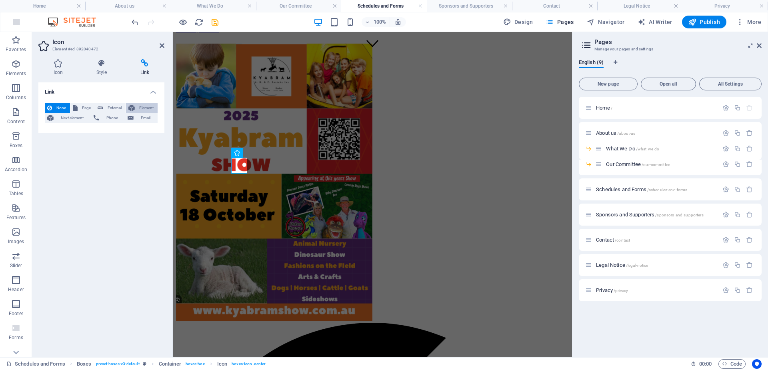
click at [148, 106] on span "Element" at bounding box center [146, 108] width 18 height 10
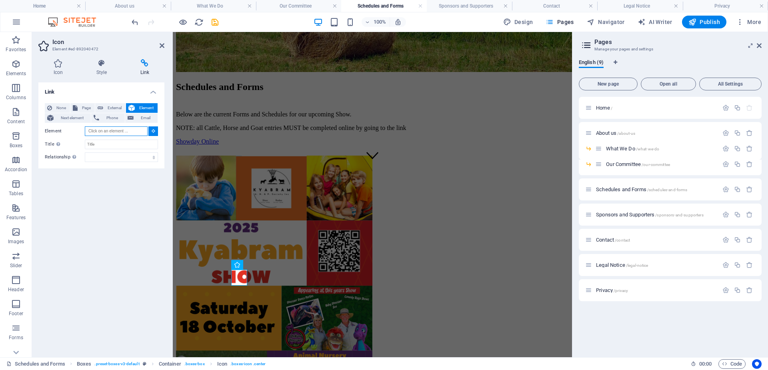
scroll to position [156, 0]
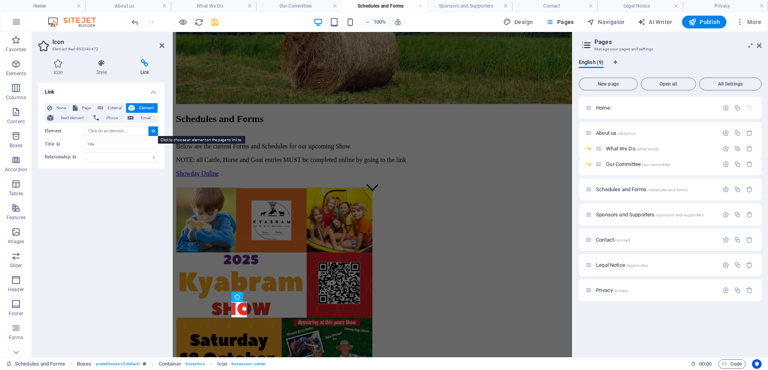
click at [153, 132] on icon at bounding box center [154, 131] width 4 height 4
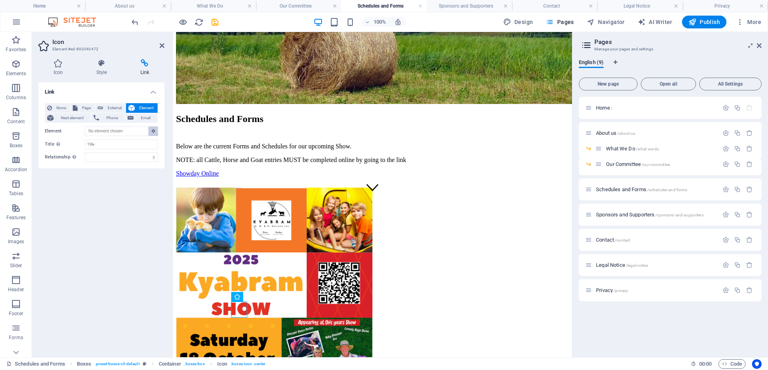
click at [153, 132] on icon at bounding box center [154, 131] width 4 height 4
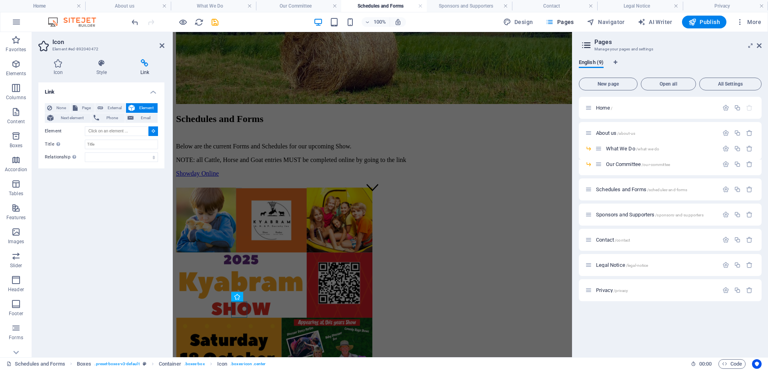
click at [153, 132] on icon at bounding box center [154, 131] width 4 height 4
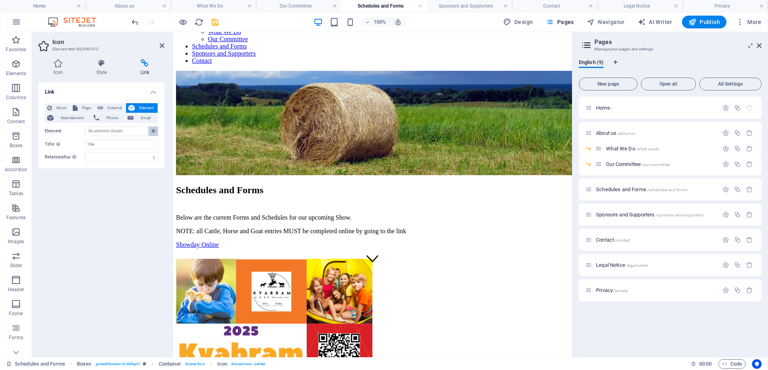
scroll to position [84, 0]
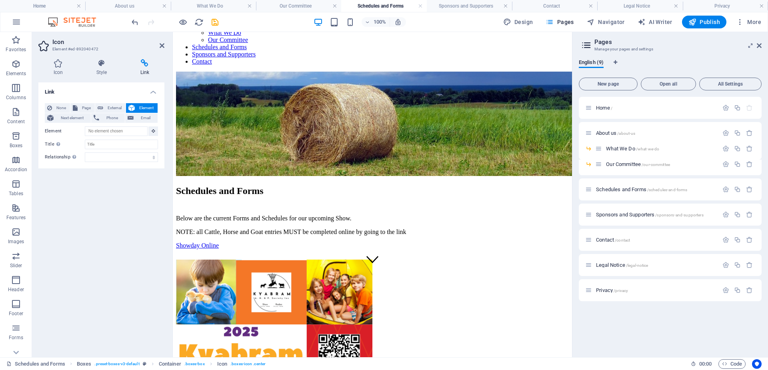
click at [159, 46] on header "Icon Element #ed-892040472" at bounding box center [101, 42] width 126 height 21
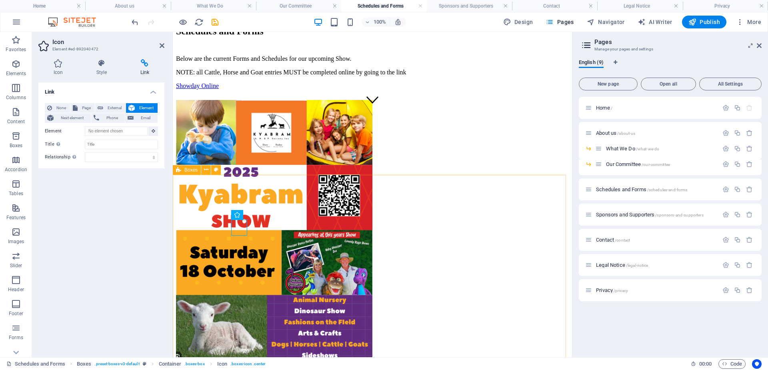
scroll to position [244, 0]
click at [140, 241] on div "Link None Page External Element Next element Phone Email Page Home About us -- …" at bounding box center [101, 216] width 126 height 268
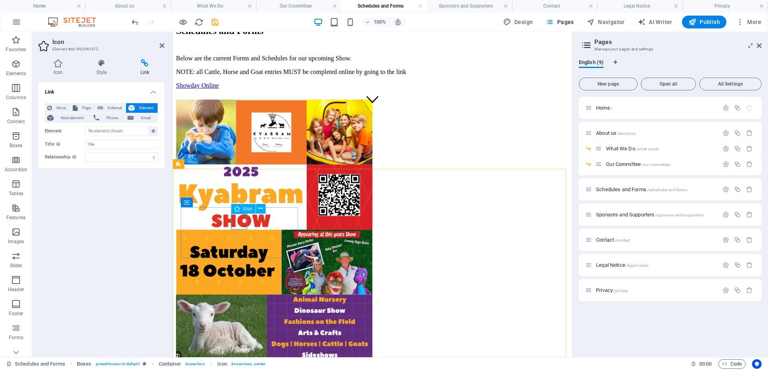
click at [237, 209] on icon at bounding box center [237, 209] width 6 height 10
click at [129, 219] on div "Link None Page External Element Next element Phone Email Page Home About us -- …" at bounding box center [101, 216] width 126 height 268
click at [136, 22] on icon "undo" at bounding box center [134, 22] width 9 height 9
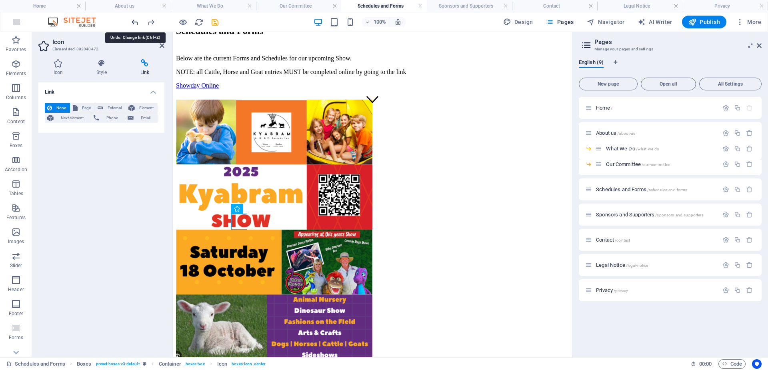
click at [132, 22] on icon "undo" at bounding box center [134, 22] width 9 height 9
click at [215, 22] on icon "save" at bounding box center [214, 22] width 9 height 9
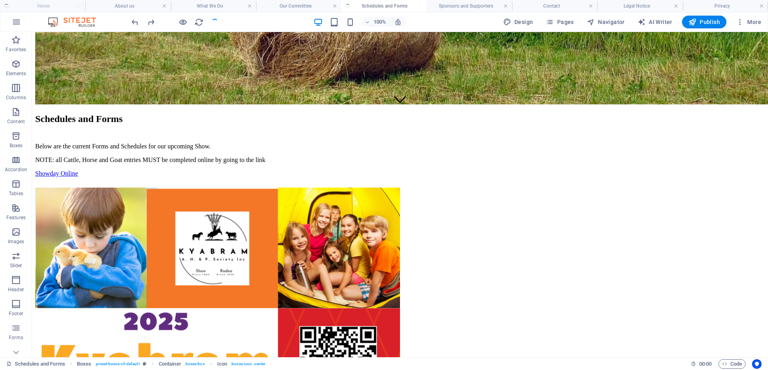
scroll to position [332, 0]
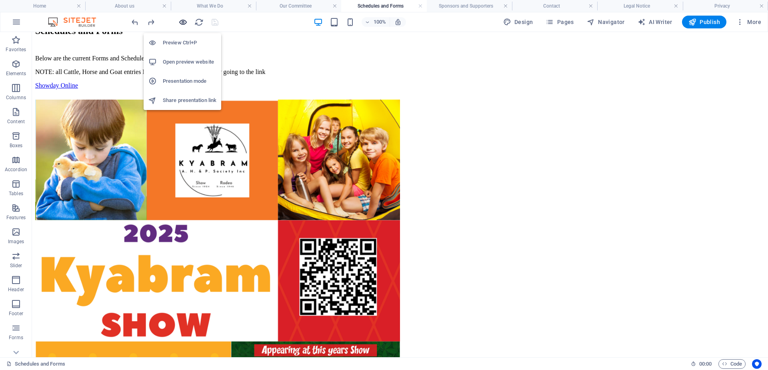
click at [184, 20] on icon "button" at bounding box center [182, 22] width 9 height 9
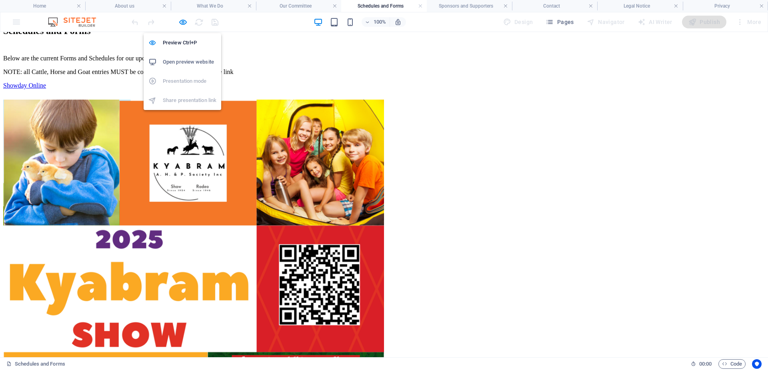
click at [179, 62] on h6 "Open preview website" at bounding box center [190, 62] width 54 height 10
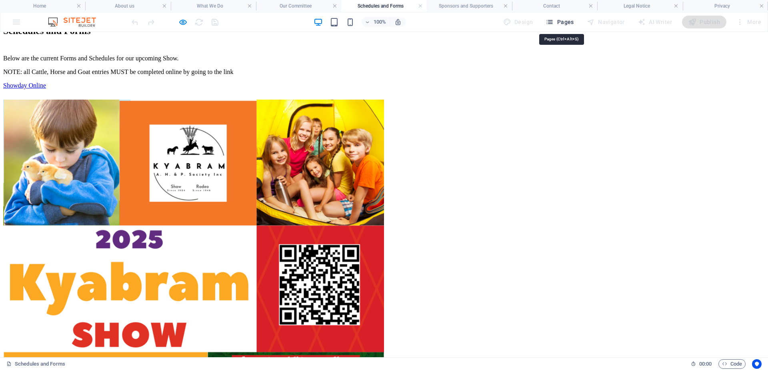
click at [560, 22] on span "Pages" at bounding box center [560, 22] width 28 height 8
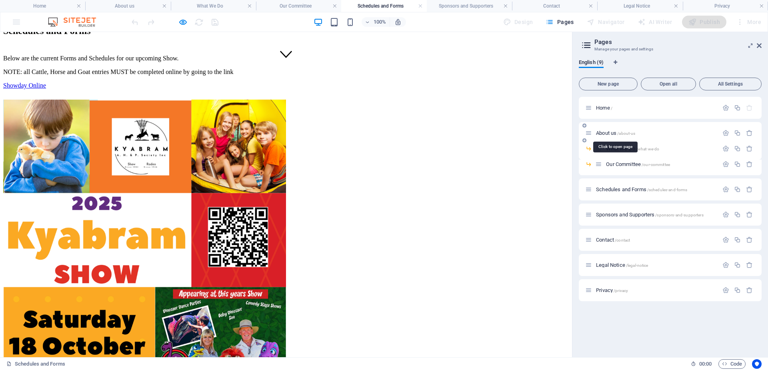
click at [605, 130] on span "About us /about-us" at bounding box center [615, 133] width 39 height 6
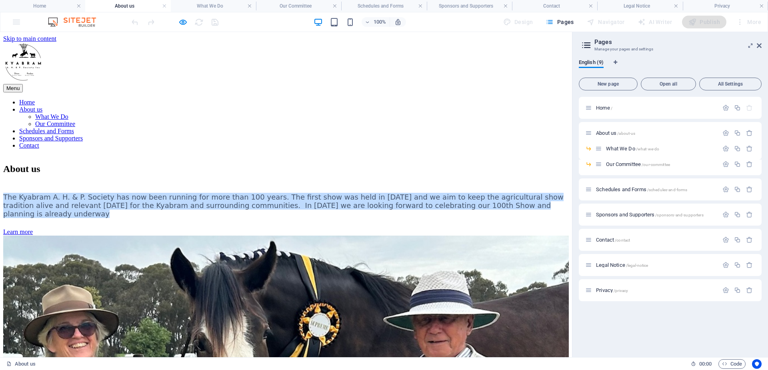
click at [33, 235] on link "Learn more" at bounding box center [18, 231] width 30 height 7
drag, startPoint x: 129, startPoint y: 293, endPoint x: 236, endPoint y: 322, distance: 110.6
click at [757, 46] on icon at bounding box center [759, 45] width 5 height 6
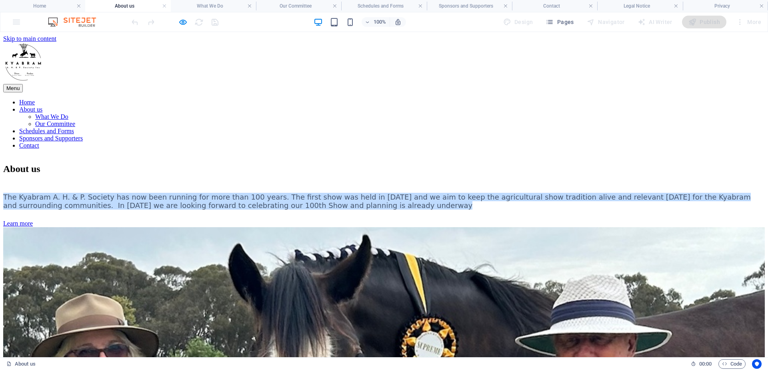
click at [68, 113] on link "What We Do" at bounding box center [51, 116] width 33 height 7
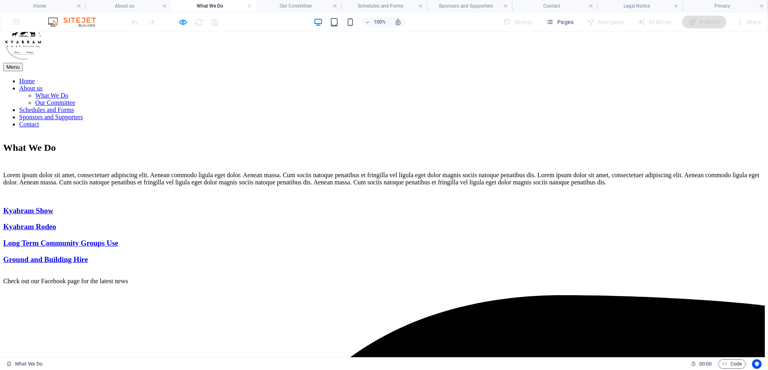
click at [56, 222] on link "Kyabram Rodeo" at bounding box center [29, 226] width 53 height 8
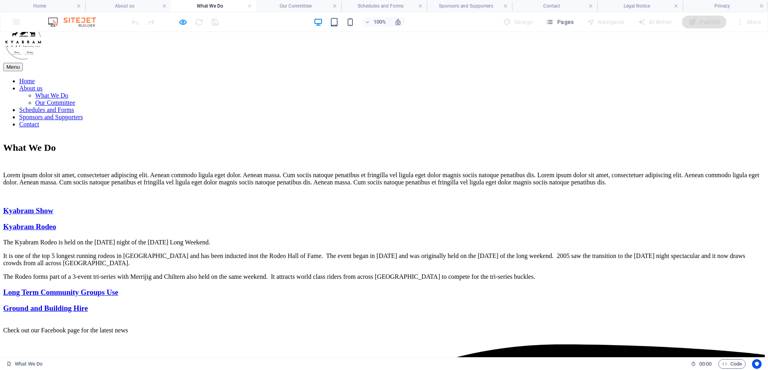
click at [56, 222] on link "Kyabram Rodeo" at bounding box center [29, 226] width 53 height 8
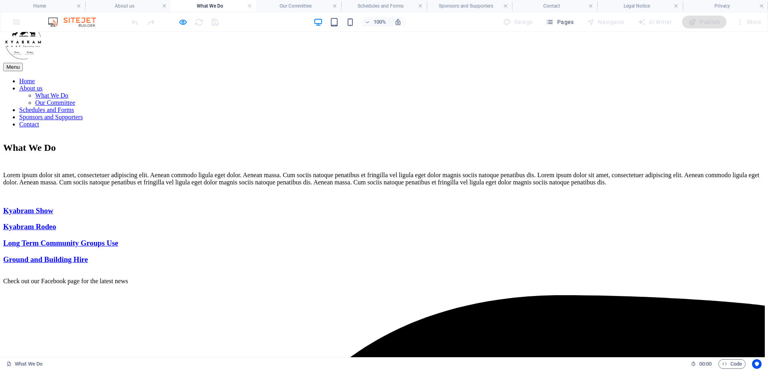
click at [53, 206] on link "Kyabram Show" at bounding box center [28, 210] width 50 height 8
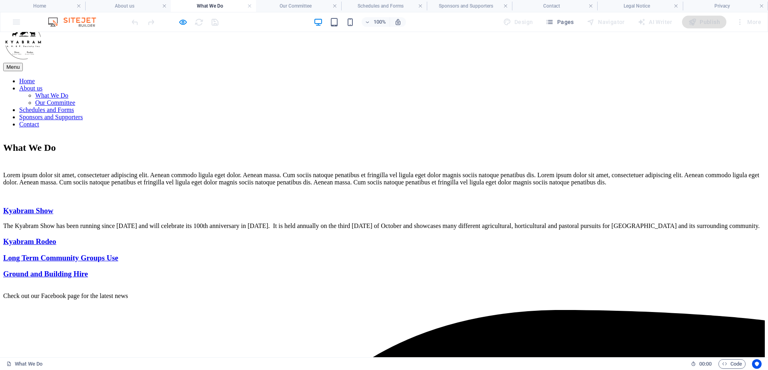
click at [53, 206] on link "Kyabram Show" at bounding box center [28, 210] width 50 height 8
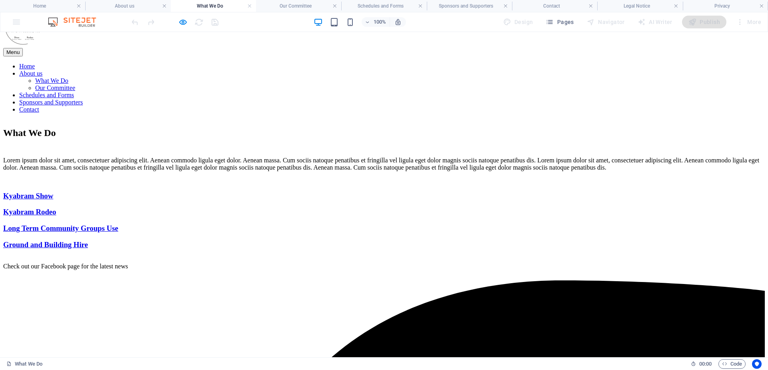
scroll to position [0, 0]
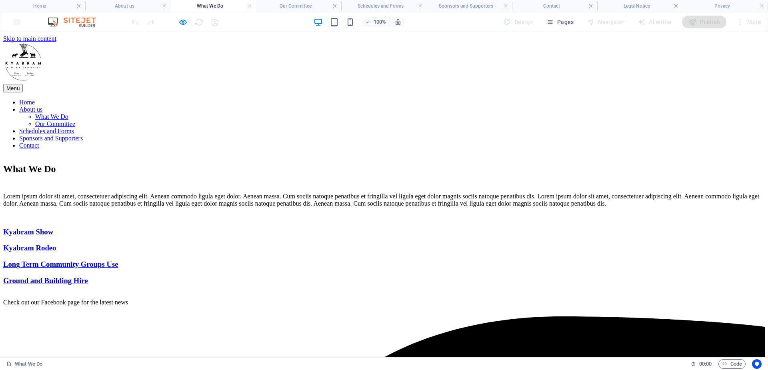
click at [75, 127] on link "Our Committee" at bounding box center [55, 123] width 40 height 7
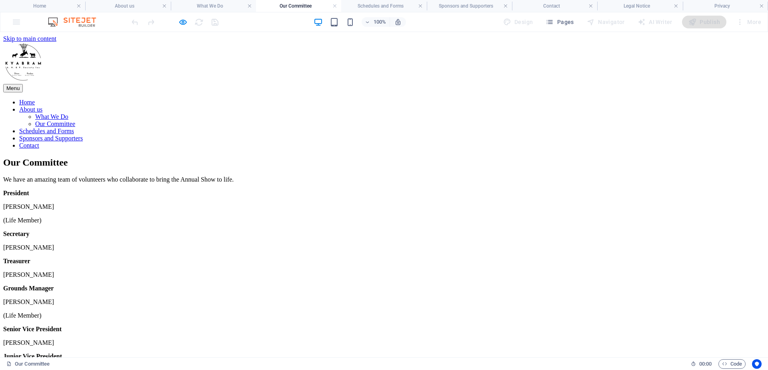
click at [74, 128] on link "Schedules and Forms" at bounding box center [46, 131] width 55 height 7
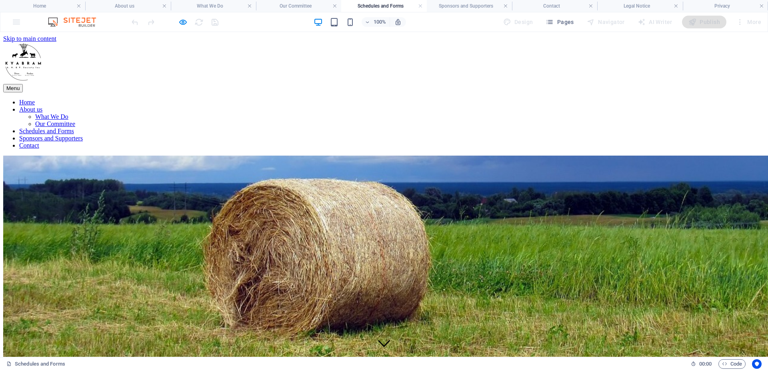
click at [83, 135] on link "Sponsors and Supporters" at bounding box center [51, 138] width 64 height 7
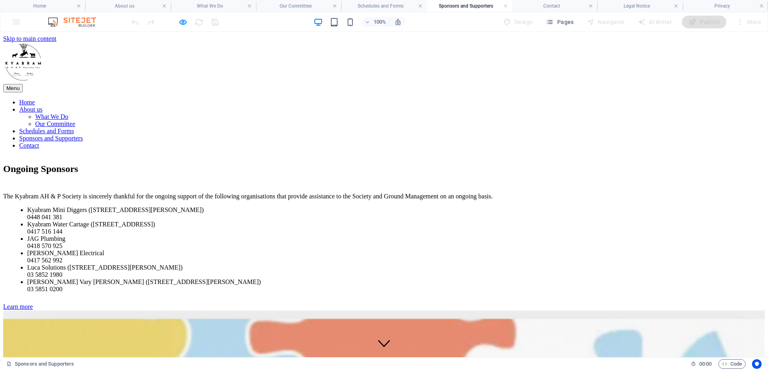
click at [39, 142] on link "Contact" at bounding box center [29, 145] width 20 height 7
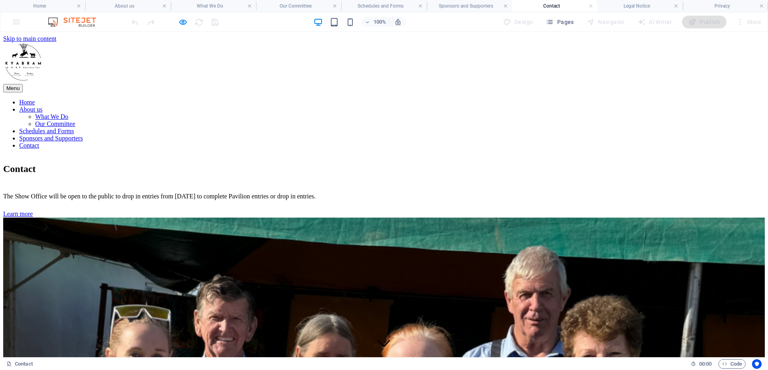
click at [199, 22] on div at bounding box center [175, 22] width 90 height 13
click at [206, 5] on h4 "What We Do" at bounding box center [213, 6] width 85 height 9
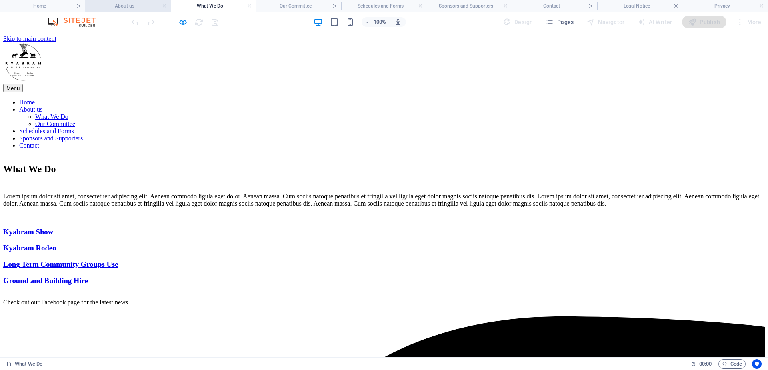
click at [125, 4] on h4 "About us" at bounding box center [127, 6] width 85 height 9
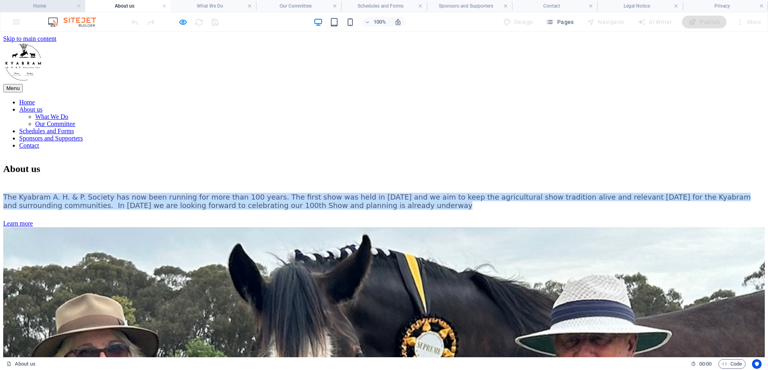
click at [36, 4] on h4 "Home" at bounding box center [42, 6] width 85 height 9
